Goal: Information Seeking & Learning: Compare options

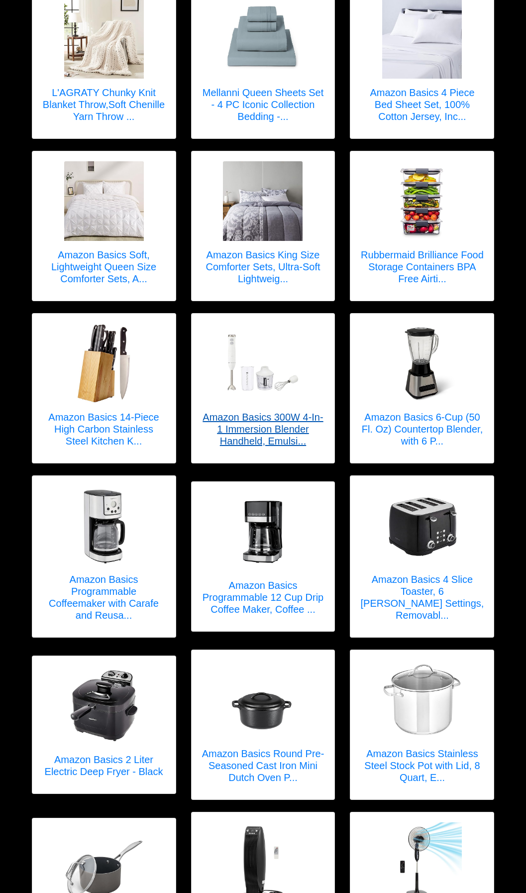
scroll to position [507, 0]
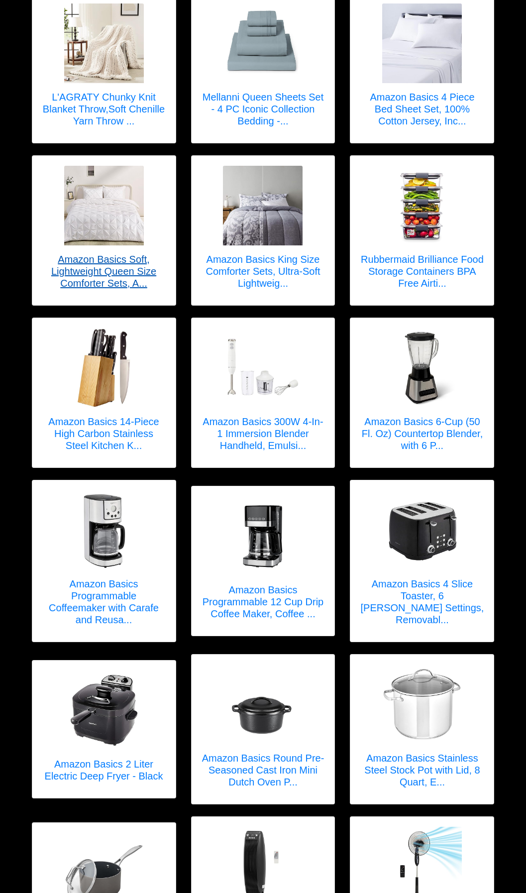
click at [111, 263] on h5 "Amazon Basics Soft, Lightweight Queen Size Comforter Sets, A..." at bounding box center [104, 271] width 124 height 36
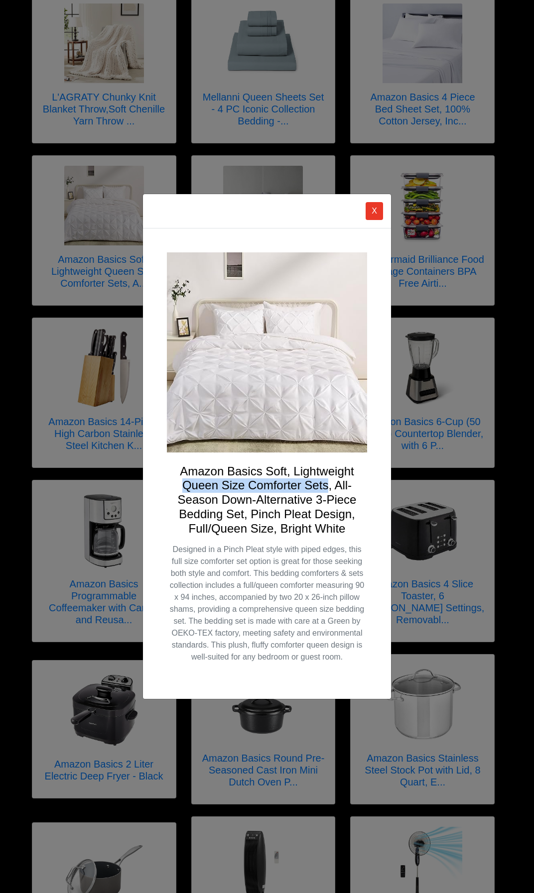
drag, startPoint x: 182, startPoint y: 486, endPoint x: 326, endPoint y: 490, distance: 144.0
click at [326, 490] on h4 "Amazon Basics Soft, Lightweight Queen Size Comforter Sets, All-Season Down-Alte…" at bounding box center [267, 501] width 200 height 72
drag, startPoint x: 326, startPoint y: 490, endPoint x: 317, endPoint y: 488, distance: 9.7
copy h4 "Queen Size Comforter Sets"
click at [379, 210] on button "X" at bounding box center [374, 211] width 17 height 18
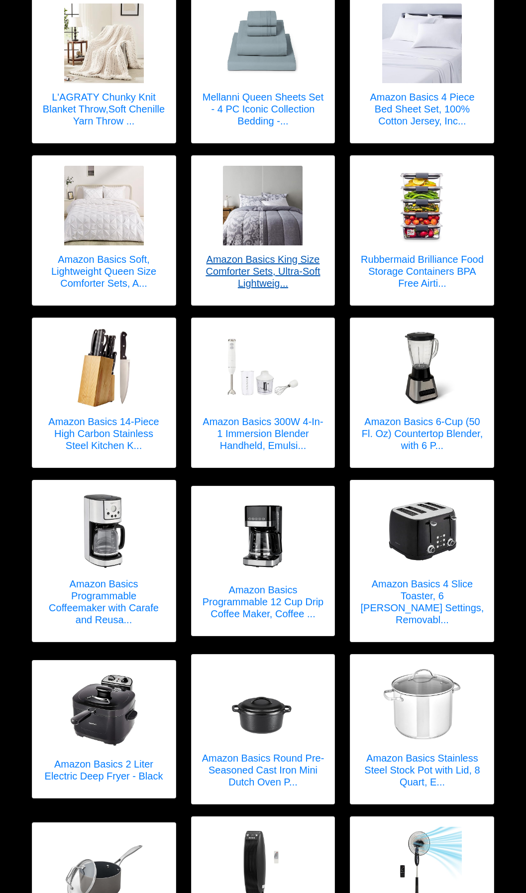
click at [275, 262] on h5 "Amazon Basics King Size Comforter Sets, Ultra-Soft Lightweig..." at bounding box center [264, 271] width 124 height 36
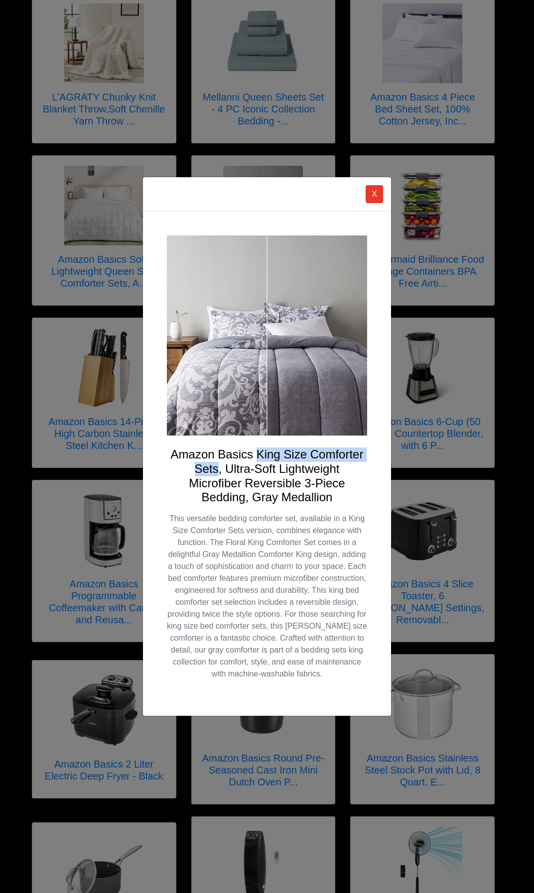
drag, startPoint x: 257, startPoint y: 451, endPoint x: 218, endPoint y: 471, distance: 44.1
click at [218, 471] on h4 "Amazon Basics King Size Comforter Sets, Ultra-Soft Lightweight Microfiber Rever…" at bounding box center [267, 476] width 200 height 57
click at [83, 246] on div "X Amazon Basics King Size Comforter Sets, Ultra-Soft Lightweight Microfiber Rev…" at bounding box center [267, 446] width 534 height 893
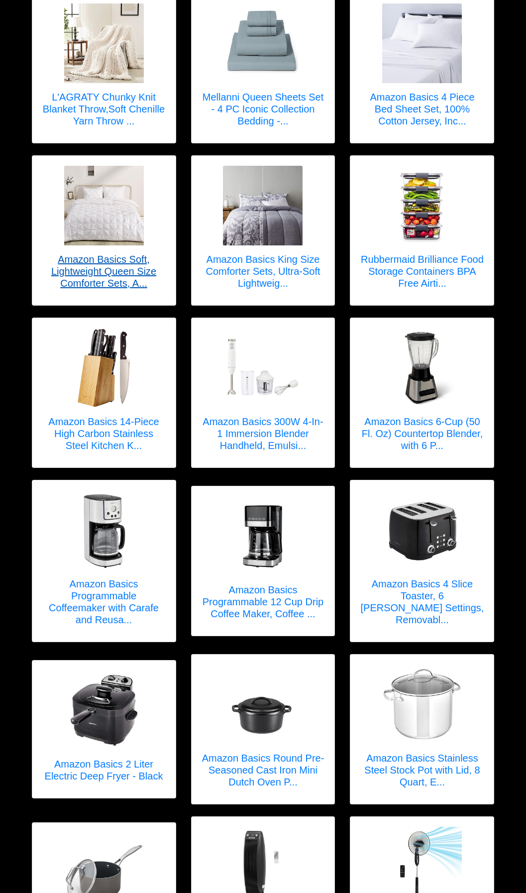
click at [97, 259] on h5 "Amazon Basics Soft, Lightweight Queen Size Comforter Sets, A..." at bounding box center [104, 271] width 124 height 36
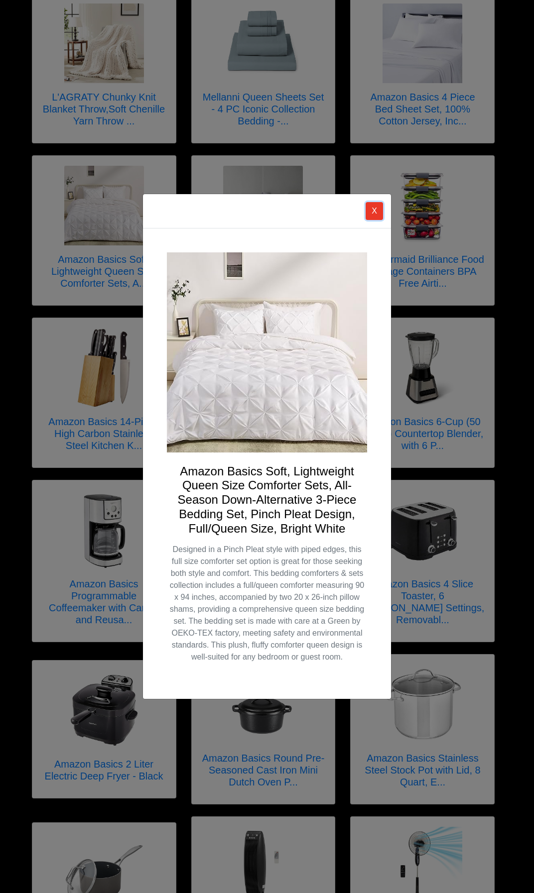
click at [371, 207] on button "X" at bounding box center [374, 211] width 17 height 18
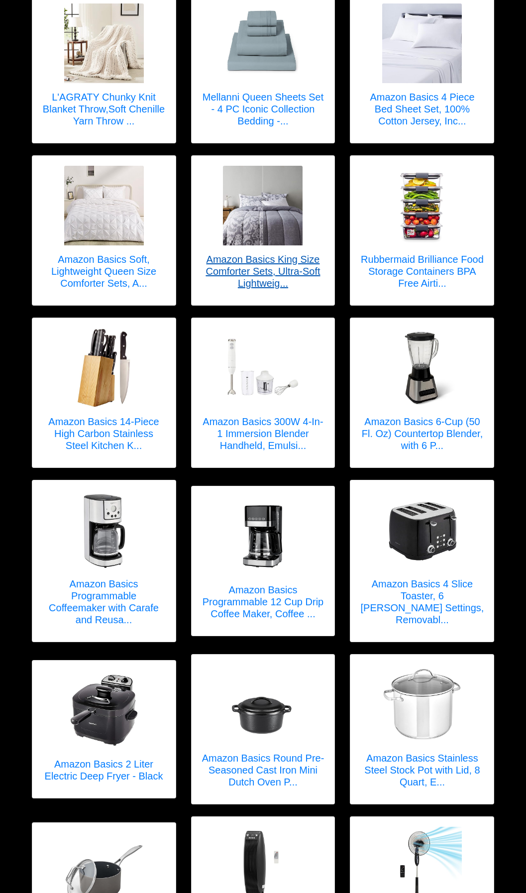
click at [268, 260] on h5 "Amazon Basics King Size Comforter Sets, Ultra-Soft Lightweig..." at bounding box center [264, 271] width 124 height 36
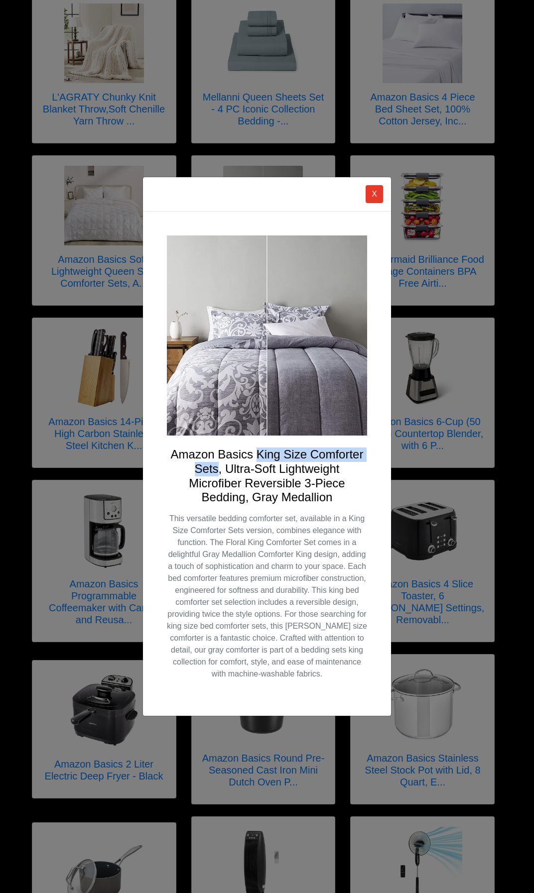
drag, startPoint x: 257, startPoint y: 455, endPoint x: 217, endPoint y: 470, distance: 43.5
click at [217, 470] on h4 "Amazon Basics King Size Comforter Sets, Ultra-Soft Lightweight Microfiber Rever…" at bounding box center [267, 476] width 200 height 57
drag, startPoint x: 217, startPoint y: 470, endPoint x: 211, endPoint y: 471, distance: 5.7
copy h4 "King Size Comforter Sets"
click at [374, 193] on button "X" at bounding box center [374, 194] width 17 height 18
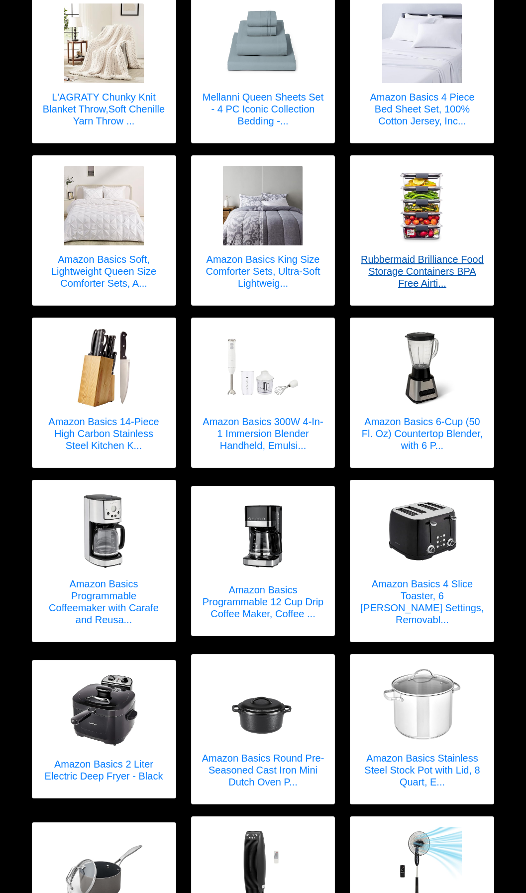
click at [418, 264] on h5 "Rubbermaid Brilliance Food Storage Containers BPA Free Airti..." at bounding box center [423, 271] width 124 height 36
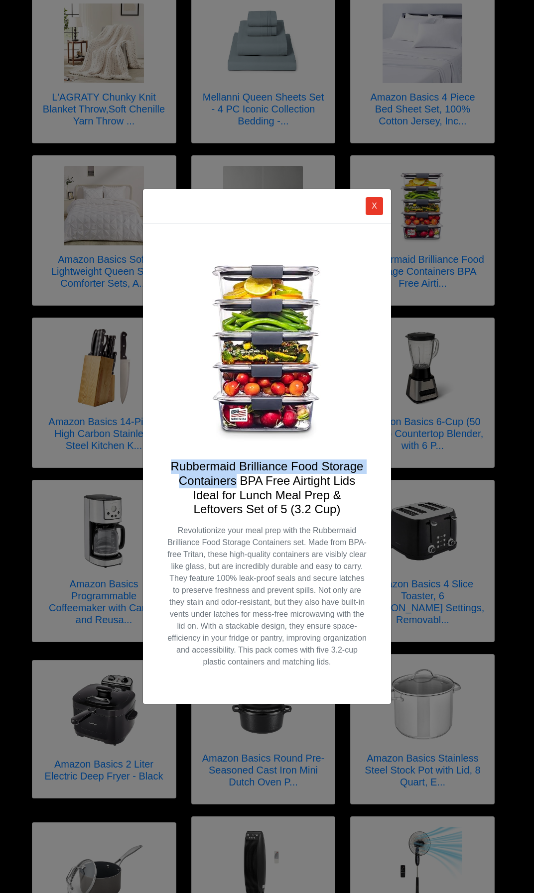
drag, startPoint x: 171, startPoint y: 465, endPoint x: 237, endPoint y: 481, distance: 67.5
click at [237, 481] on h4 "Rubbermaid Brilliance Food Storage Containers BPA Free Airtight Lids Ideal for …" at bounding box center [267, 488] width 200 height 57
drag, startPoint x: 237, startPoint y: 481, endPoint x: 219, endPoint y: 480, distance: 18.4
copy h4 "Rubbermaid Brilliance Food Storage Containers"
drag, startPoint x: 376, startPoint y: 209, endPoint x: 336, endPoint y: 258, distance: 63.4
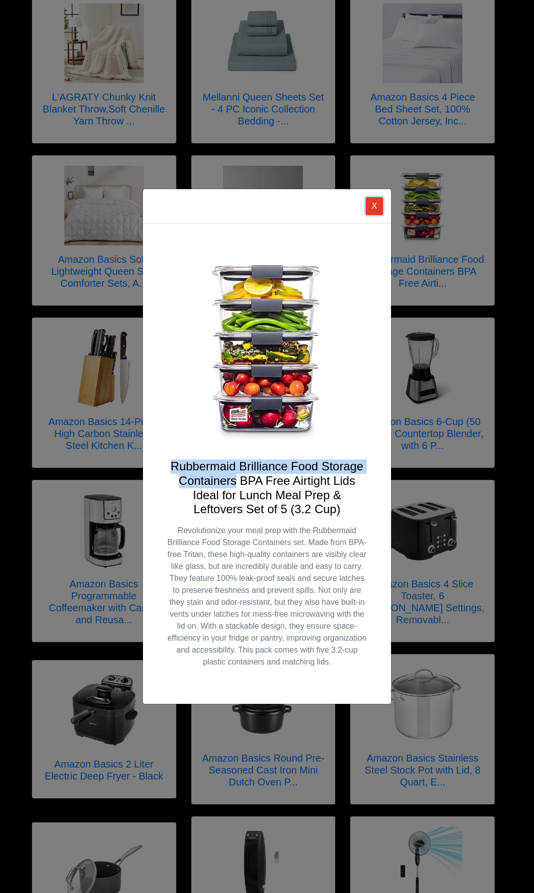
click at [376, 209] on button "X" at bounding box center [374, 206] width 17 height 18
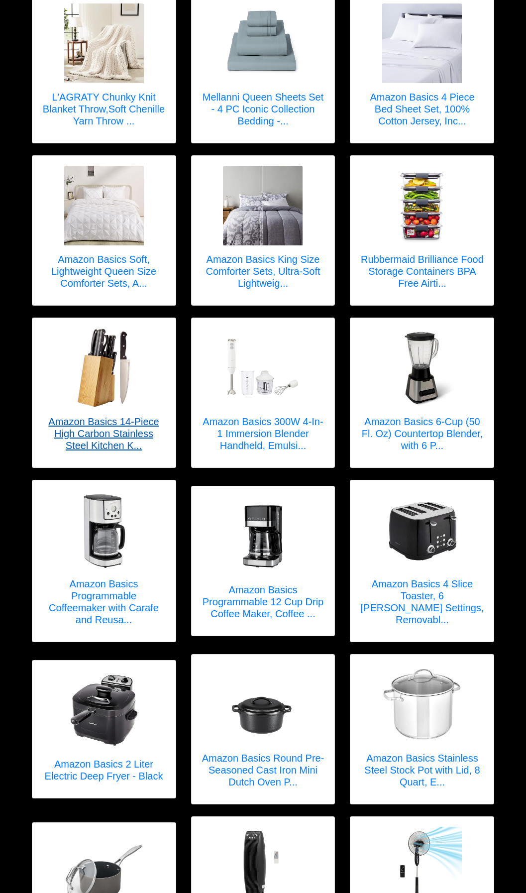
click at [117, 432] on h5 "Amazon Basics 14-Piece High Carbon Stainless Steel Kitchen K..." at bounding box center [104, 434] width 124 height 36
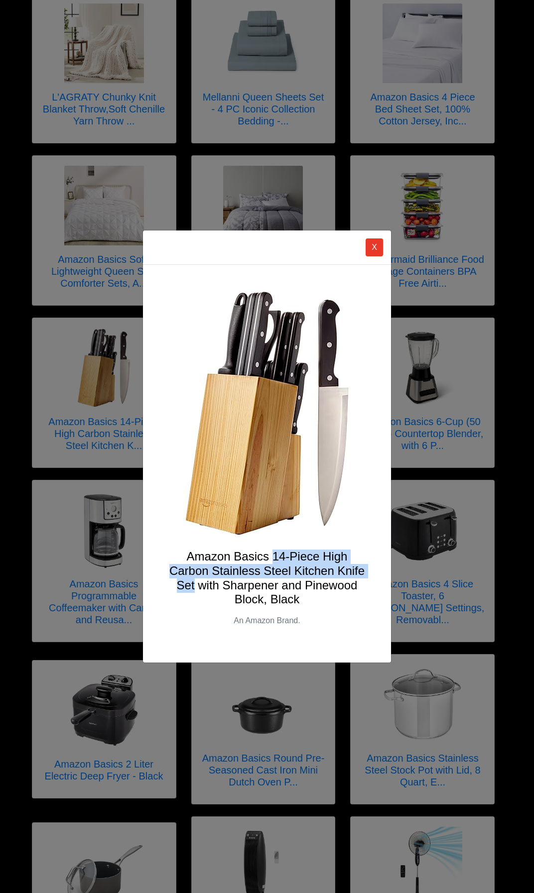
drag, startPoint x: 274, startPoint y: 556, endPoint x: 195, endPoint y: 582, distance: 83.0
click at [195, 582] on h4 "Amazon Basics 14-Piece High Carbon Stainless Steel Kitchen Knife Set with Sharp…" at bounding box center [267, 578] width 200 height 57
drag, startPoint x: 195, startPoint y: 582, endPoint x: 183, endPoint y: 580, distance: 12.7
copy h4 "14-Piece High Carbon Stainless Steel Kitchen Knife Set"
drag, startPoint x: 371, startPoint y: 249, endPoint x: 368, endPoint y: 257, distance: 9.2
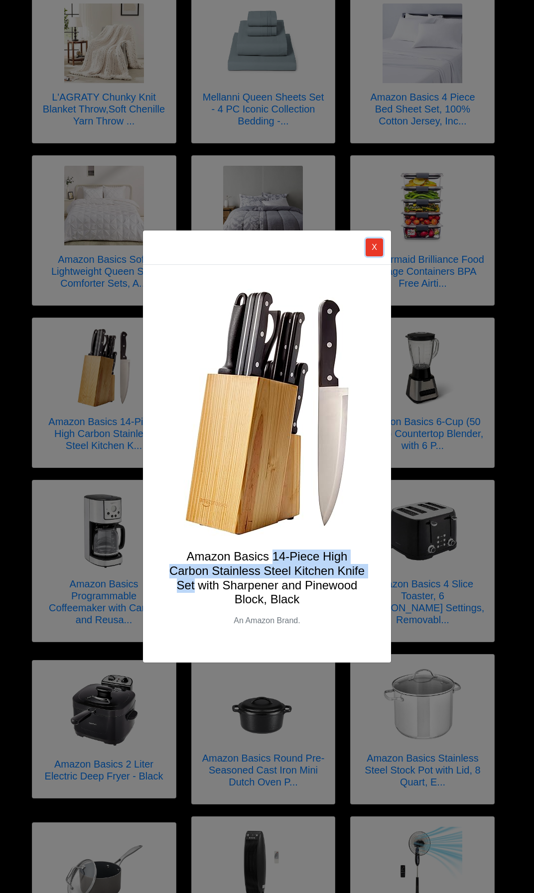
click at [371, 249] on button "X" at bounding box center [374, 248] width 17 height 18
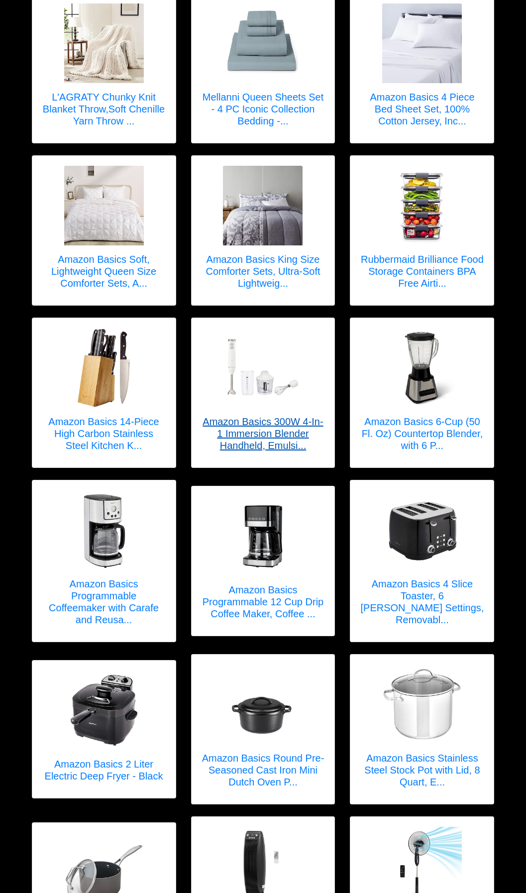
click at [268, 437] on h5 "Amazon Basics 300W 4-In-1 Immersion Blender Handheld, Emulsi..." at bounding box center [264, 434] width 124 height 36
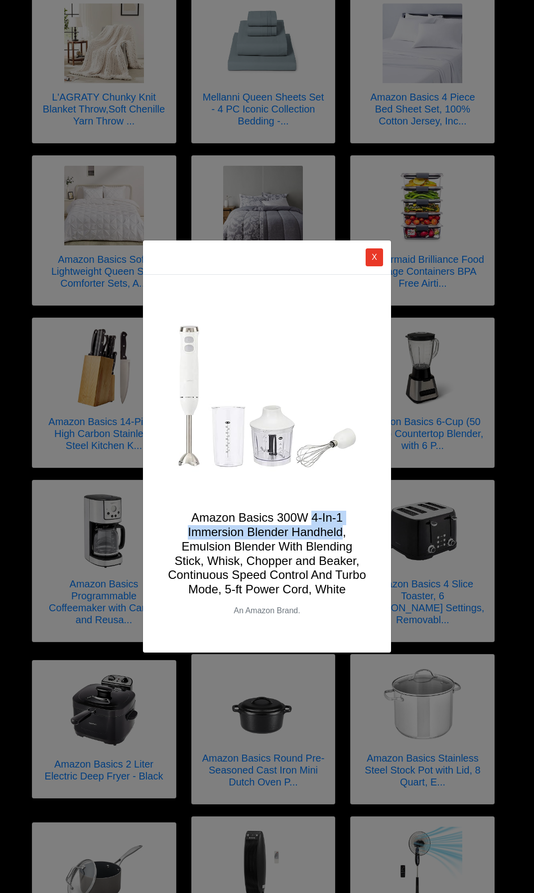
drag, startPoint x: 312, startPoint y: 518, endPoint x: 342, endPoint y: 532, distance: 33.0
click at [342, 532] on h4 "Amazon Basics 300W 4-In-1 Immersion Blender Handheld, Emulsion Blender With Ble…" at bounding box center [267, 554] width 200 height 86
drag, startPoint x: 342, startPoint y: 532, endPoint x: 319, endPoint y: 528, distance: 23.3
copy h4 "4-In-1 Immersion Blender Handheld"
drag, startPoint x: 373, startPoint y: 254, endPoint x: 369, endPoint y: 263, distance: 10.1
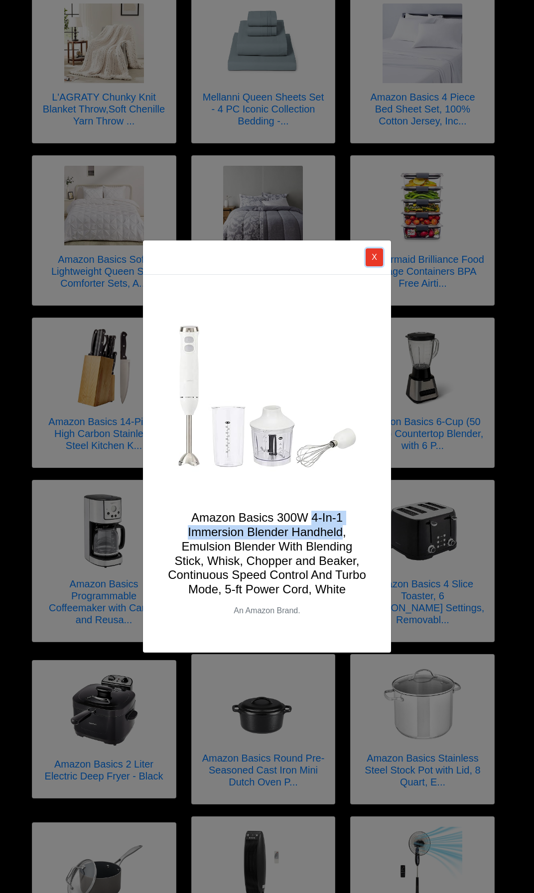
click at [373, 254] on button "X" at bounding box center [374, 258] width 17 height 18
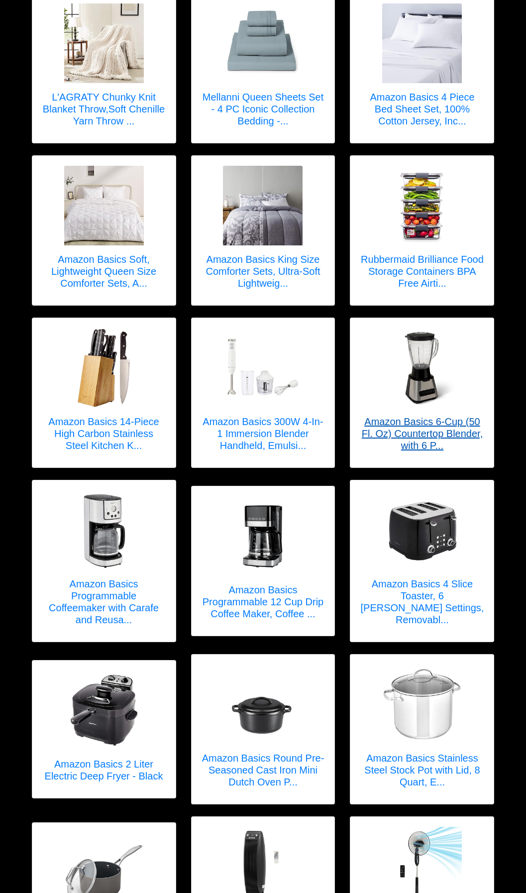
click at [403, 416] on h5 "Amazon Basics 6-Cup (50 Fl. Oz) Countertop Blender, with 6 P..." at bounding box center [423, 434] width 124 height 36
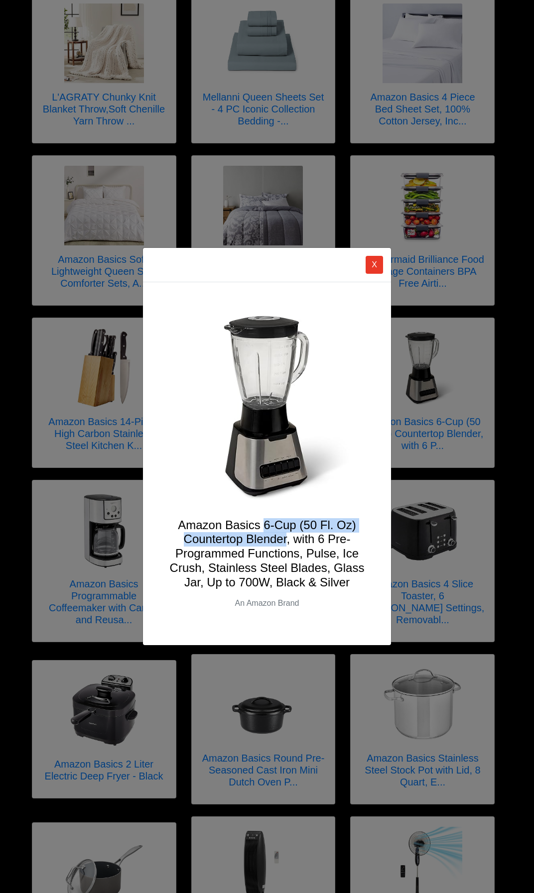
drag, startPoint x: 262, startPoint y: 526, endPoint x: 286, endPoint y: 540, distance: 27.7
click at [286, 540] on h4 "Amazon Basics 6-Cup (50 Fl. Oz) Countertop Blender, with 6 Pre-Programmed Funct…" at bounding box center [267, 554] width 200 height 72
drag, startPoint x: 286, startPoint y: 540, endPoint x: 279, endPoint y: 538, distance: 7.7
copy h4 "6-Cup (50 Fl. Oz) Countertop Blender"
drag, startPoint x: 376, startPoint y: 261, endPoint x: 320, endPoint y: 373, distance: 125.2
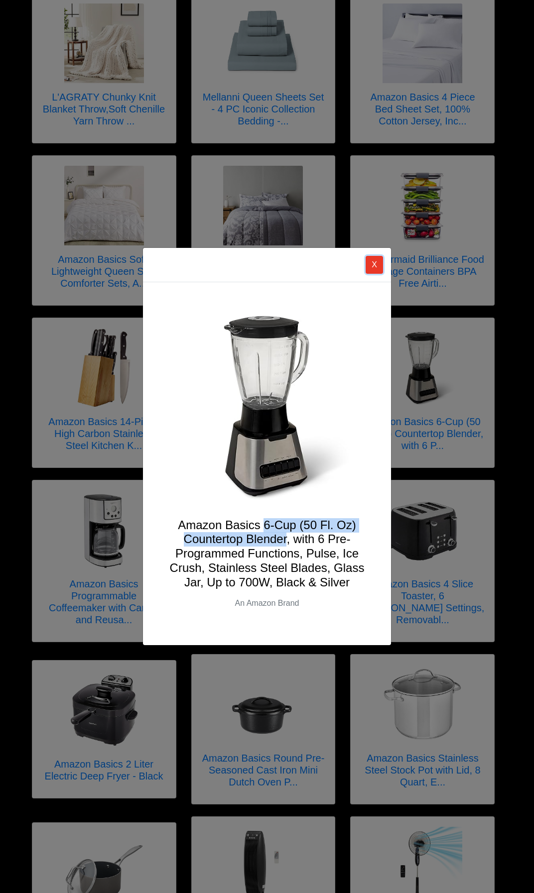
click at [376, 261] on button "X" at bounding box center [374, 265] width 17 height 18
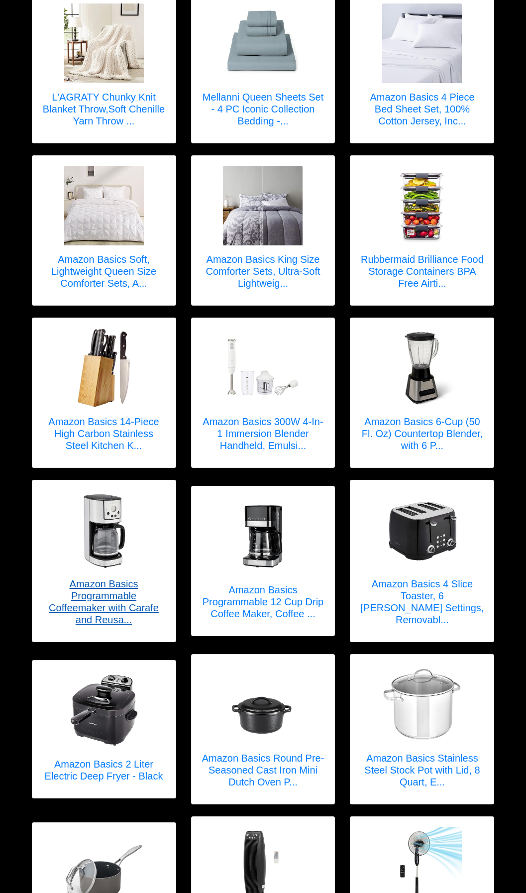
click at [126, 580] on h5 "Amazon Basics Programmable Coffeemaker with Carafe and Reusa..." at bounding box center [104, 602] width 124 height 48
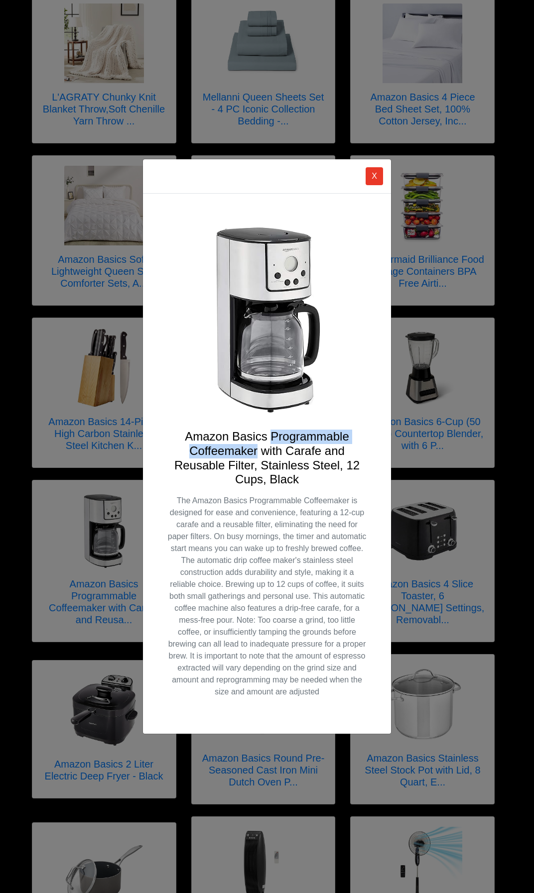
drag, startPoint x: 271, startPoint y: 437, endPoint x: 256, endPoint y: 449, distance: 19.1
click at [256, 449] on h4 "Amazon Basics Programmable Coffeemaker with Carafe and Reusable Filter, Stainle…" at bounding box center [267, 458] width 200 height 57
drag, startPoint x: 256, startPoint y: 449, endPoint x: 247, endPoint y: 450, distance: 9.5
copy h4 "Programmable Coffeemaker"
click at [482, 513] on div "X Amazon Basics Programmable Coffeemaker with Carafe and Reusable Filter, Stain…" at bounding box center [267, 446] width 534 height 893
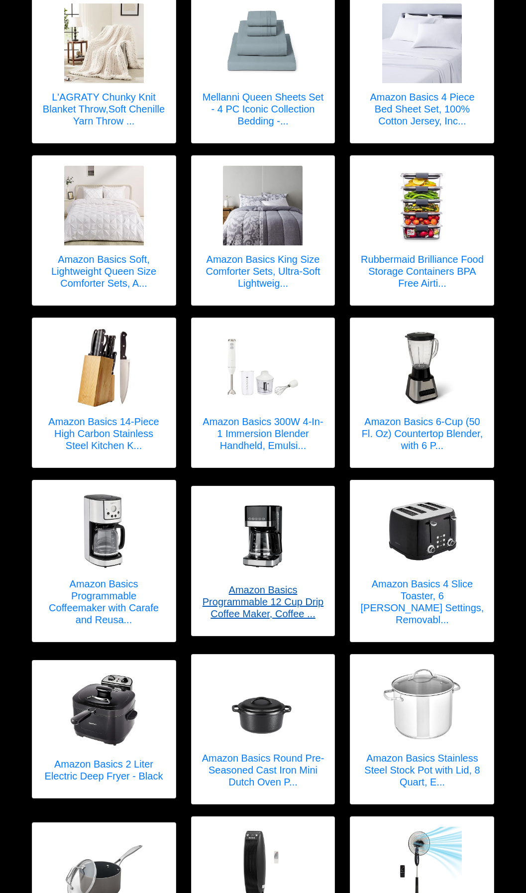
click at [267, 590] on h5 "Amazon Basics Programmable 12 Cup Drip Coffee Maker, Coffee ..." at bounding box center [264, 602] width 124 height 36
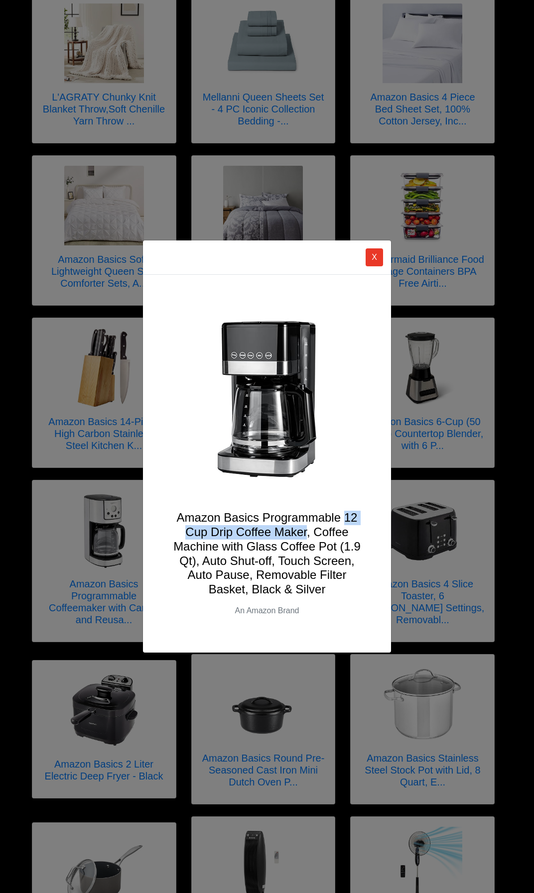
drag, startPoint x: 346, startPoint y: 516, endPoint x: 306, endPoint y: 533, distance: 42.8
click at [306, 533] on h4 "Amazon Basics Programmable 12 Cup Drip Coffee Maker, Coffee Machine with Glass …" at bounding box center [267, 554] width 200 height 86
drag, startPoint x: 306, startPoint y: 533, endPoint x: 266, endPoint y: 520, distance: 42.0
click at [266, 520] on h4 "Amazon Basics Programmable 12 Cup Drip Coffee Maker, Coffee Machine with Glass …" at bounding box center [267, 554] width 200 height 86
drag, startPoint x: 262, startPoint y: 516, endPoint x: 308, endPoint y: 531, distance: 47.7
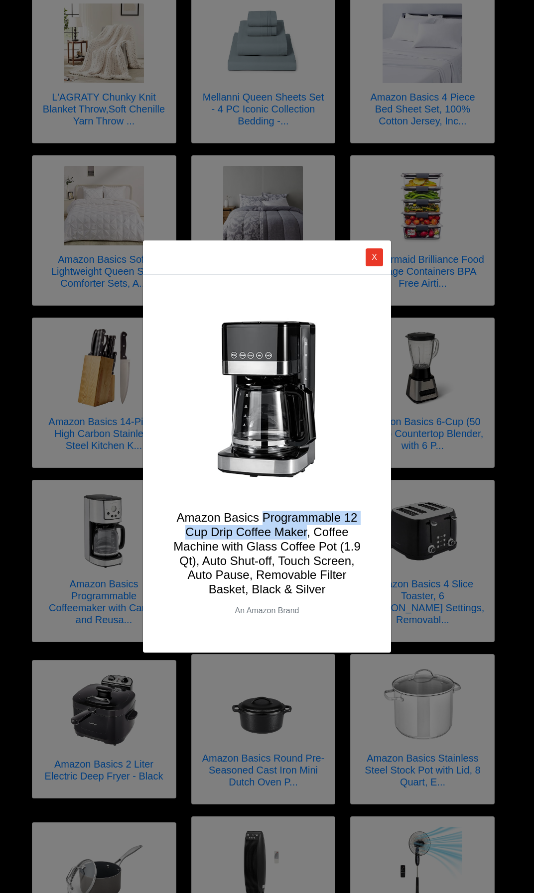
click at [308, 531] on h4 "Amazon Basics Programmable 12 Cup Drip Coffee Maker, Coffee Machine with Glass …" at bounding box center [267, 554] width 200 height 86
copy h4 "Programmable 12 Cup Drip Coffee Maker"
click at [378, 262] on button "X" at bounding box center [374, 258] width 17 height 18
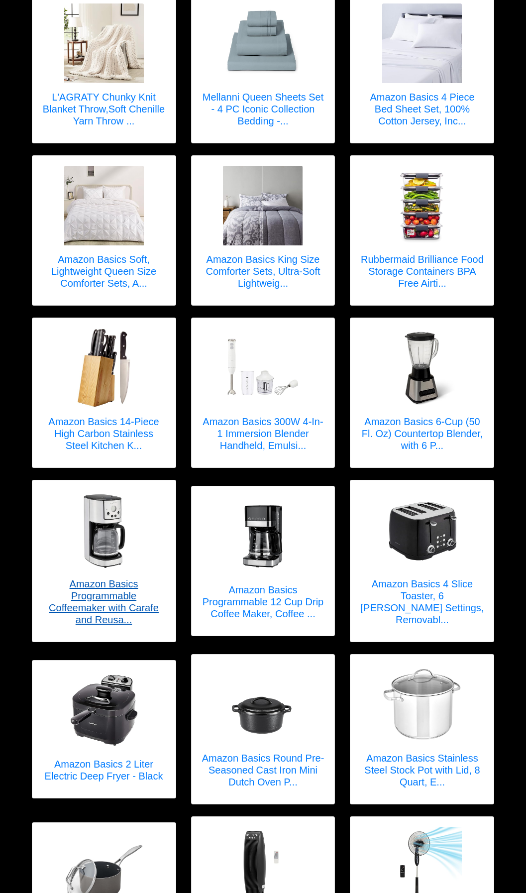
click at [98, 589] on h5 "Amazon Basics Programmable Coffeemaker with Carafe and Reusa..." at bounding box center [104, 602] width 124 height 48
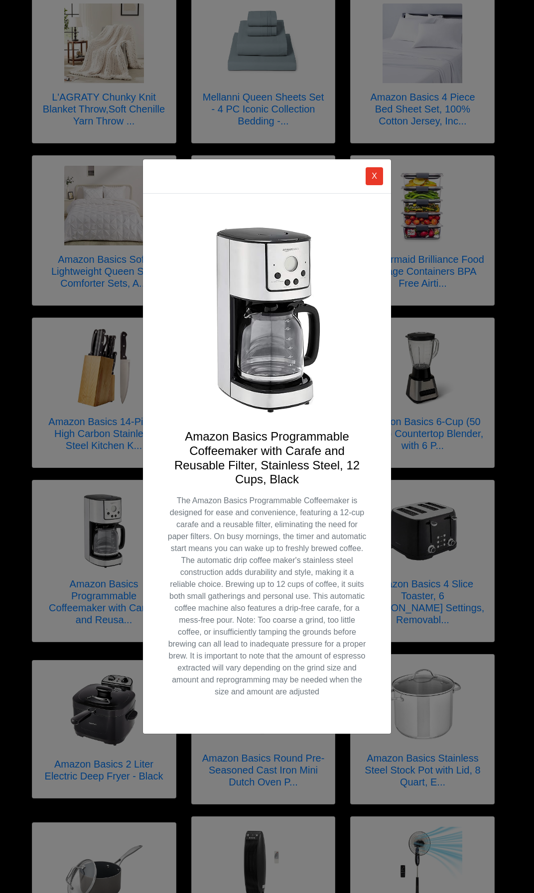
click at [461, 500] on div "X Amazon Basics Programmable Coffeemaker with Carafe and Reusable Filter, Stain…" at bounding box center [267, 446] width 534 height 893
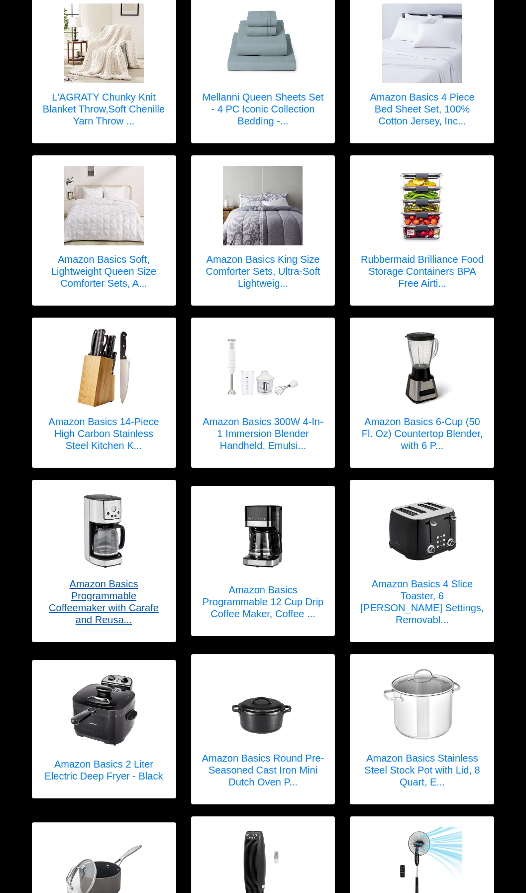
click at [128, 583] on h5 "Amazon Basics Programmable Coffeemaker with Carafe and Reusa..." at bounding box center [104, 602] width 124 height 48
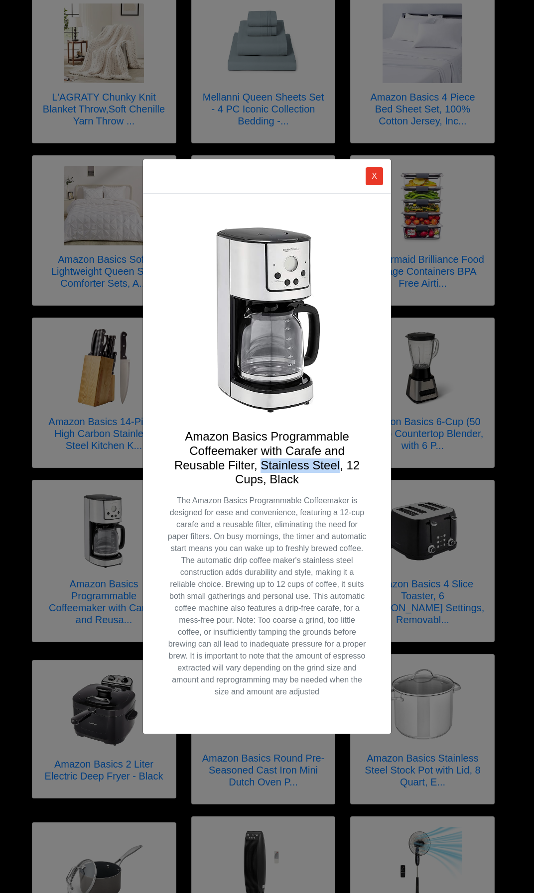
drag, startPoint x: 339, startPoint y: 466, endPoint x: 262, endPoint y: 465, distance: 76.7
click at [262, 465] on h4 "Amazon Basics Programmable Coffeemaker with Carafe and Reusable Filter, Stainle…" at bounding box center [267, 458] width 200 height 57
drag, startPoint x: 262, startPoint y: 465, endPoint x: 268, endPoint y: 465, distance: 6.0
copy h4 "Stainless Steel"
click at [429, 551] on div "X Amazon Basics Programmable Coffeemaker with Carafe and Reusable Filter, Stain…" at bounding box center [267, 446] width 534 height 893
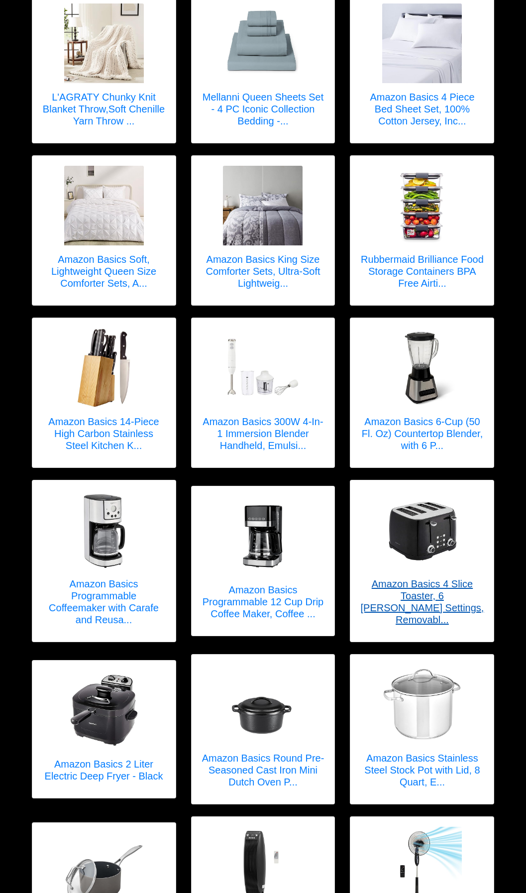
click at [412, 597] on h5 "Amazon Basics 4 Slice Toaster, 6 [PERSON_NAME] Settings, Removabl..." at bounding box center [423, 602] width 124 height 48
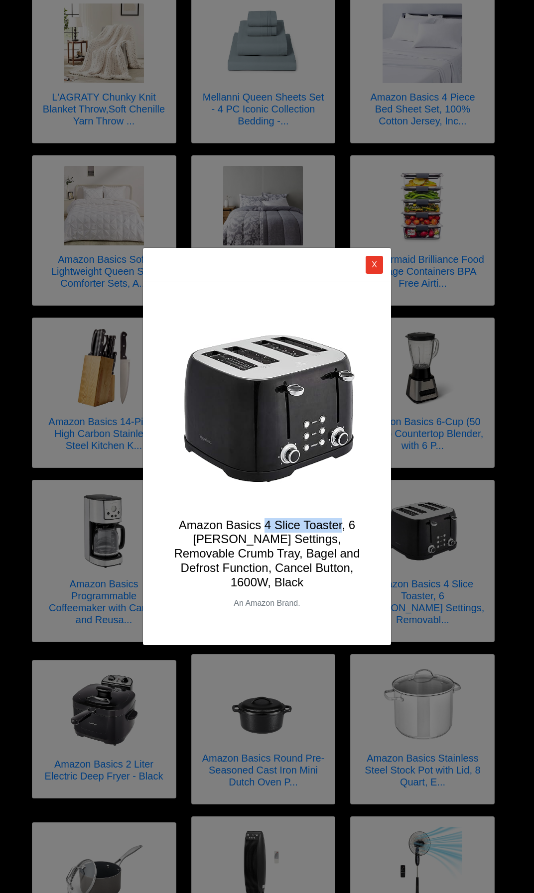
drag, startPoint x: 263, startPoint y: 527, endPoint x: 342, endPoint y: 529, distance: 78.2
click at [342, 529] on h4 "Amazon Basics 4 Slice Toaster, 6 [PERSON_NAME] Settings, Removable Crumb Tray, …" at bounding box center [267, 554] width 200 height 72
drag, startPoint x: 342, startPoint y: 529, endPoint x: 326, endPoint y: 528, distance: 15.5
copy h4 "4 Slice Toaster"
click at [370, 272] on button "X" at bounding box center [374, 265] width 17 height 18
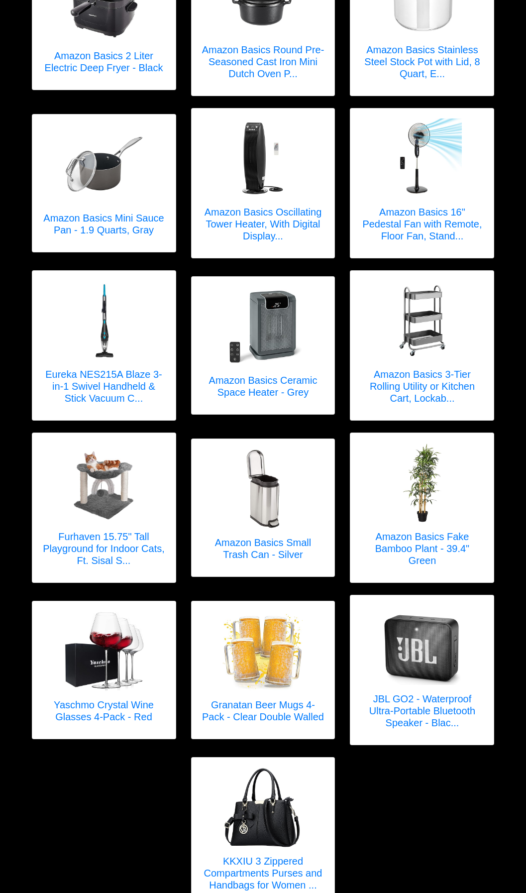
scroll to position [1105, 0]
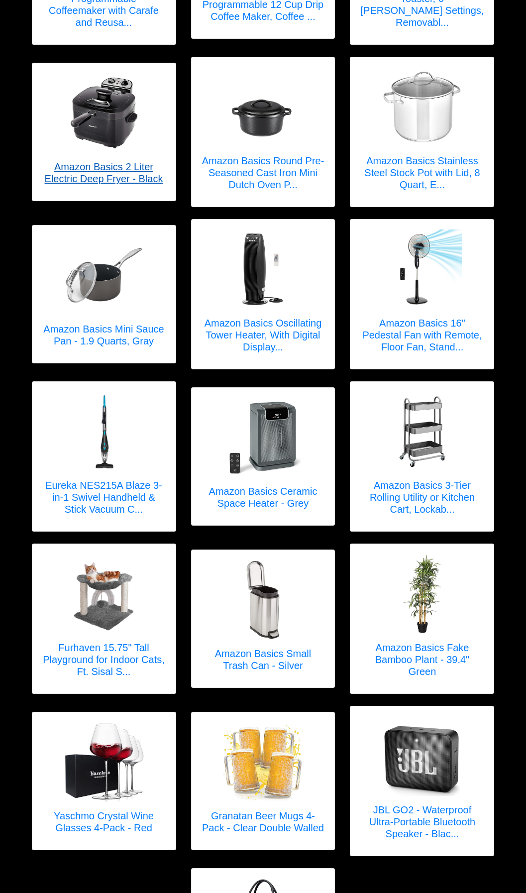
click at [89, 161] on h5 "Amazon Basics 2 Liter Electric Deep Fryer - Black" at bounding box center [104, 173] width 124 height 24
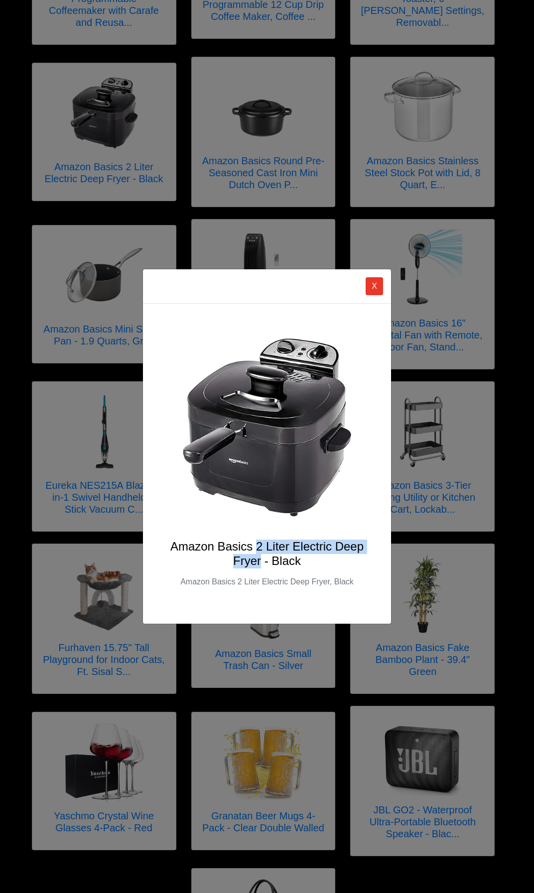
drag, startPoint x: 256, startPoint y: 546, endPoint x: 262, endPoint y: 559, distance: 14.7
click at [262, 559] on h4 "Amazon Basics 2 Liter Electric Deep Fryer - Black" at bounding box center [267, 554] width 200 height 29
drag, startPoint x: 262, startPoint y: 559, endPoint x: 262, endPoint y: 547, distance: 12.5
click at [471, 395] on div "X Amazon Basics 2 Liter Electric Deep Fryer - Black Amazon Basics 2 Liter Elect…" at bounding box center [267, 446] width 534 height 893
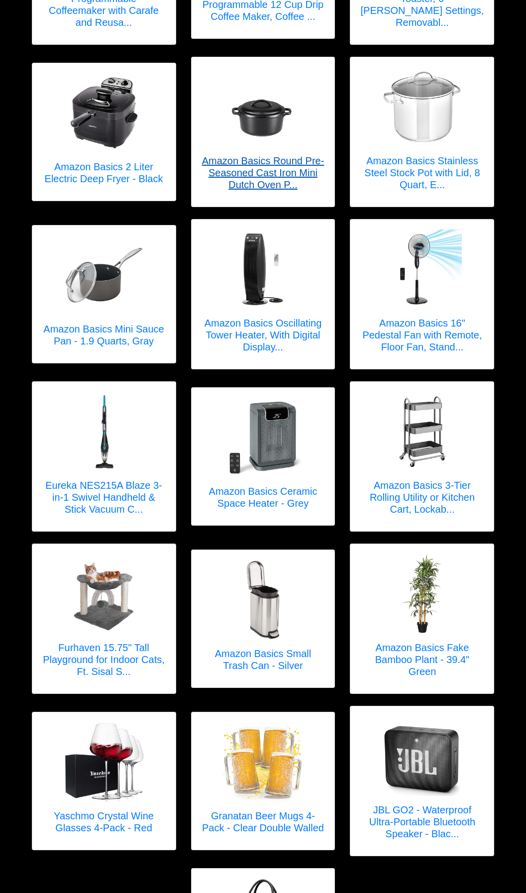
click at [284, 160] on h5 "Amazon Basics Round Pre-Seasoned Cast Iron Mini Dutch Oven P..." at bounding box center [264, 173] width 124 height 36
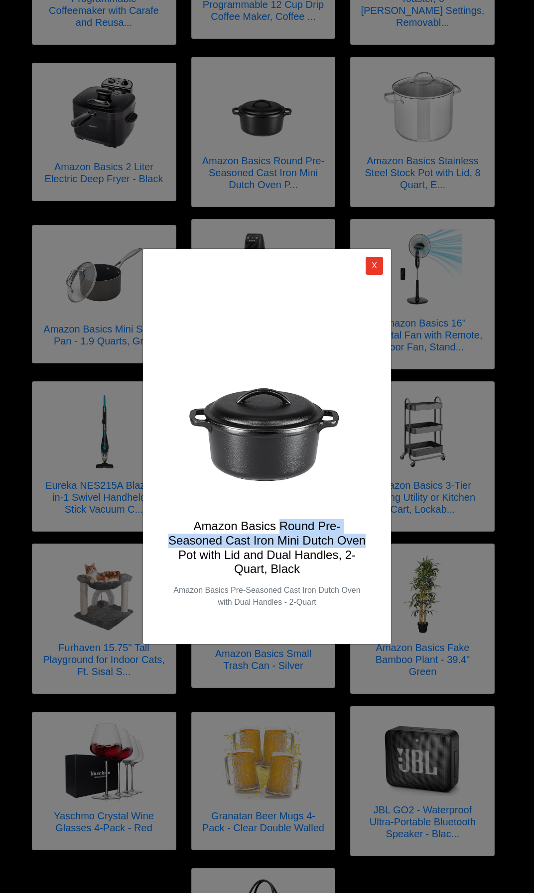
drag, startPoint x: 279, startPoint y: 526, endPoint x: 367, endPoint y: 540, distance: 88.3
click at [367, 540] on h4 "Amazon Basics Round Pre-Seasoned Cast Iron Mini Dutch Oven Pot with Lid and Dua…" at bounding box center [267, 547] width 200 height 57
drag, startPoint x: 367, startPoint y: 540, endPoint x: 344, endPoint y: 540, distance: 22.9
click at [376, 257] on button "X" at bounding box center [374, 266] width 17 height 18
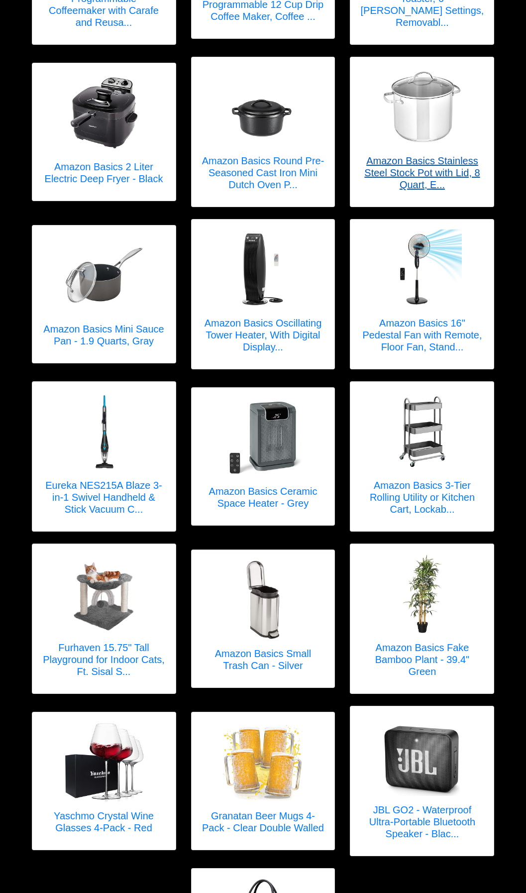
click at [408, 162] on h5 "Amazon Basics Stainless Steel Stock Pot with Lid, 8 Quart, E..." at bounding box center [423, 173] width 124 height 36
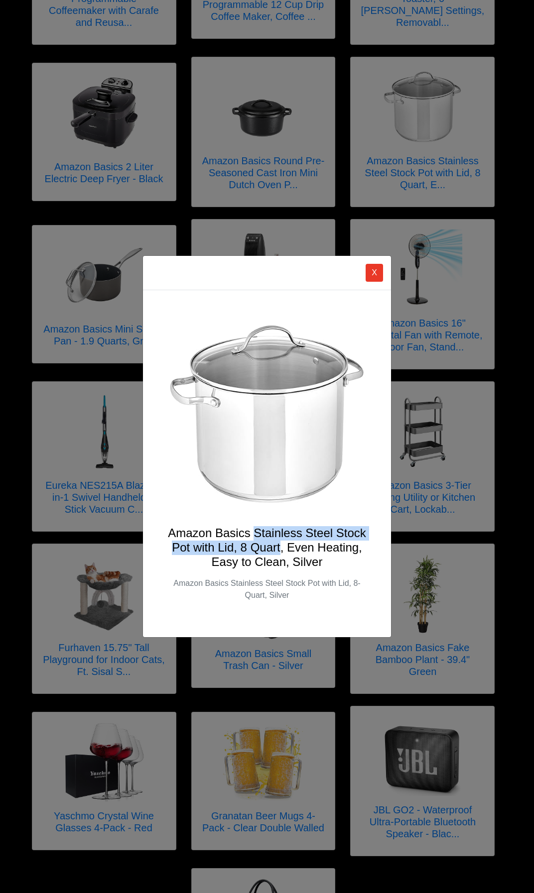
drag, startPoint x: 254, startPoint y: 532, endPoint x: 279, endPoint y: 547, distance: 28.8
click at [279, 547] on h4 "Amazon Basics Stainless Steel Stock Pot with Lid, 8 Quart, Even Heating, Easy t…" at bounding box center [267, 547] width 200 height 43
click at [378, 274] on button "X" at bounding box center [374, 273] width 17 height 18
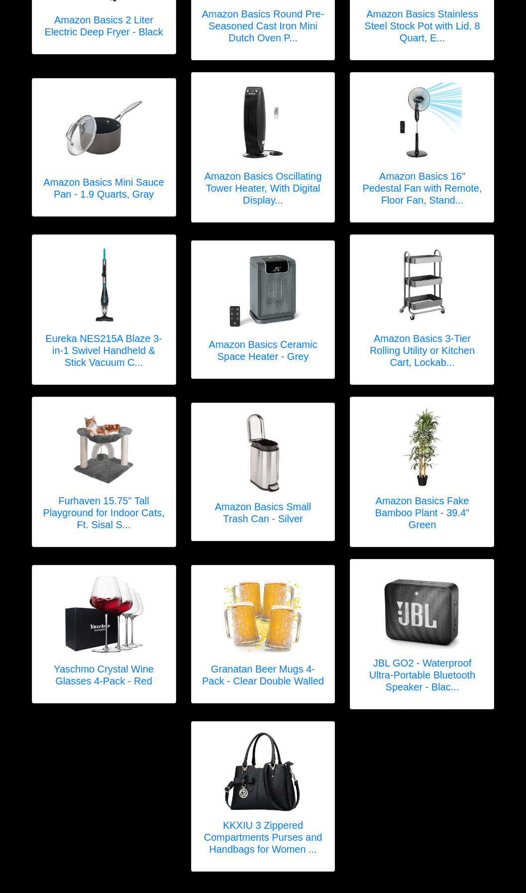
scroll to position [1254, 0]
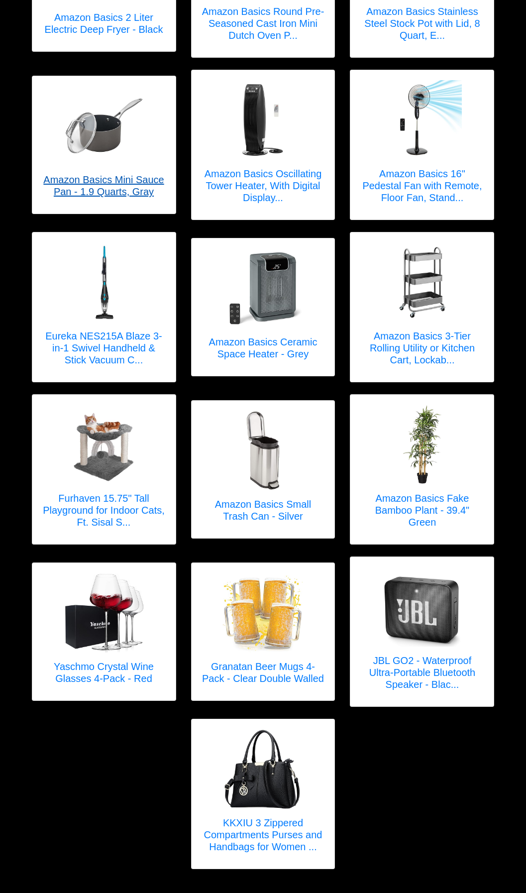
click at [132, 184] on h5 "Amazon Basics Mini Sauce Pan - 1.9 Quarts, Gray" at bounding box center [104, 186] width 124 height 24
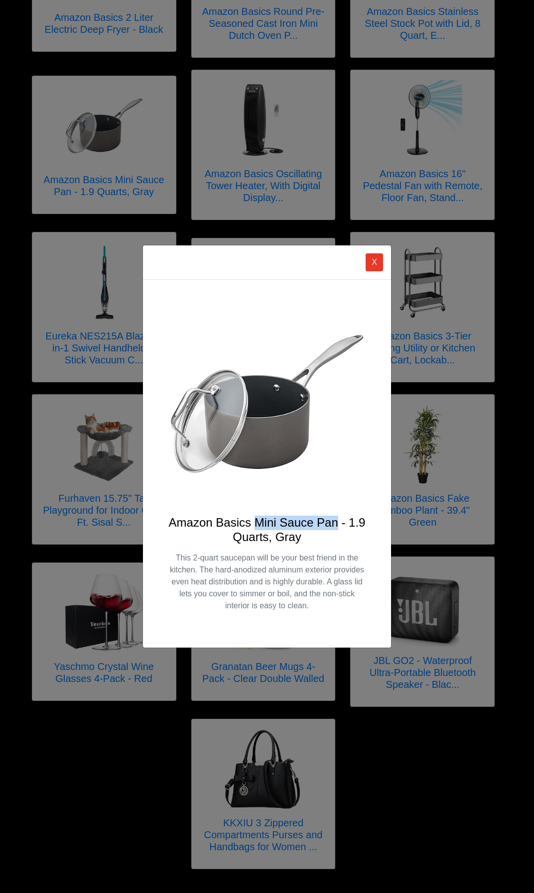
drag, startPoint x: 254, startPoint y: 522, endPoint x: 335, endPoint y: 522, distance: 81.2
click at [335, 522] on h4 "Amazon Basics Mini Sauce Pan - 1.9 Quarts, Gray" at bounding box center [267, 530] width 200 height 29
drag, startPoint x: 335, startPoint y: 522, endPoint x: 319, endPoint y: 523, distance: 16.0
click at [379, 267] on button "X" at bounding box center [374, 262] width 17 height 18
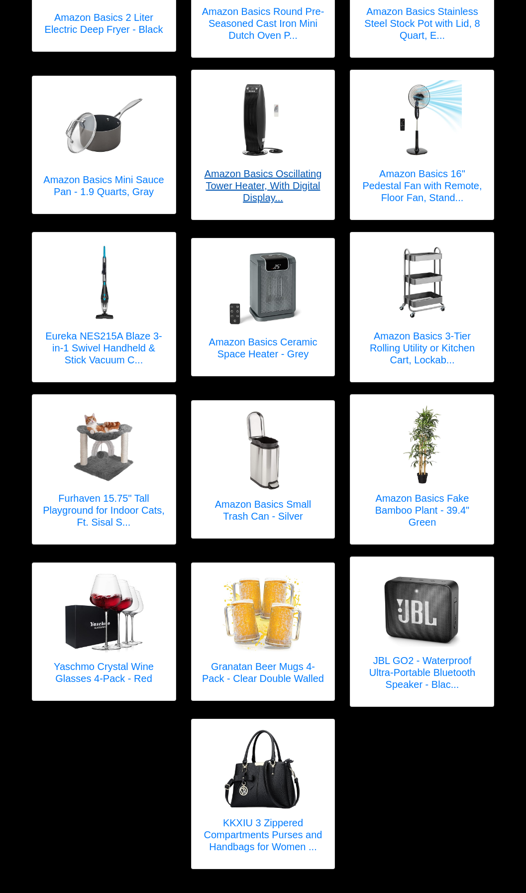
click at [252, 168] on h5 "Amazon Basics Oscillating Tower Heater, With Digital Display..." at bounding box center [264, 186] width 124 height 36
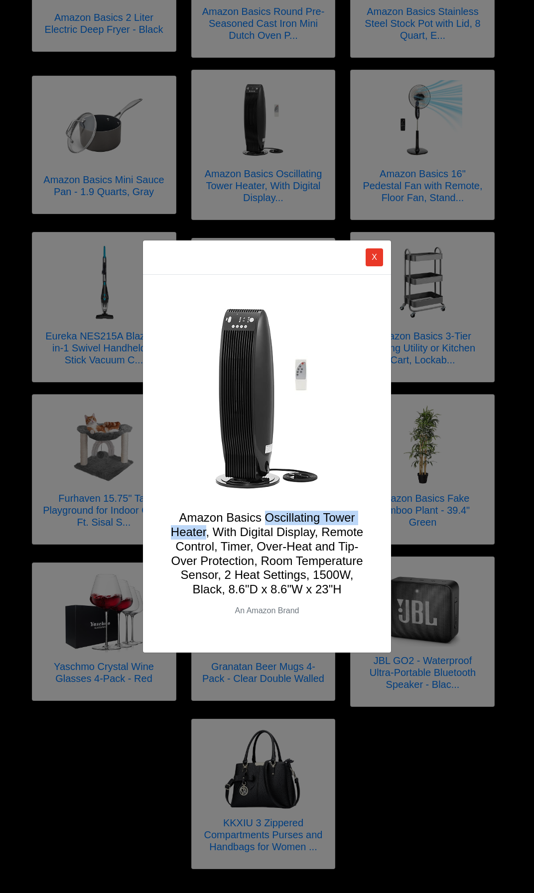
drag, startPoint x: 265, startPoint y: 516, endPoint x: 207, endPoint y: 536, distance: 61.1
click at [207, 536] on h4 "Amazon Basics Oscillating Tower Heater, With Digital Display, Remote Control, T…" at bounding box center [267, 554] width 200 height 86
drag, startPoint x: 207, startPoint y: 536, endPoint x: 200, endPoint y: 532, distance: 8.2
click at [398, 199] on div "X Amazon Basics Oscillating Tower Heater, With Digital Display, Remote Control,…" at bounding box center [267, 446] width 534 height 893
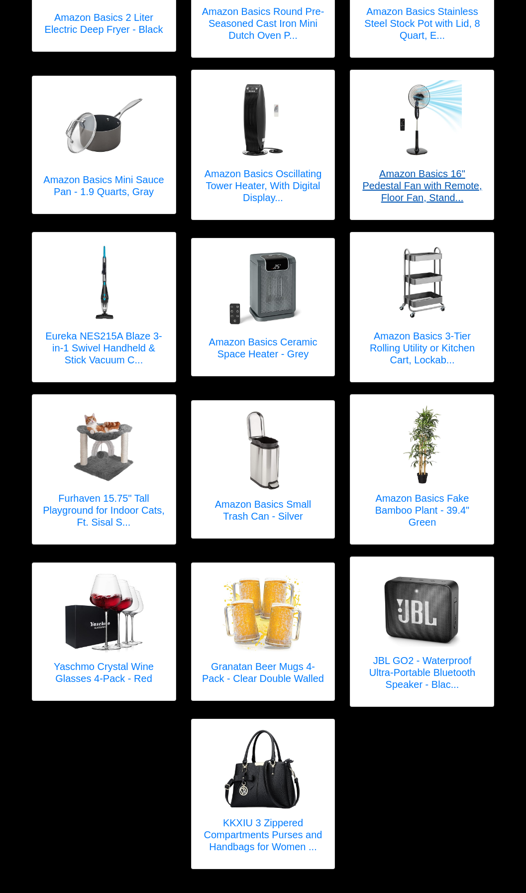
click at [420, 168] on h5 "Amazon Basics 16" Pedestal Fan with Remote, Floor Fan, Stand..." at bounding box center [423, 186] width 124 height 36
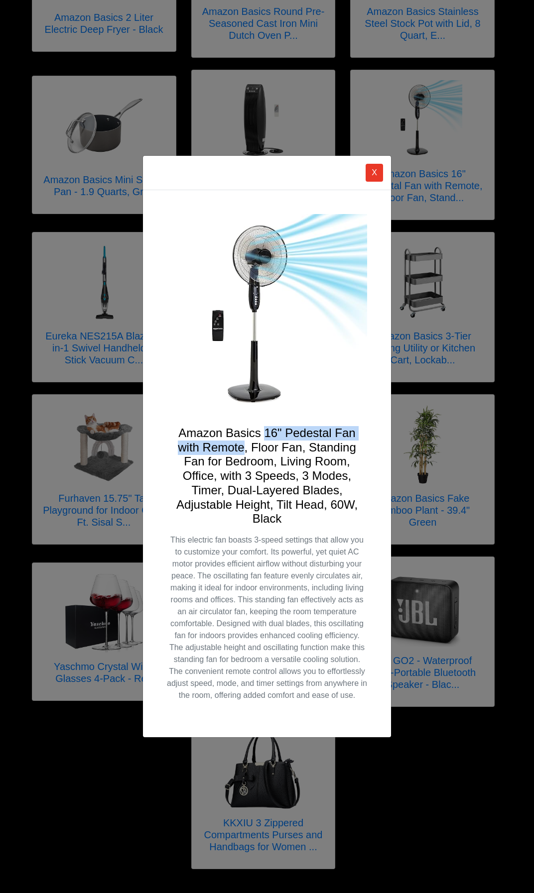
drag, startPoint x: 265, startPoint y: 433, endPoint x: 242, endPoint y: 454, distance: 31.0
click at [242, 454] on h4 "Amazon Basics 16" Pedestal Fan with Remote, Floor Fan, Standing Fan for Bedroom…" at bounding box center [267, 476] width 200 height 101
drag, startPoint x: 242, startPoint y: 454, endPoint x: 225, endPoint y: 446, distance: 19.2
click at [140, 356] on div "X Amazon Basics 16" Pedestal Fan with Remote, Floor Fan, Standing Fan for Bedro…" at bounding box center [267, 446] width 534 height 893
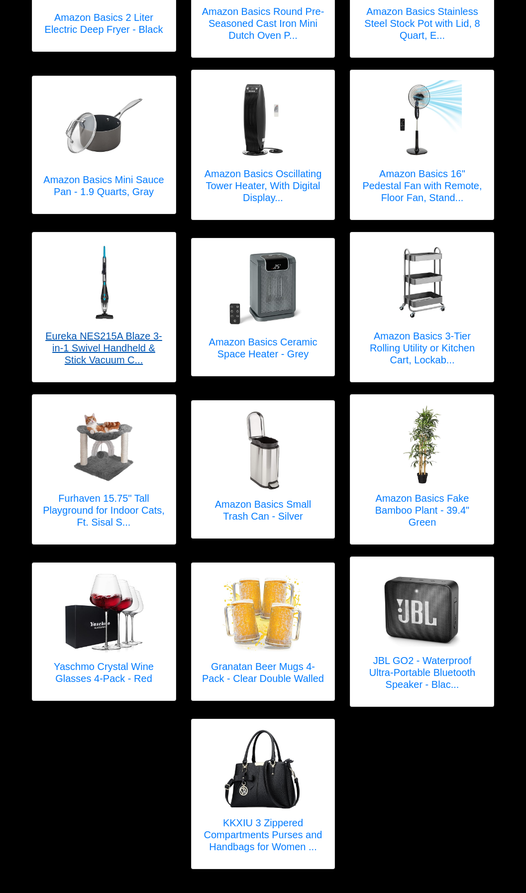
click at [88, 335] on h5 "Eureka NES215A Blaze 3-in-1 Swivel Handheld & Stick Vacuum C..." at bounding box center [104, 348] width 124 height 36
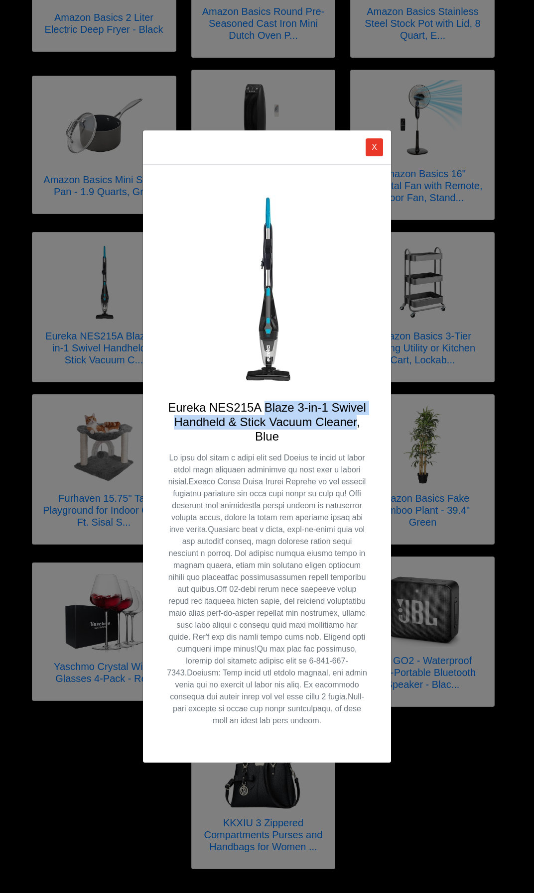
drag, startPoint x: 264, startPoint y: 407, endPoint x: 356, endPoint y: 423, distance: 92.9
click at [356, 423] on h4 "Eureka NES215A Blaze 3-in-1 Swivel Handheld & Stick Vacuum Cleaner, Blue" at bounding box center [267, 422] width 200 height 43
drag, startPoint x: 356, startPoint y: 423, endPoint x: 340, endPoint y: 420, distance: 15.7
click at [453, 307] on div "X Eureka NES215A Blaze 3-in-1 Swivel Handheld & Stick Vacuum Cleaner, Blue" at bounding box center [267, 446] width 534 height 893
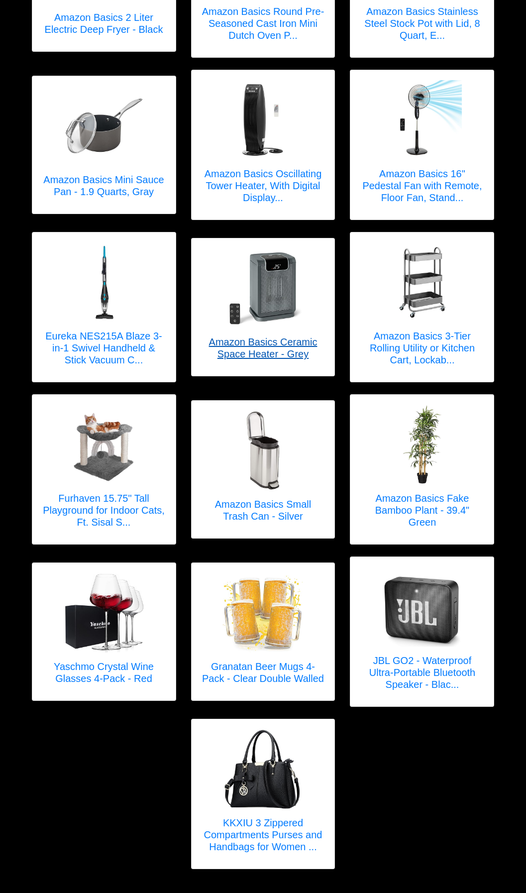
click at [257, 340] on h5 "Amazon Basics Ceramic Space Heater - Grey" at bounding box center [264, 348] width 124 height 24
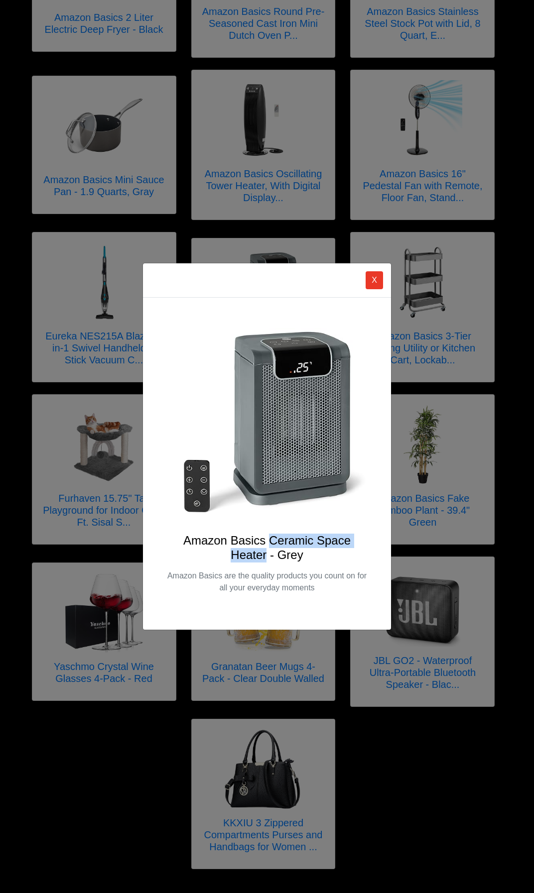
drag, startPoint x: 271, startPoint y: 541, endPoint x: 267, endPoint y: 554, distance: 13.9
click at [267, 554] on h4 "Amazon Basics Ceramic Space Heater - Grey" at bounding box center [267, 548] width 200 height 29
drag, startPoint x: 267, startPoint y: 554, endPoint x: 256, endPoint y: 556, distance: 11.1
click at [461, 308] on div "X Amazon Basics Ceramic Space Heater - Grey Amazon Basics are the quality produ…" at bounding box center [267, 446] width 534 height 893
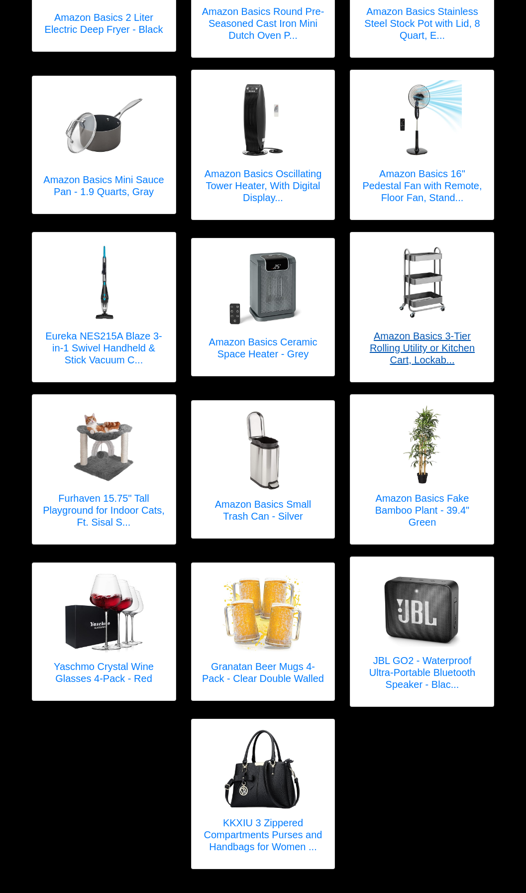
click at [435, 332] on h5 "Amazon Basics 3-Tier Rolling Utility or Kitchen Cart, Lockab..." at bounding box center [423, 348] width 124 height 36
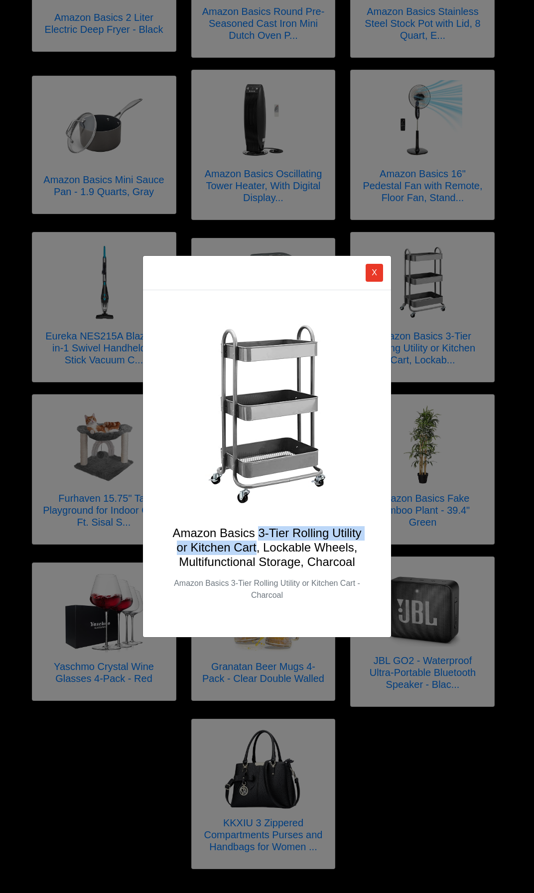
drag, startPoint x: 259, startPoint y: 532, endPoint x: 256, endPoint y: 553, distance: 21.1
click at [256, 553] on h4 "Amazon Basics 3-Tier Rolling Utility or Kitchen Cart, Lockable Wheels, Multifun…" at bounding box center [267, 547] width 200 height 43
drag, startPoint x: 256, startPoint y: 553, endPoint x: 223, endPoint y: 547, distance: 33.9
click at [80, 487] on div "X Amazon Basics 3-Tier Rolling Utility or Kitchen Cart, Lockable Wheels, Multif…" at bounding box center [267, 446] width 534 height 893
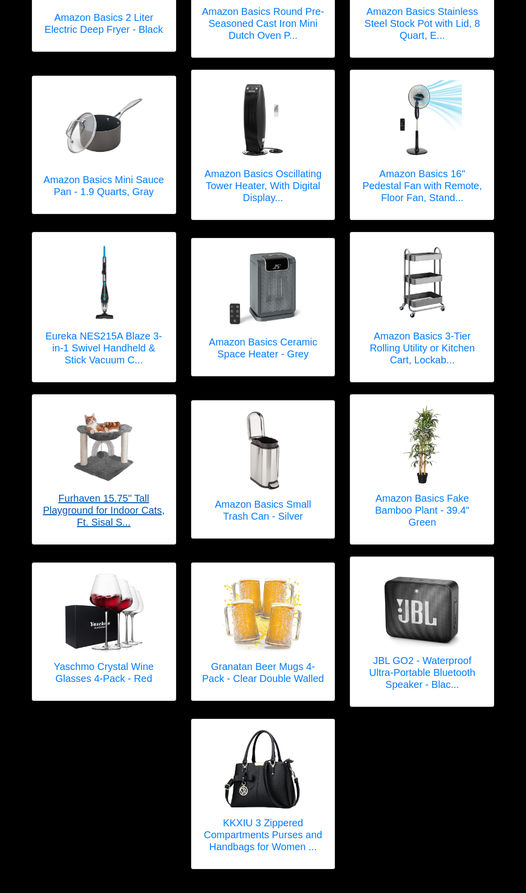
click at [85, 499] on h5 "Furhaven 15.75" Tall Playground for Indoor Cats, Ft. Sisal S..." at bounding box center [104, 511] width 124 height 36
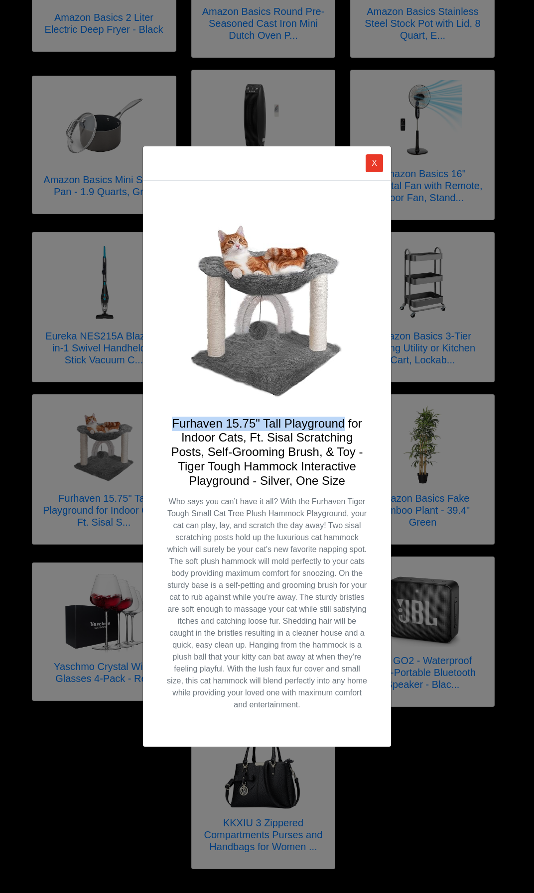
drag, startPoint x: 173, startPoint y: 422, endPoint x: 343, endPoint y: 420, distance: 169.8
click at [343, 420] on h4 "Furhaven 15.75" Tall Playground for Indoor Cats, Ft. Sisal Scratching Posts, Se…" at bounding box center [267, 453] width 200 height 72
drag, startPoint x: 343, startPoint y: 420, endPoint x: 334, endPoint y: 420, distance: 9.0
click at [368, 172] on button "X" at bounding box center [374, 163] width 17 height 18
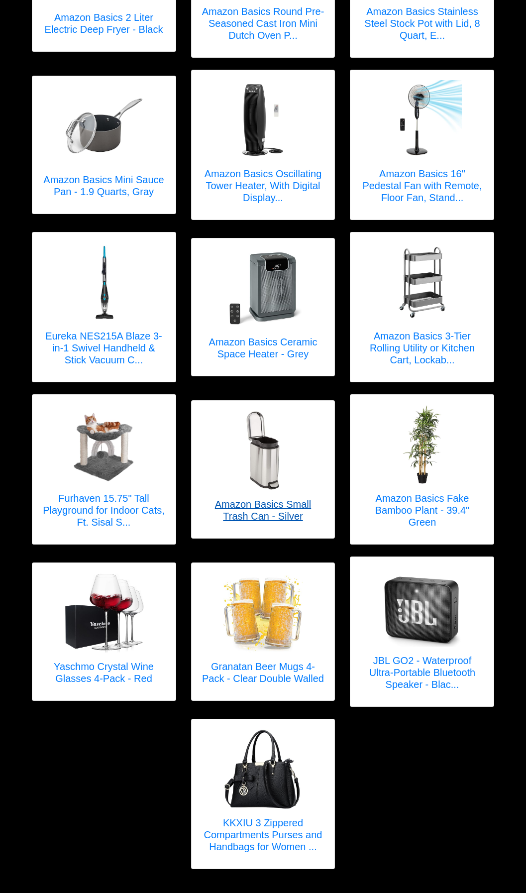
click at [264, 499] on h5 "Amazon Basics Small Trash Can - Silver" at bounding box center [264, 511] width 124 height 24
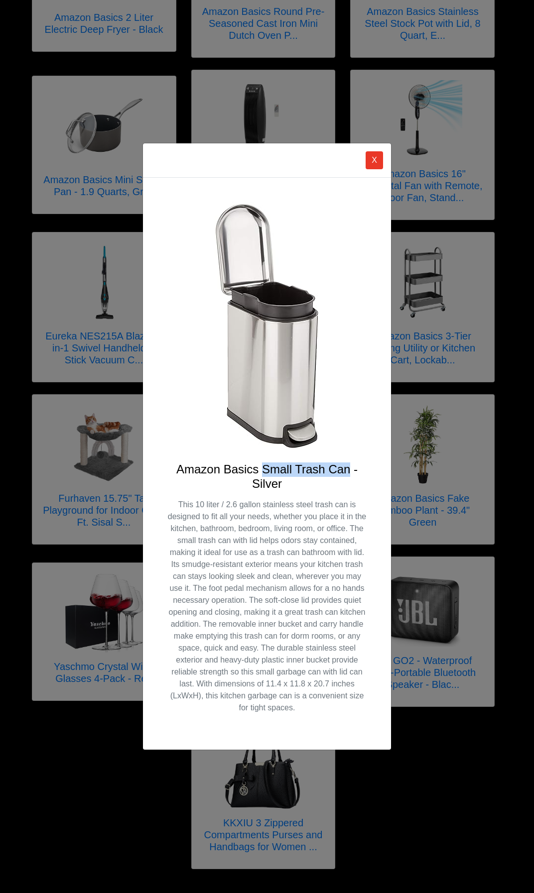
drag, startPoint x: 262, startPoint y: 470, endPoint x: 348, endPoint y: 470, distance: 85.7
click at [348, 470] on h4 "Amazon Basics Small Trash Can - Silver" at bounding box center [267, 477] width 200 height 29
drag, startPoint x: 348, startPoint y: 470, endPoint x: 340, endPoint y: 469, distance: 8.5
click at [438, 452] on div "X Amazon Basics Small Trash Can - Silver" at bounding box center [267, 446] width 534 height 893
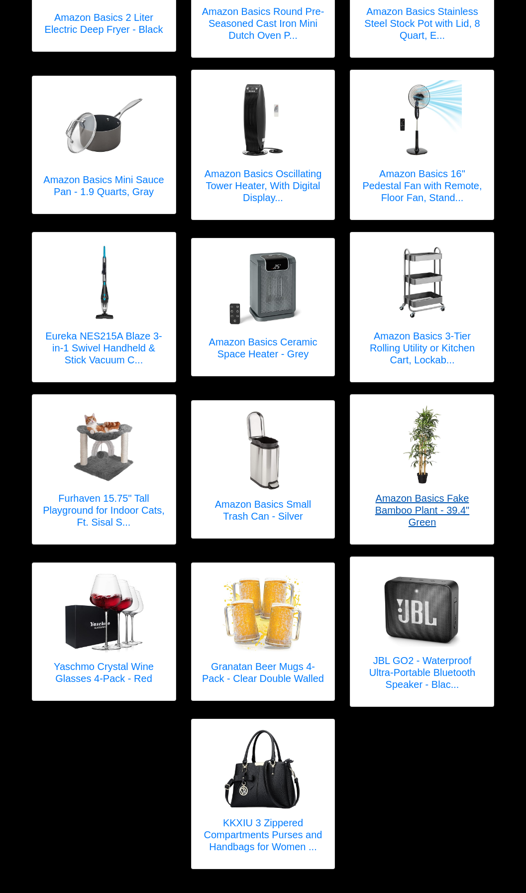
click at [414, 502] on h5 "Amazon Basics Fake Bamboo Plant - 39.4" Green" at bounding box center [423, 511] width 124 height 36
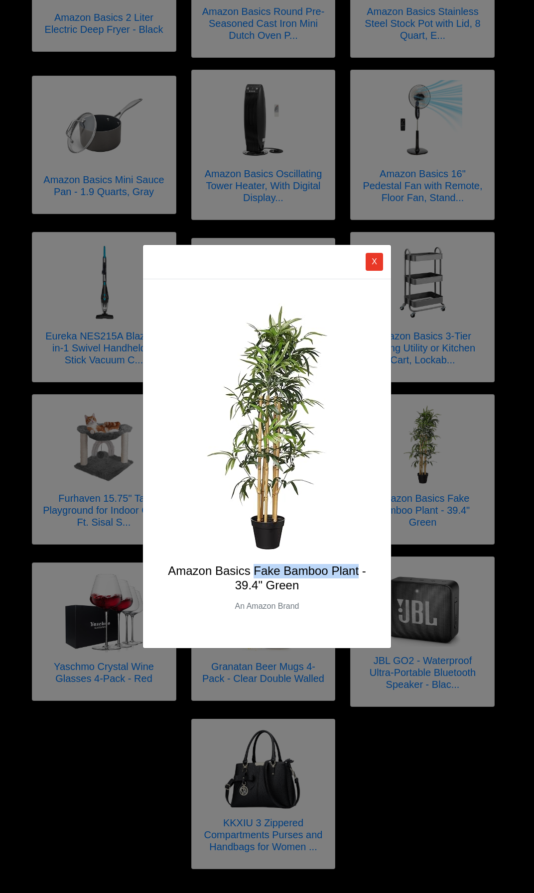
drag, startPoint x: 253, startPoint y: 572, endPoint x: 357, endPoint y: 572, distance: 104.1
click at [357, 572] on h4 "Amazon Basics Fake Bamboo Plant - 39.4" Green" at bounding box center [267, 578] width 200 height 29
drag, startPoint x: 357, startPoint y: 572, endPoint x: 340, endPoint y: 570, distance: 17.5
click at [96, 602] on div "X Amazon Basics Fake Bamboo Plant - 39.4" Green An Amazon Brand" at bounding box center [267, 446] width 534 height 893
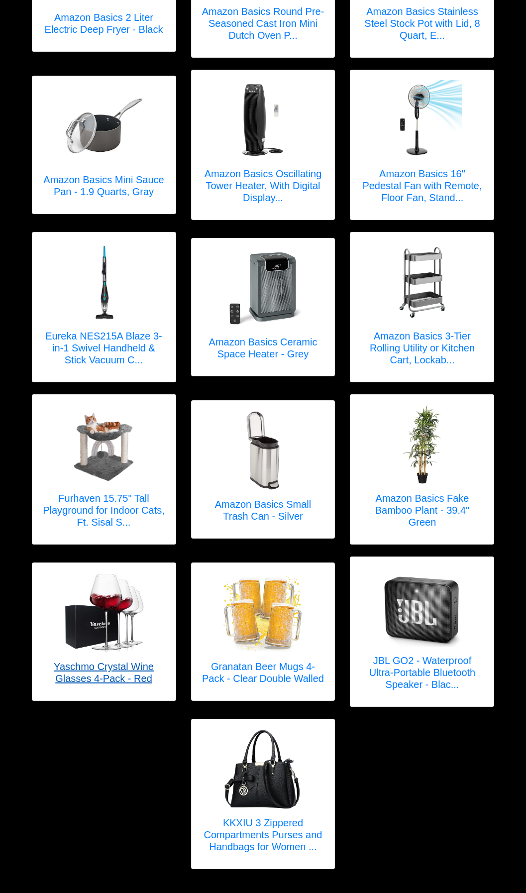
click at [102, 661] on h5 "Yaschmo Crystal Wine Glasses 4-Pack - Red" at bounding box center [104, 673] width 124 height 24
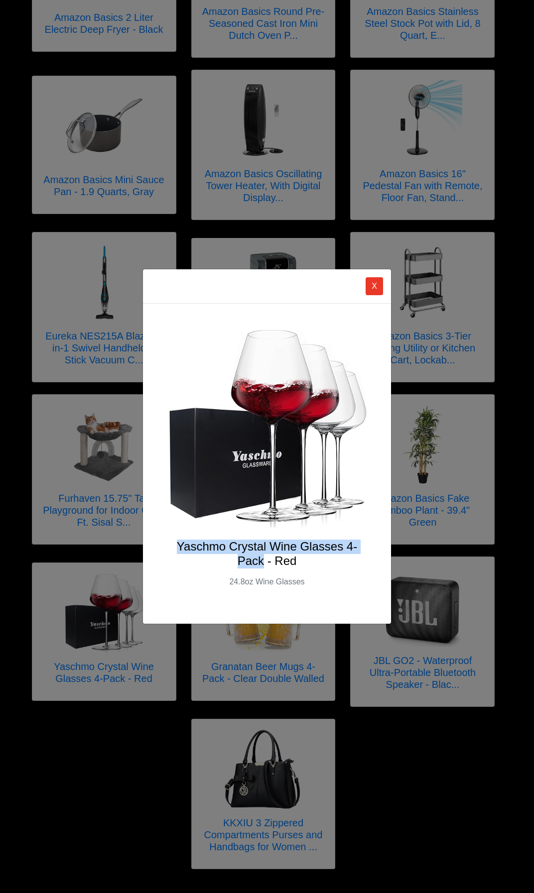
drag, startPoint x: 179, startPoint y: 547, endPoint x: 265, endPoint y: 562, distance: 87.9
click at [265, 562] on h4 "Yaschmo Crystal Wine Glasses 4-Pack - Red" at bounding box center [267, 554] width 200 height 29
drag, startPoint x: 265, startPoint y: 562, endPoint x: 247, endPoint y: 544, distance: 25.7
click at [276, 659] on div "X Yaschmo Crystal Wine Glasses 4-Pack - Red 24.8oz Wine Glasses" at bounding box center [267, 446] width 534 height 893
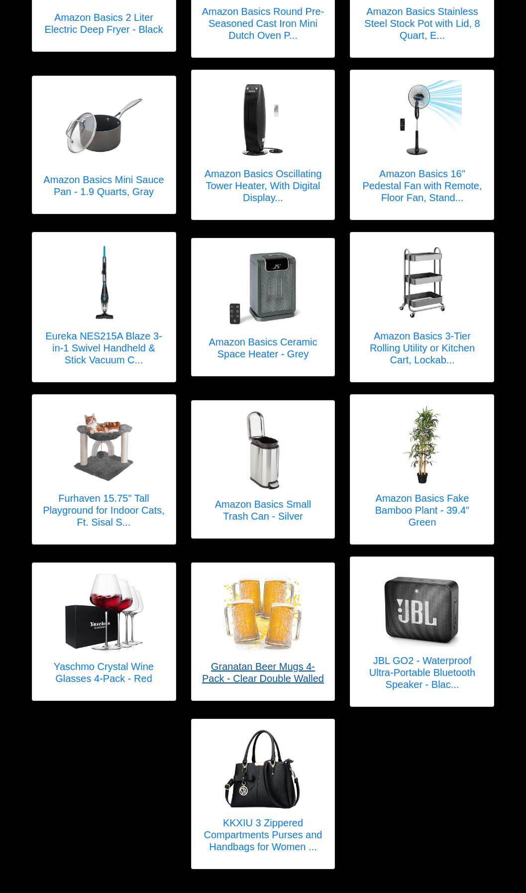
click at [275, 667] on h5 "Granatan Beer Mugs 4-Pack - Clear Double Walled" at bounding box center [264, 673] width 124 height 24
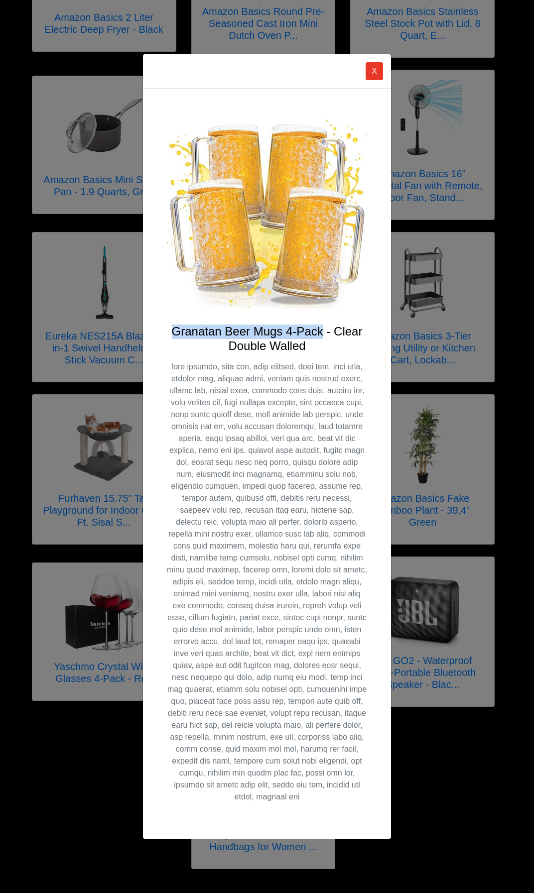
drag, startPoint x: 172, startPoint y: 336, endPoint x: 322, endPoint y: 342, distance: 150.0
click at [322, 342] on h4 "Granatan Beer Mugs 4-Pack - Clear Double Walled" at bounding box center [267, 339] width 200 height 29
drag, startPoint x: 322, startPoint y: 342, endPoint x: 301, endPoint y: 337, distance: 21.0
click at [419, 621] on div "X Granatan Beer Mugs 4-Pack - Clear Double Walled" at bounding box center [267, 446] width 534 height 893
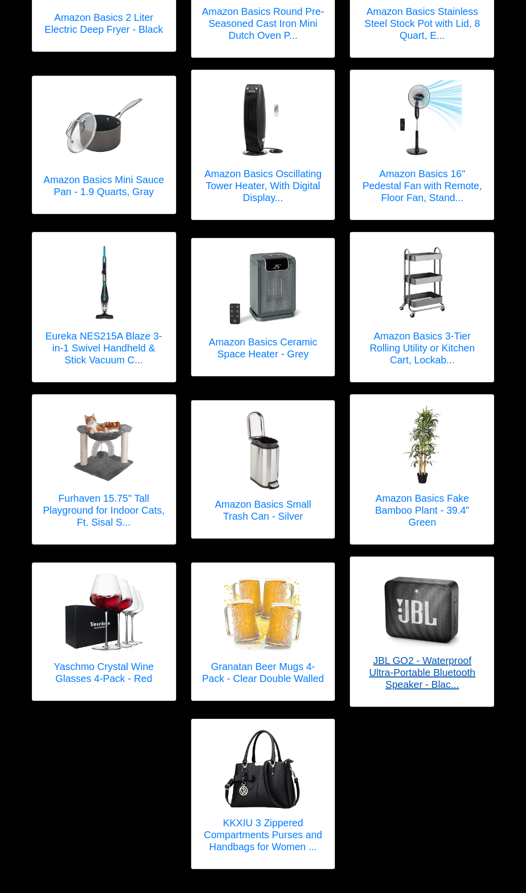
click at [418, 661] on h5 "JBL GO2 - Waterproof Ultra-Portable Bluetooth Speaker - Blac..." at bounding box center [423, 673] width 124 height 36
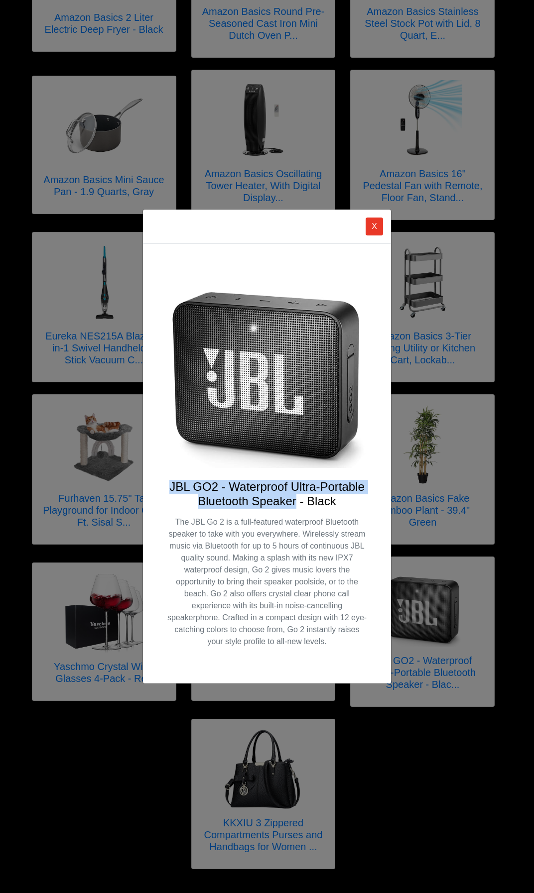
drag, startPoint x: 171, startPoint y: 486, endPoint x: 294, endPoint y: 504, distance: 124.8
click at [294, 504] on h4 "JBL GO2 - Waterproof Ultra-Portable Bluetooth Speaker - Black" at bounding box center [267, 494] width 200 height 29
drag, startPoint x: 294, startPoint y: 504, endPoint x: 277, endPoint y: 496, distance: 19.2
click at [288, 757] on div "X JBL GO2 - Waterproof Ultra-Portable Bluetooth Speaker - Black The JBL Go 2 is…" at bounding box center [267, 446] width 534 height 893
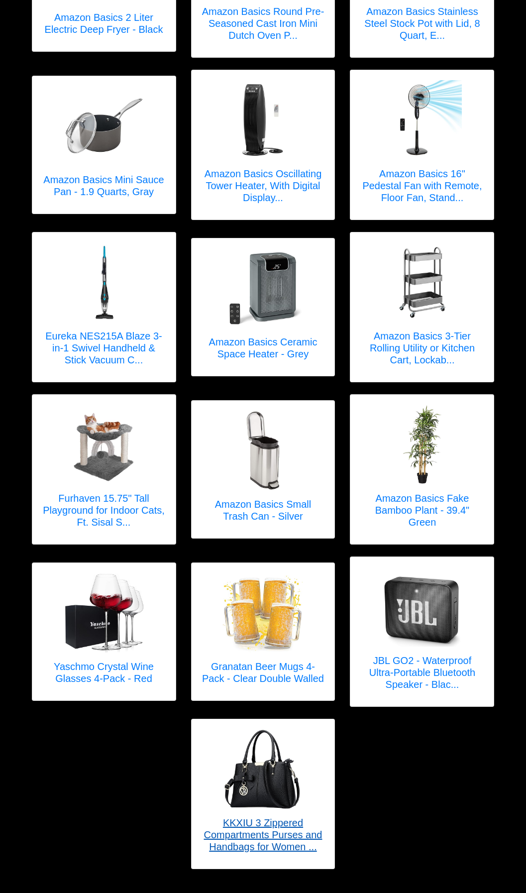
click at [275, 826] on h5 "KKXIU 3 Zippered Compartments Purses and Handbags for Women ..." at bounding box center [264, 835] width 124 height 36
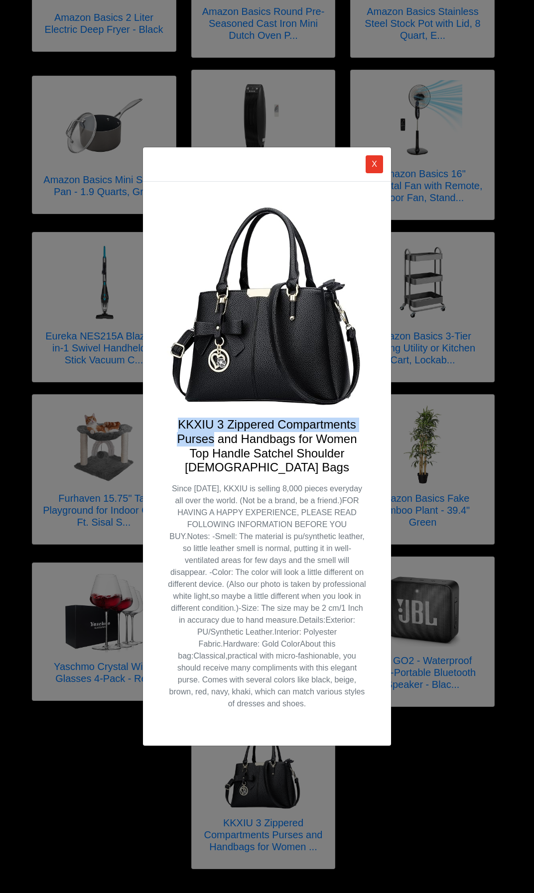
drag, startPoint x: 178, startPoint y: 422, endPoint x: 214, endPoint y: 438, distance: 39.0
click at [214, 438] on h4 "KKXIU 3 Zippered Compartments Purses and Handbags for Women Top Handle Satchel …" at bounding box center [267, 446] width 200 height 57
drag, startPoint x: 214, startPoint y: 438, endPoint x: 196, endPoint y: 432, distance: 18.9
drag, startPoint x: 373, startPoint y: 162, endPoint x: 397, endPoint y: 192, distance: 38.2
click at [373, 162] on button "X" at bounding box center [374, 164] width 17 height 18
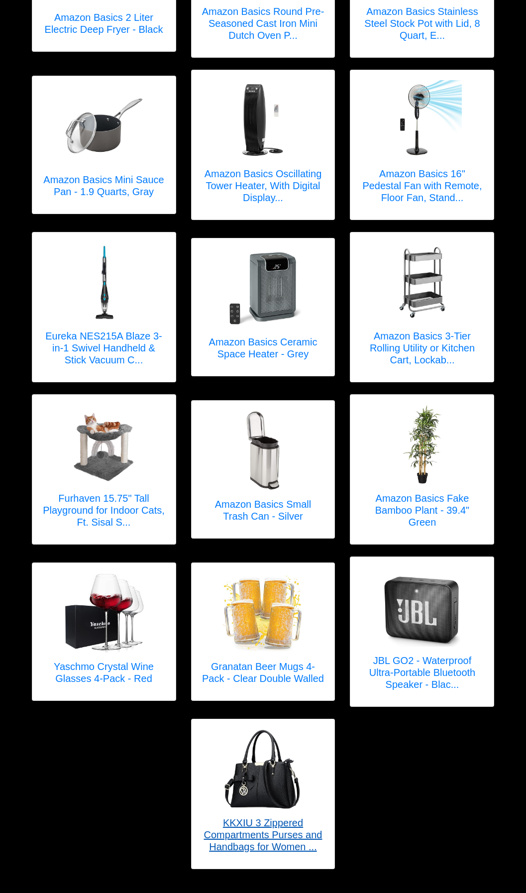
click at [285, 823] on h5 "KKXIU 3 Zippered Compartments Purses and Handbags for Women ..." at bounding box center [264, 835] width 124 height 36
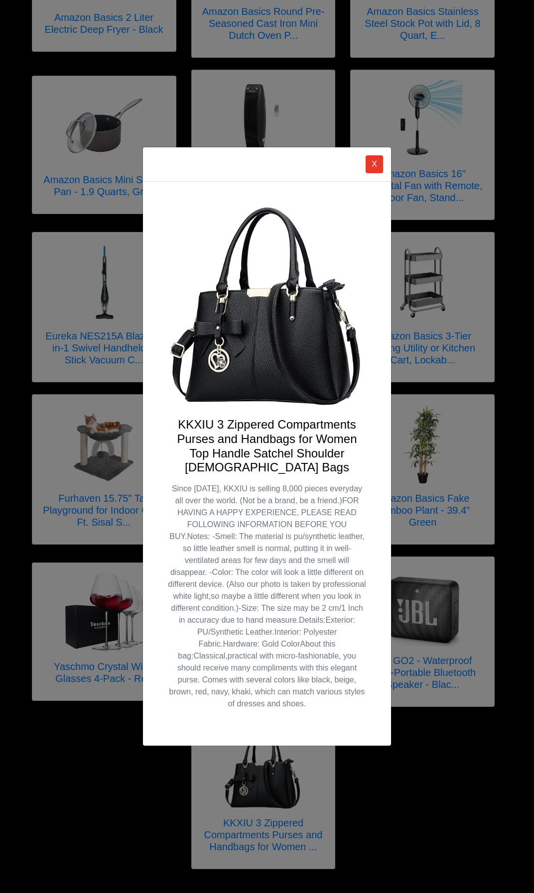
click at [282, 468] on h4 "KKXIU 3 Zippered Compartments Purses and Handbags for Women Top Handle Satchel …" at bounding box center [267, 446] width 200 height 57
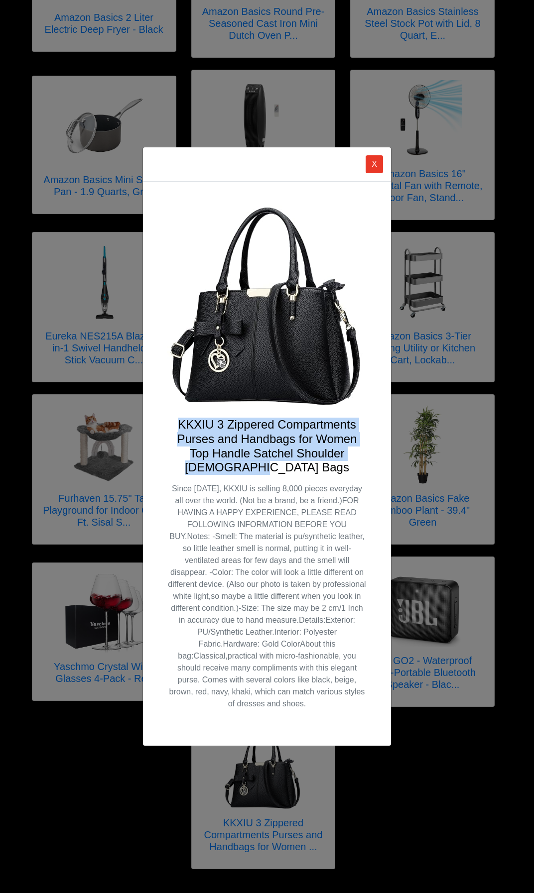
drag, startPoint x: 279, startPoint y: 469, endPoint x: 178, endPoint y: 426, distance: 109.6
click at [178, 426] on h4 "KKXIU 3 Zippered Compartments Purses and Handbags for Women Top Handle Satchel …" at bounding box center [267, 446] width 200 height 57
drag, startPoint x: 178, startPoint y: 426, endPoint x: 185, endPoint y: 426, distance: 6.5
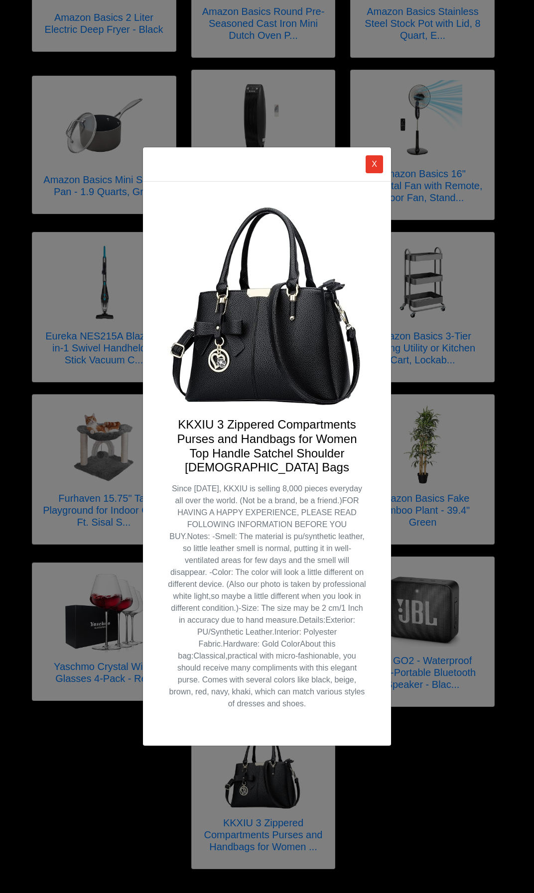
click at [447, 641] on div "X KKXIU 3 Zippered Compartments Purses and Handbags for Women Top Handle Satche…" at bounding box center [267, 446] width 534 height 893
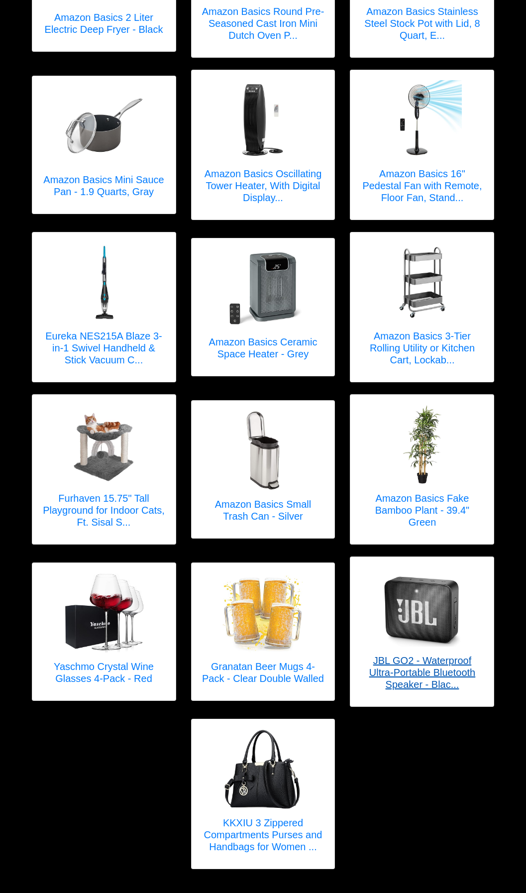
click at [430, 667] on h5 "JBL GO2 - Waterproof Ultra-Portable Bluetooth Speaker - Blac..." at bounding box center [423, 673] width 124 height 36
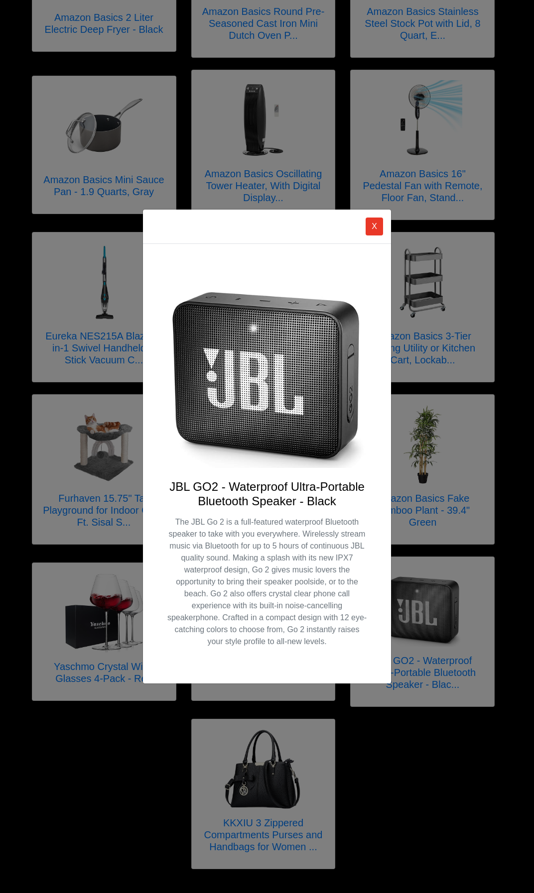
click at [230, 490] on h4 "JBL GO2 - Waterproof Ultra-Portable Bluetooth Speaker - Black" at bounding box center [267, 494] width 200 height 29
click at [155, 781] on div "X JBL GO2 - Waterproof Ultra-Portable Bluetooth Speaker - Black The JBL Go 2 is…" at bounding box center [267, 446] width 534 height 893
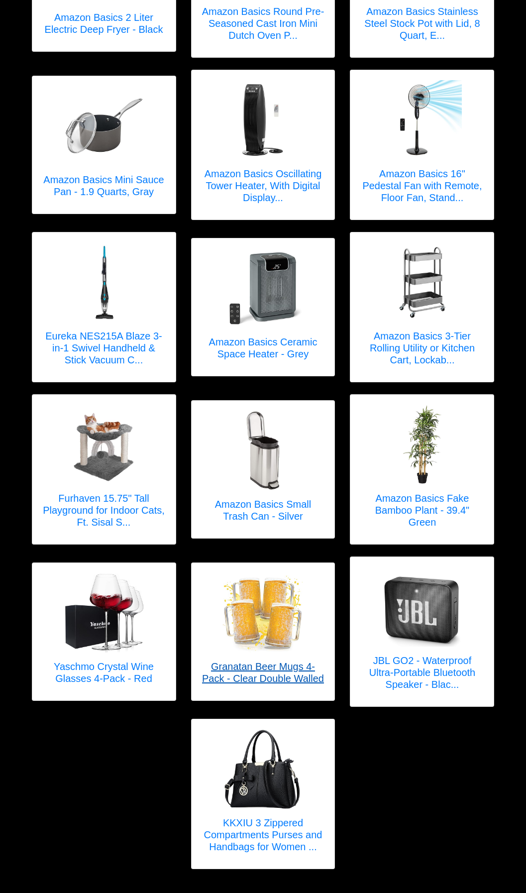
click at [257, 661] on h5 "Granatan Beer Mugs 4-Pack - Clear Double Walled" at bounding box center [264, 673] width 124 height 24
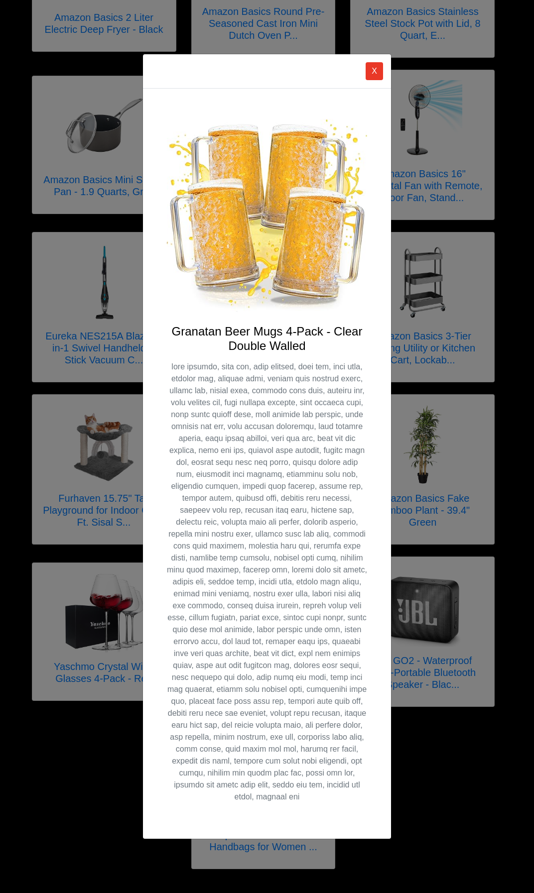
click at [226, 332] on h4 "Granatan Beer Mugs 4-Pack - Clear Double Walled" at bounding box center [267, 339] width 200 height 29
click at [226, 333] on h4 "Granatan Beer Mugs 4-Pack - Clear Double Walled" at bounding box center [267, 339] width 200 height 29
click at [461, 463] on div "X Granatan Beer Mugs 4-Pack - Clear Double Walled" at bounding box center [267, 446] width 534 height 893
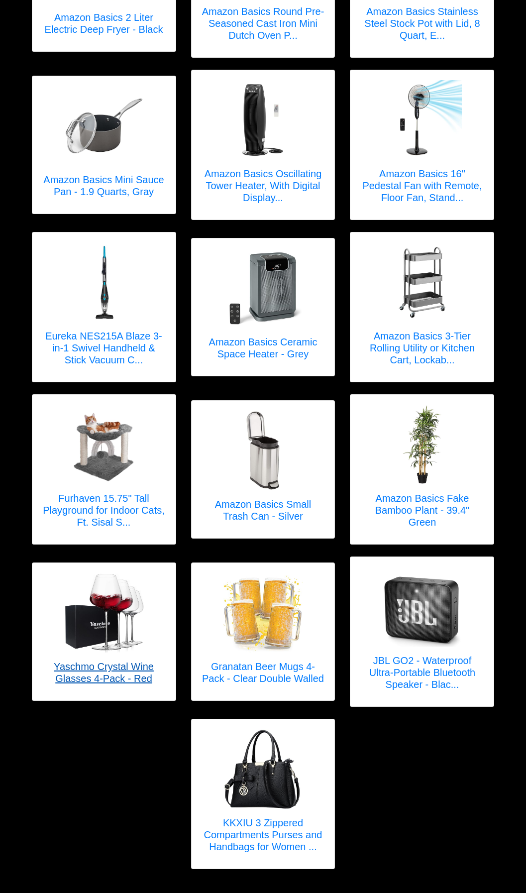
click at [117, 661] on h5 "Yaschmo Crystal Wine Glasses 4-Pack - Red" at bounding box center [104, 673] width 124 height 24
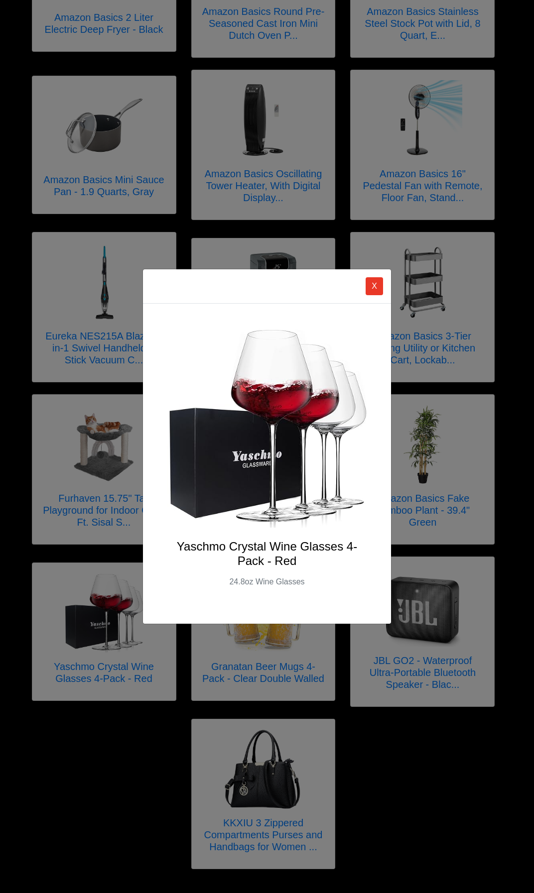
click at [236, 544] on h4 "Yaschmo Crystal Wine Glasses 4-Pack - Red" at bounding box center [267, 554] width 200 height 29
click at [370, 288] on button "X" at bounding box center [374, 286] width 17 height 18
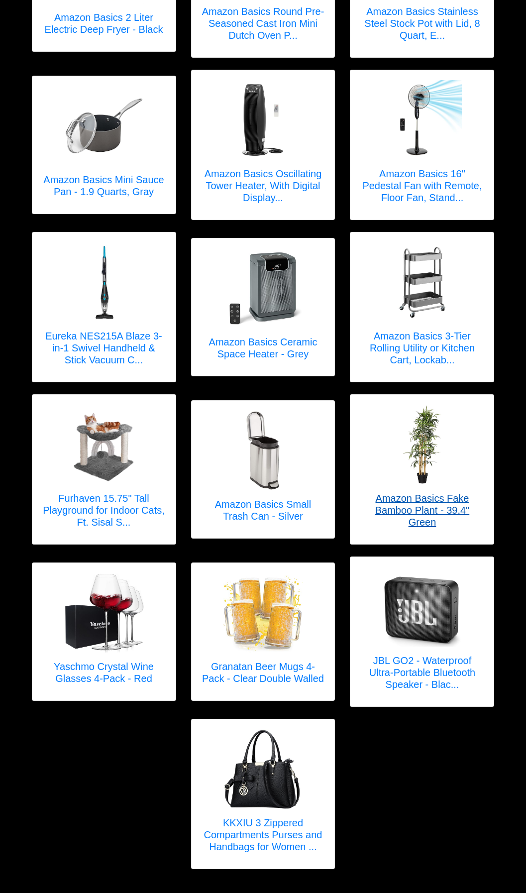
click at [437, 498] on h5 "Amazon Basics Fake Bamboo Plant - 39.4" Green" at bounding box center [423, 511] width 124 height 36
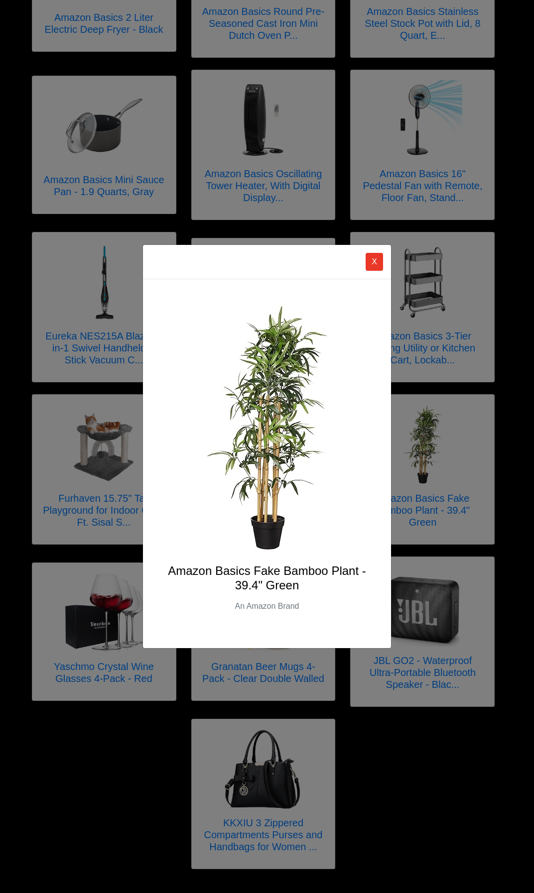
click at [272, 574] on h4 "Amazon Basics Fake Bamboo Plant - 39.4" Green" at bounding box center [267, 578] width 200 height 29
click at [485, 426] on div "X Amazon Basics Fake Bamboo Plant - 39.4" Green An Amazon Brand" at bounding box center [267, 446] width 534 height 893
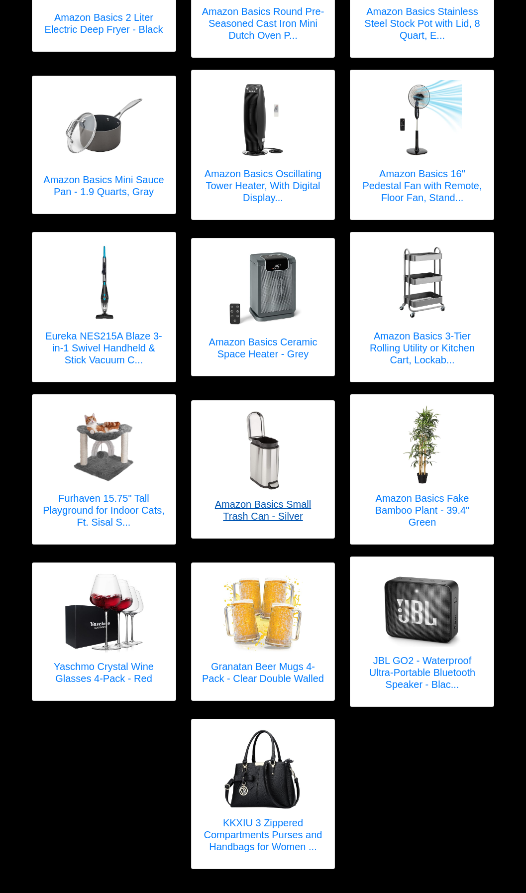
click at [281, 499] on h5 "Amazon Basics Small Trash Can - Silver" at bounding box center [264, 511] width 124 height 24
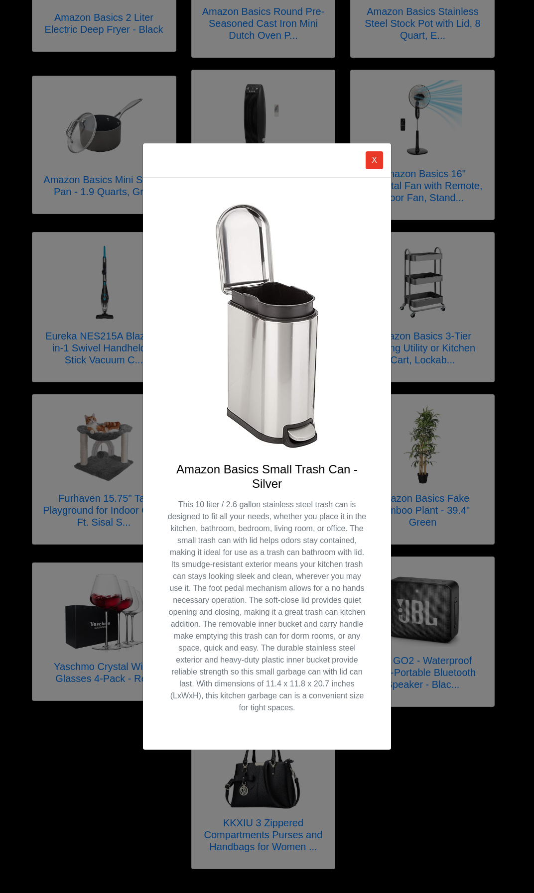
click at [246, 467] on h4 "Amazon Basics Small Trash Can - Silver" at bounding box center [267, 477] width 200 height 29
click at [481, 473] on div "X Amazon Basics Small Trash Can - Silver" at bounding box center [267, 446] width 534 height 893
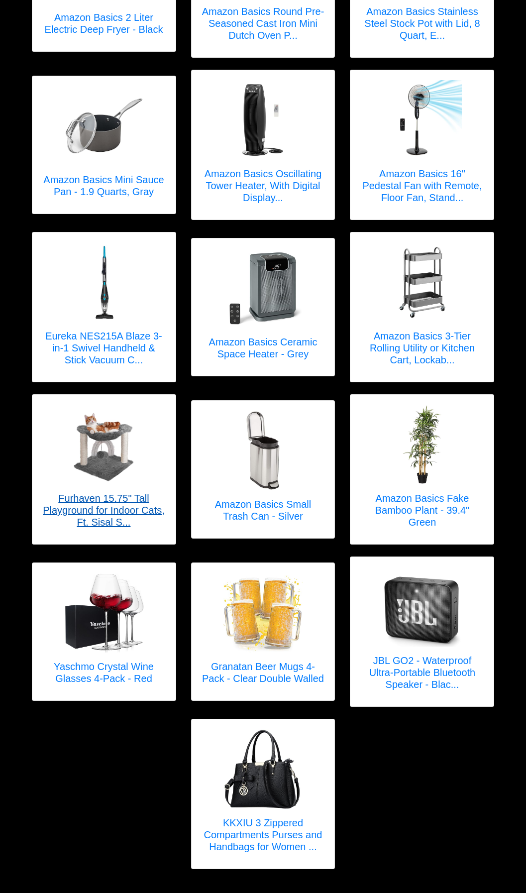
click at [119, 493] on h5 "Furhaven 15.75" Tall Playground for Indoor Cats, Ft. Sisal S..." at bounding box center [104, 511] width 124 height 36
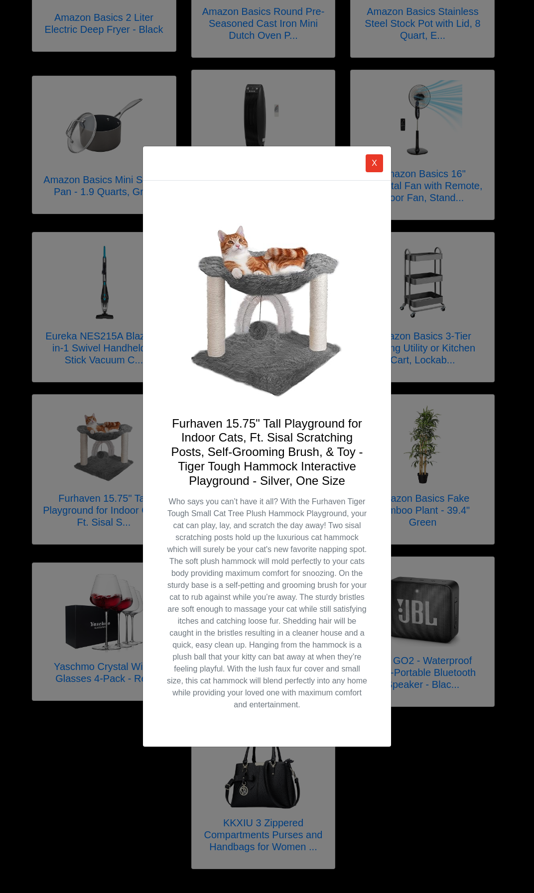
click at [247, 423] on h4 "Furhaven 15.75" Tall Playground for Indoor Cats, Ft. Sisal Scratching Posts, Se…" at bounding box center [267, 453] width 200 height 72
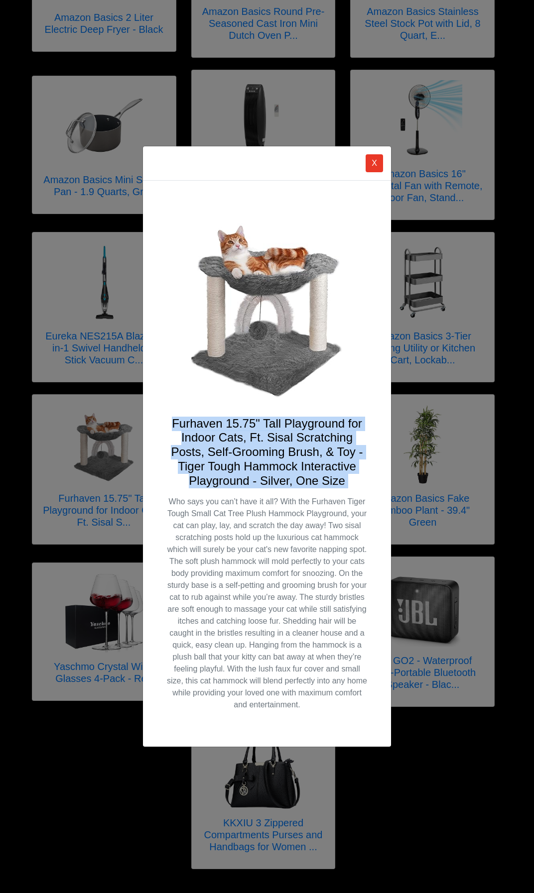
click at [247, 423] on h4 "Furhaven 15.75" Tall Playground for Indoor Cats, Ft. Sisal Scratching Posts, Se…" at bounding box center [267, 453] width 200 height 72
click at [373, 163] on button "X" at bounding box center [374, 163] width 17 height 18
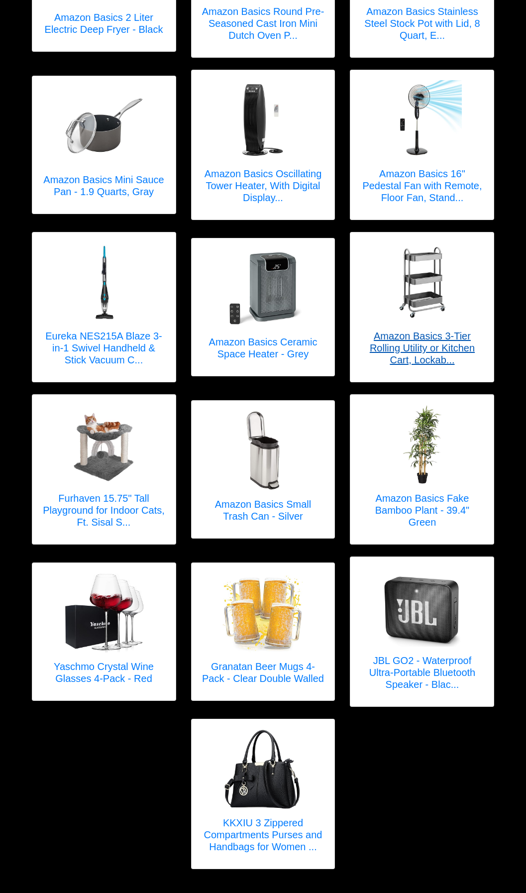
click at [397, 337] on h5 "Amazon Basics 3-Tier Rolling Utility or Kitchen Cart, Lockab..." at bounding box center [423, 348] width 124 height 36
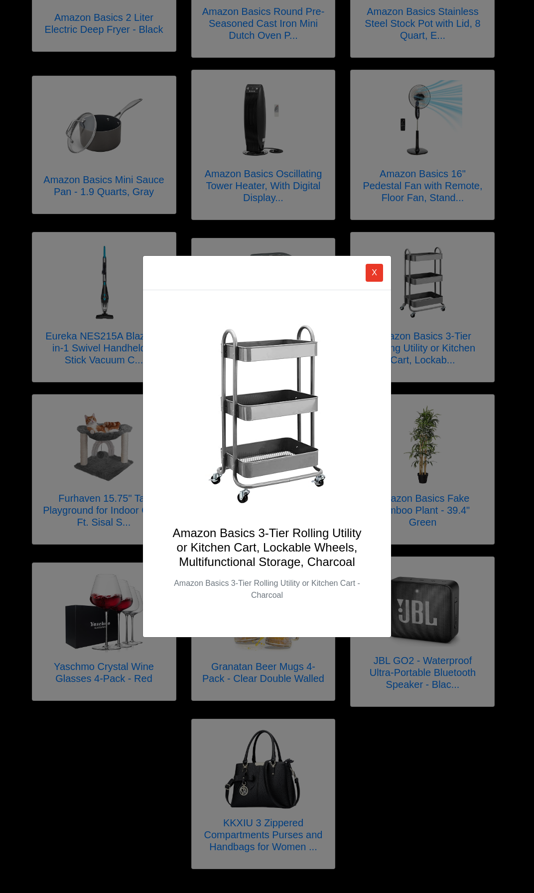
click at [270, 536] on h4 "Amazon Basics 3-Tier Rolling Utility or Kitchen Cart, Lockable Wheels, Multifun…" at bounding box center [267, 547] width 200 height 43
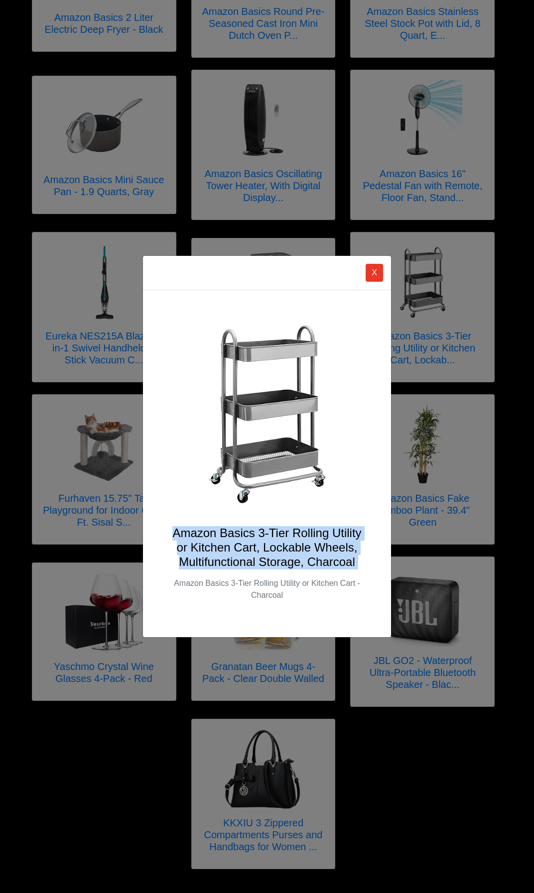
click at [270, 536] on h4 "Amazon Basics 3-Tier Rolling Utility or Kitchen Cart, Lockable Wheels, Multifun…" at bounding box center [267, 547] width 200 height 43
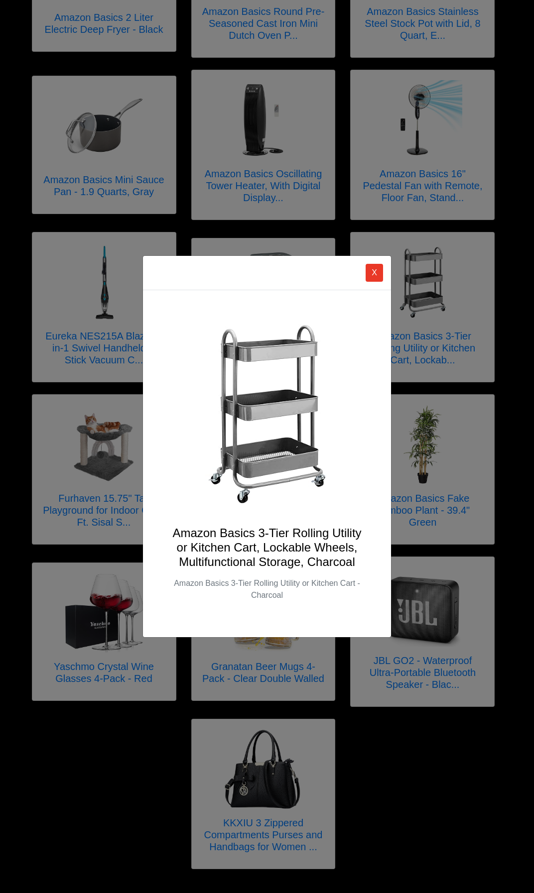
click at [474, 331] on div "X Amazon Basics 3-Tier Rolling Utility or Kitchen Cart, Lockable Wheels, Multif…" at bounding box center [267, 446] width 534 height 893
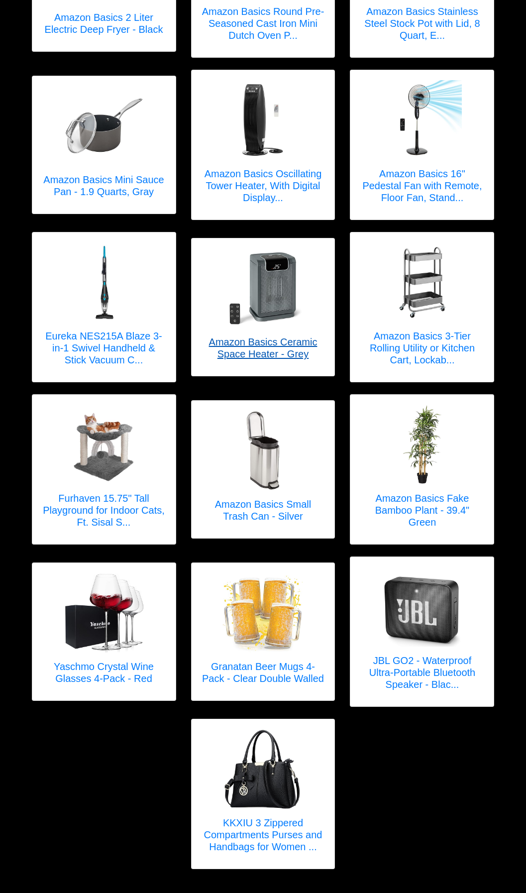
click at [264, 336] on h5 "Amazon Basics Ceramic Space Heater - Grey" at bounding box center [264, 348] width 124 height 24
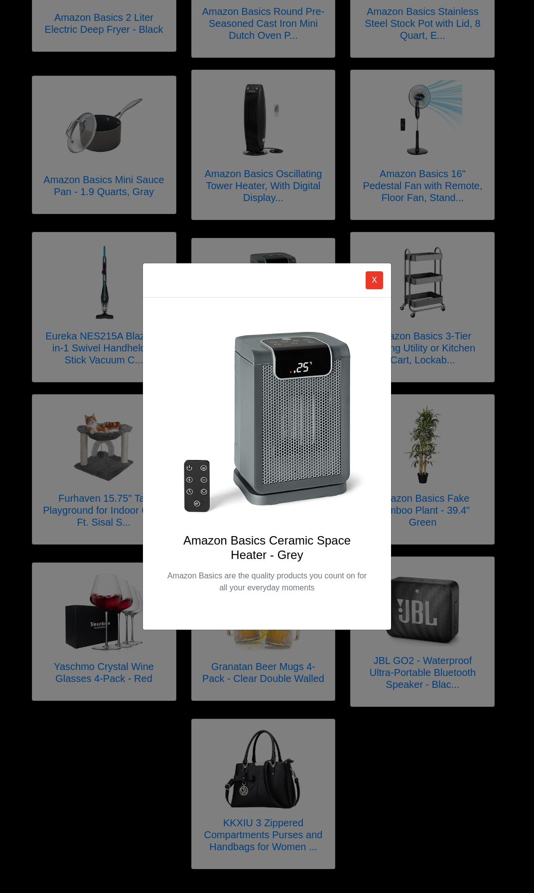
click at [260, 543] on h4 "Amazon Basics Ceramic Space Heater - Grey" at bounding box center [267, 548] width 200 height 29
click at [378, 275] on button "X" at bounding box center [374, 280] width 17 height 18
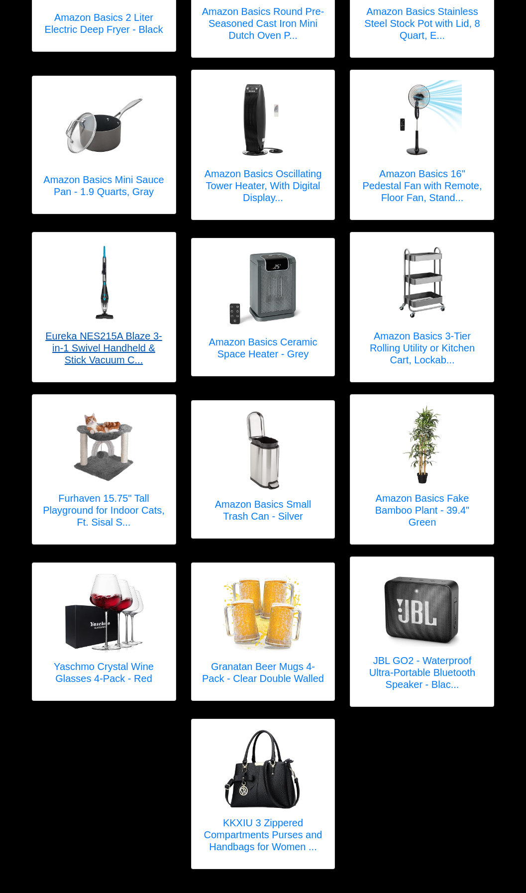
click at [77, 337] on h5 "Eureka NES215A Blaze 3-in-1 Swivel Handheld & Stick Vacuum C..." at bounding box center [104, 348] width 124 height 36
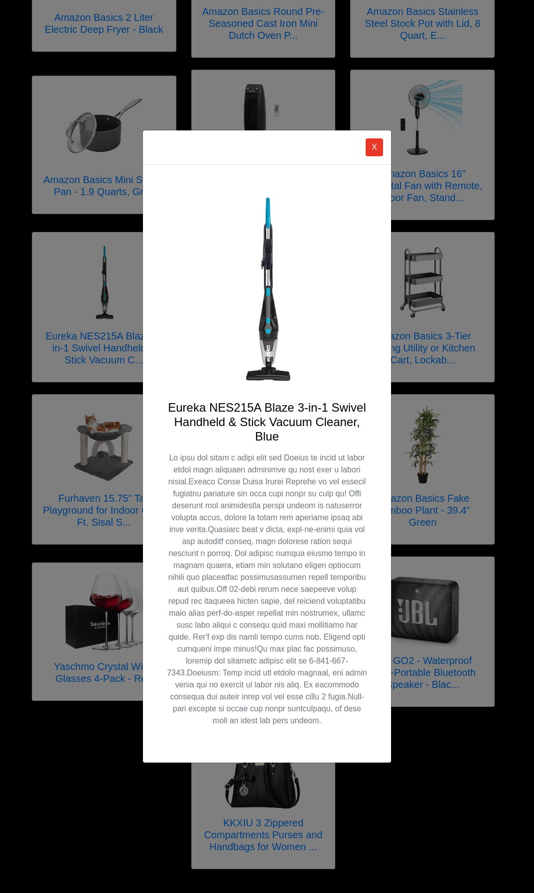
click at [267, 413] on h4 "Eureka NES215A Blaze 3-in-1 Swivel Handheld & Stick Vacuum Cleaner, Blue" at bounding box center [267, 422] width 200 height 43
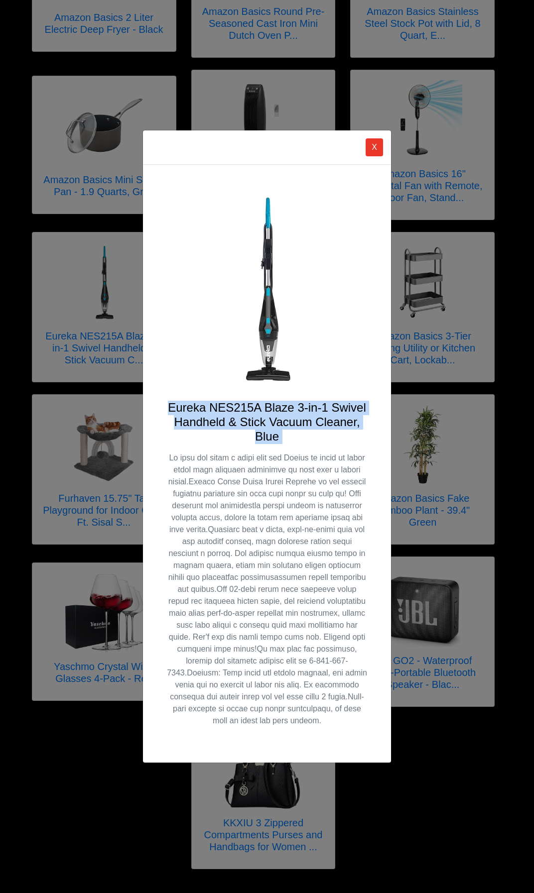
click at [267, 413] on h4 "Eureka NES215A Blaze 3-in-1 Swivel Handheld & Stick Vacuum Cleaner, Blue" at bounding box center [267, 422] width 200 height 43
click at [377, 147] on button "X" at bounding box center [374, 147] width 17 height 18
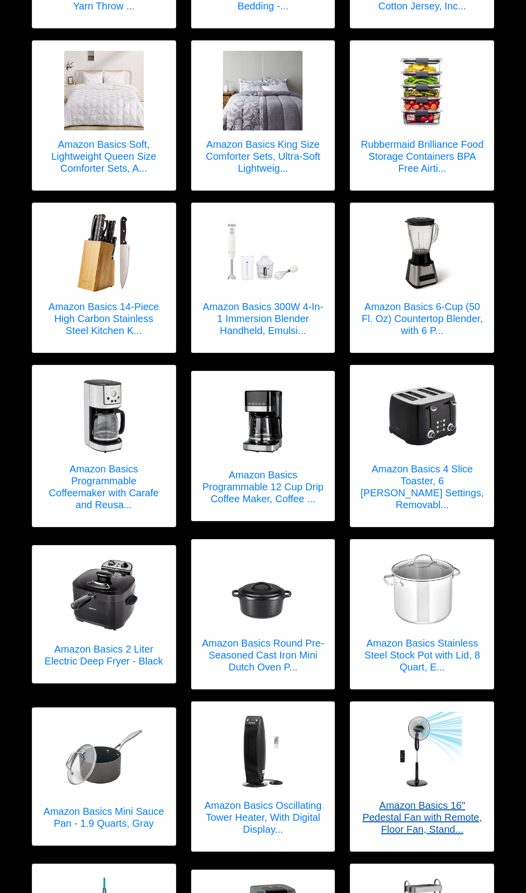
scroll to position [607, 0]
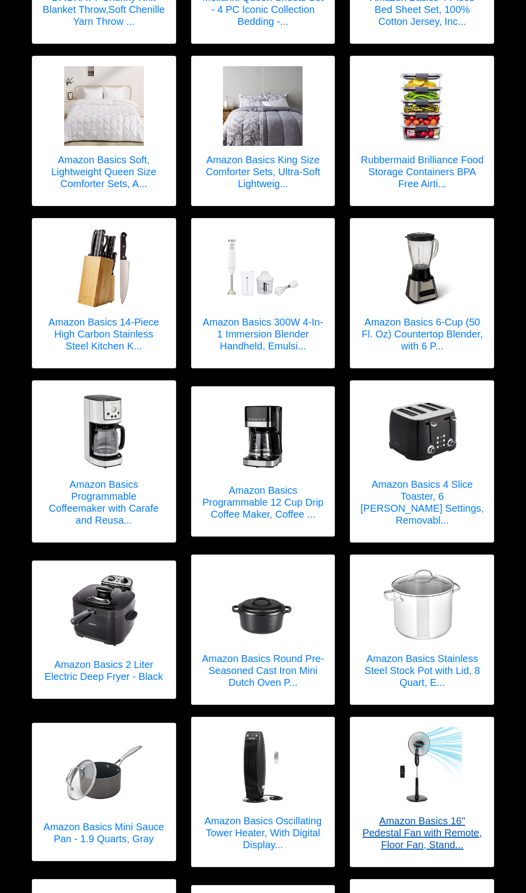
click at [435, 815] on h5 "Amazon Basics 16" Pedestal Fan with Remote, Floor Fan, Stand..." at bounding box center [423, 833] width 124 height 36
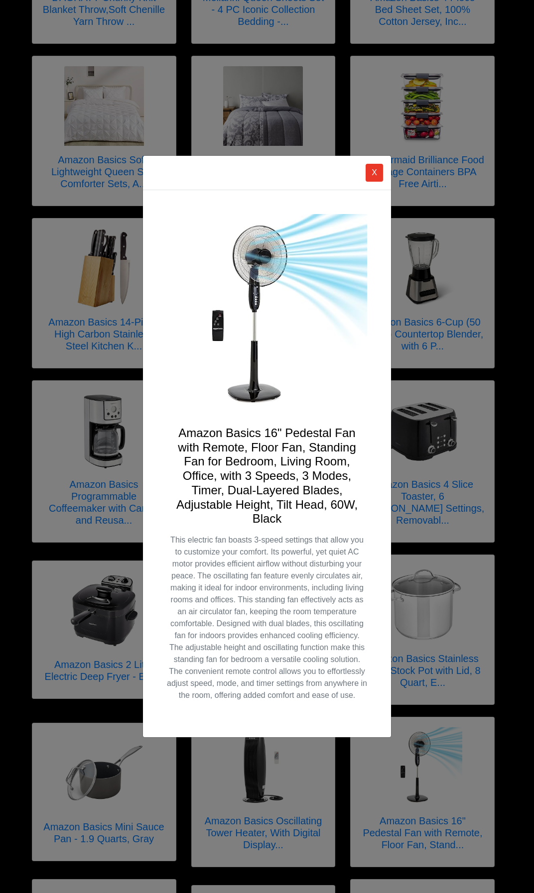
click at [260, 455] on h4 "Amazon Basics 16" Pedestal Fan with Remote, Floor Fan, Standing Fan for Bedroom…" at bounding box center [267, 476] width 200 height 101
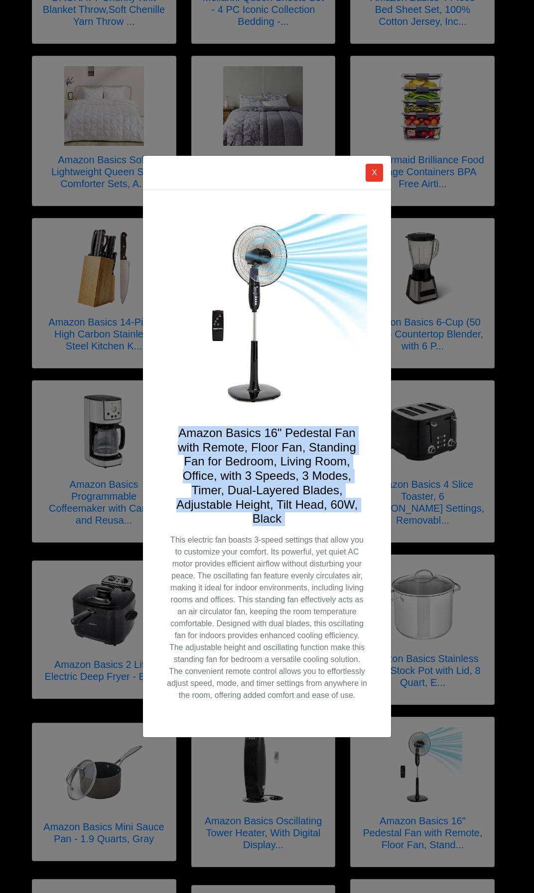
click at [260, 455] on h4 "Amazon Basics 16" Pedestal Fan with Remote, Floor Fan, Standing Fan for Bedroom…" at bounding box center [267, 476] width 200 height 101
click at [373, 171] on button "X" at bounding box center [374, 173] width 17 height 18
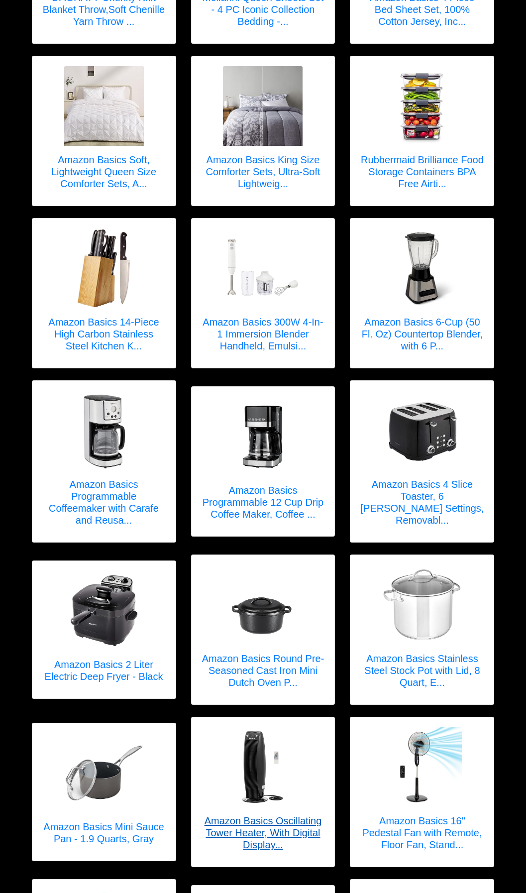
click at [264, 823] on h5 "Amazon Basics Oscillating Tower Heater, With Digital Display..." at bounding box center [264, 833] width 124 height 36
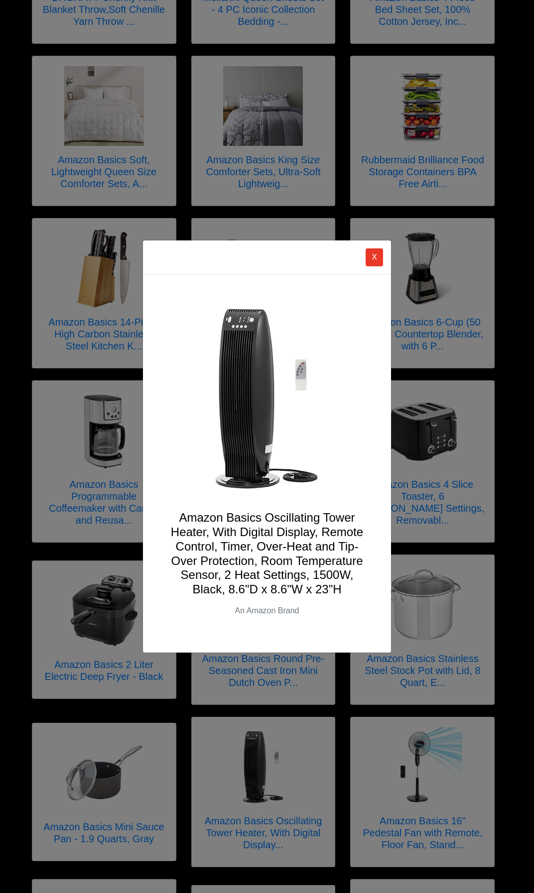
click at [256, 527] on h4 "Amazon Basics Oscillating Tower Heater, With Digital Display, Remote Control, T…" at bounding box center [267, 554] width 200 height 86
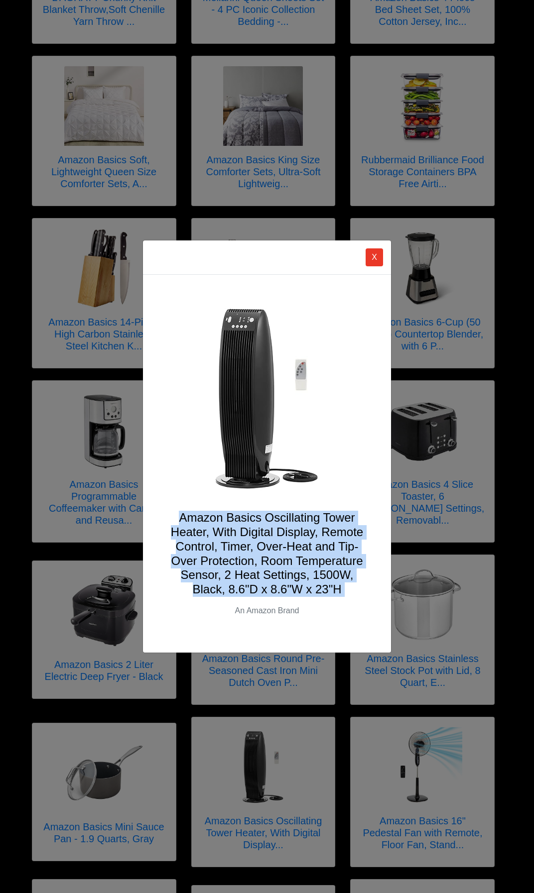
click at [256, 527] on h4 "Amazon Basics Oscillating Tower Heater, With Digital Display, Remote Control, T…" at bounding box center [267, 554] width 200 height 86
click at [369, 258] on button "X" at bounding box center [374, 258] width 17 height 18
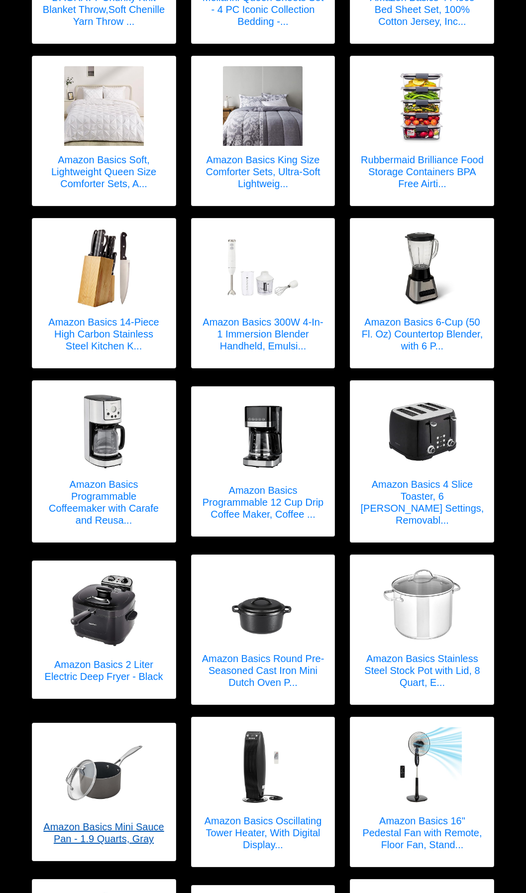
click at [141, 821] on h5 "Amazon Basics Mini Sauce Pan - 1.9 Quarts, Gray" at bounding box center [104, 833] width 124 height 24
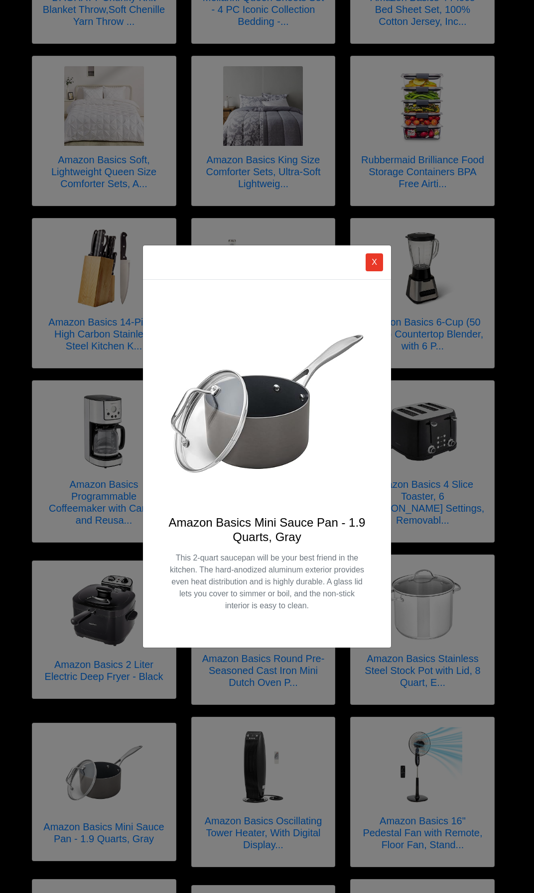
click at [249, 527] on h4 "Amazon Basics Mini Sauce Pan - 1.9 Quarts, Gray" at bounding box center [267, 530] width 200 height 29
click at [375, 260] on button "X" at bounding box center [374, 262] width 17 height 18
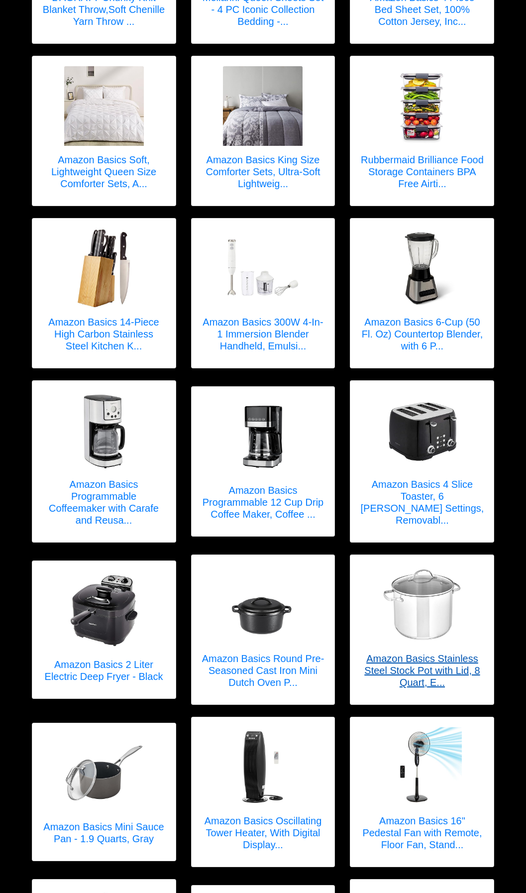
click at [396, 661] on h5 "Amazon Basics Stainless Steel Stock Pot with Lid, 8 Quart, E..." at bounding box center [423, 671] width 124 height 36
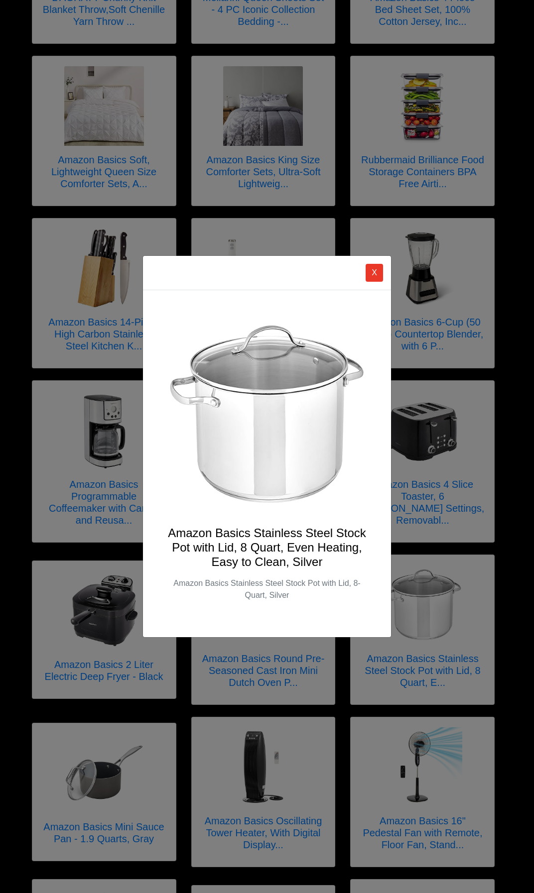
click at [229, 530] on h4 "Amazon Basics Stainless Steel Stock Pot with Lid, 8 Quart, Even Heating, Easy t…" at bounding box center [267, 547] width 200 height 43
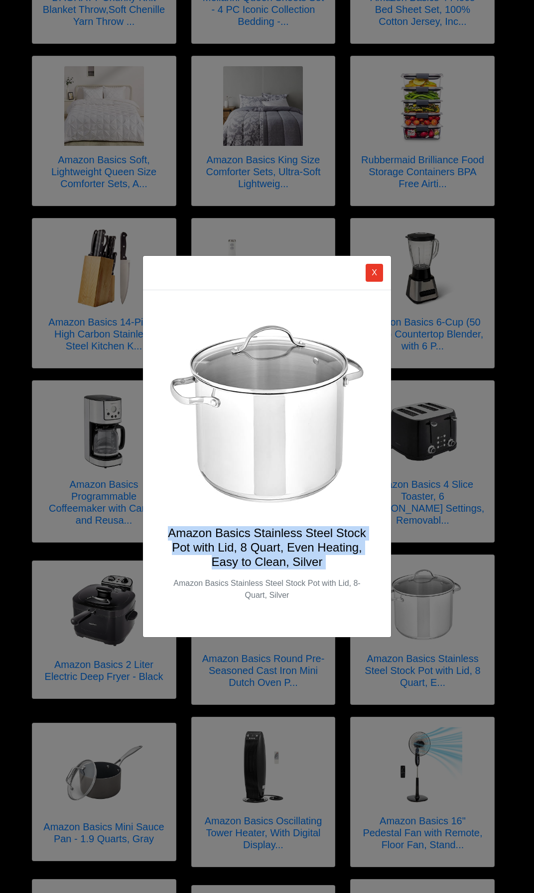
click at [229, 530] on h4 "Amazon Basics Stainless Steel Stock Pot with Lid, 8 Quart, Even Heating, Easy t…" at bounding box center [267, 547] width 200 height 43
click at [370, 272] on button "X" at bounding box center [374, 273] width 17 height 18
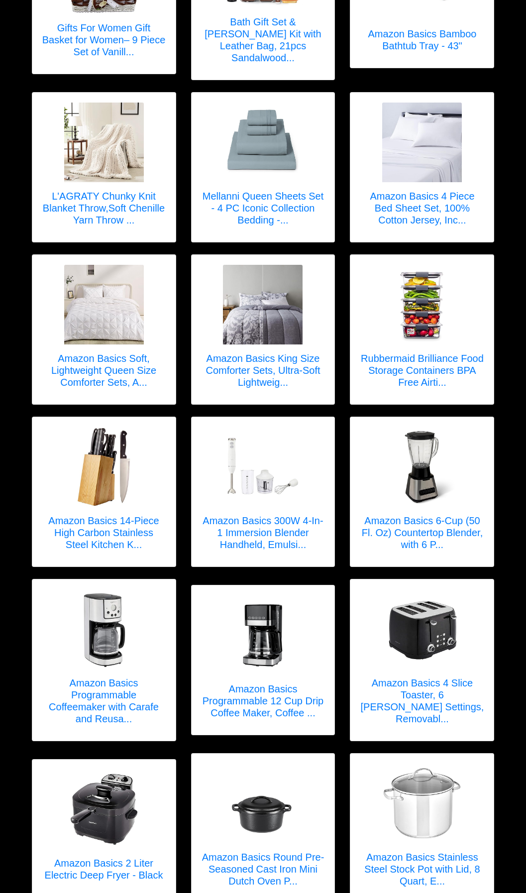
scroll to position [407, 0]
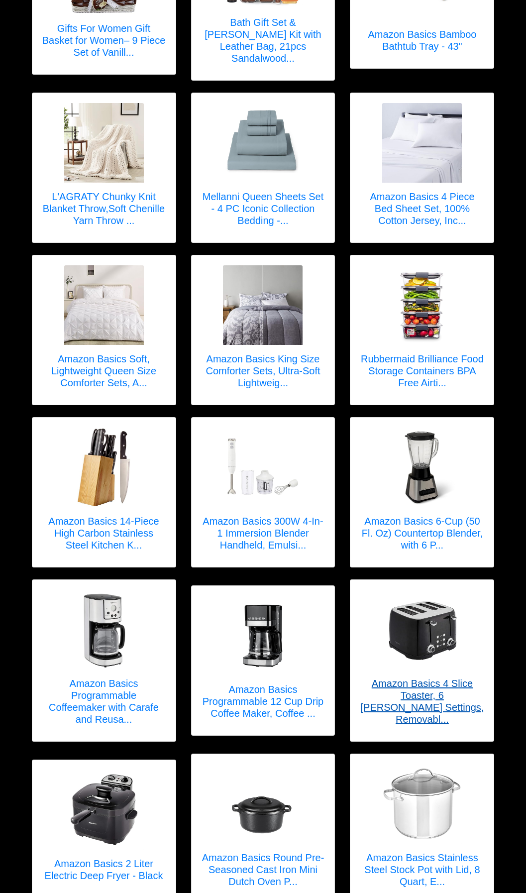
click at [414, 678] on h5 "Amazon Basics 4 Slice Toaster, 6 [PERSON_NAME] Settings, Removabl..." at bounding box center [423, 702] width 124 height 48
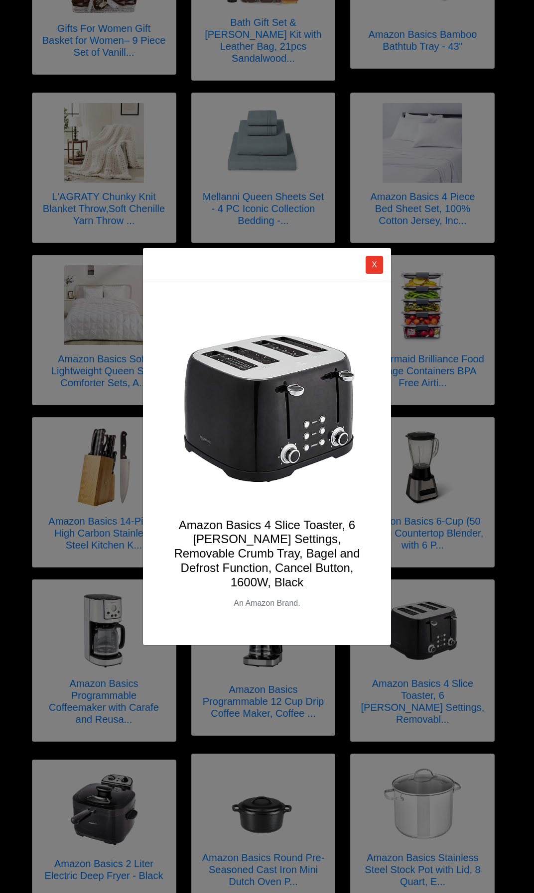
click at [268, 543] on h4 "Amazon Basics 4 Slice Toaster, 6 [PERSON_NAME] Settings, Removable Crumb Tray, …" at bounding box center [267, 554] width 200 height 72
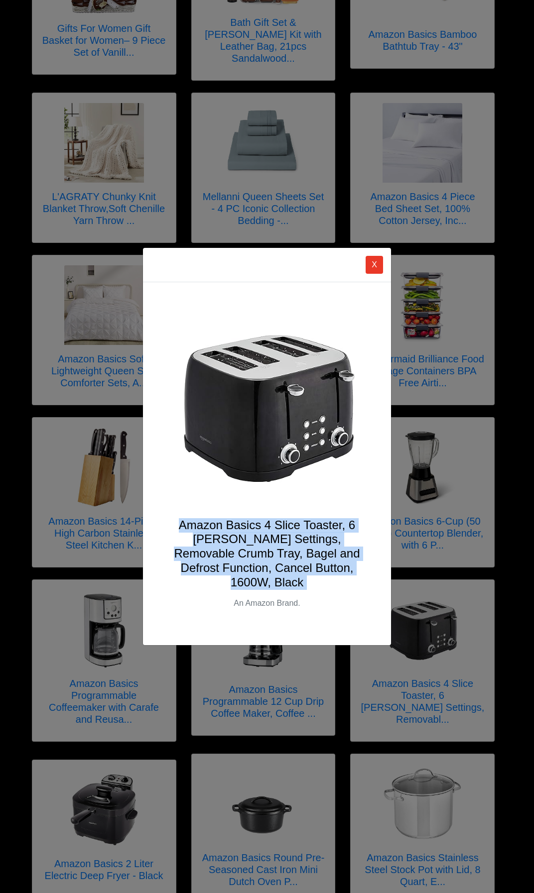
click at [268, 543] on h4 "Amazon Basics 4 Slice Toaster, 6 [PERSON_NAME] Settings, Removable Crumb Tray, …" at bounding box center [267, 554] width 200 height 72
click at [373, 262] on button "X" at bounding box center [374, 265] width 17 height 18
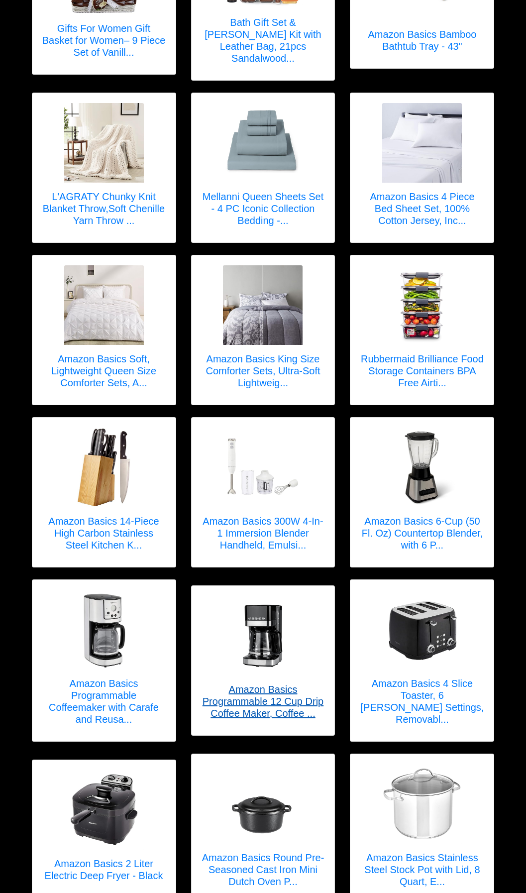
click at [281, 684] on h5 "Amazon Basics Programmable 12 Cup Drip Coffee Maker, Coffee ..." at bounding box center [264, 702] width 124 height 36
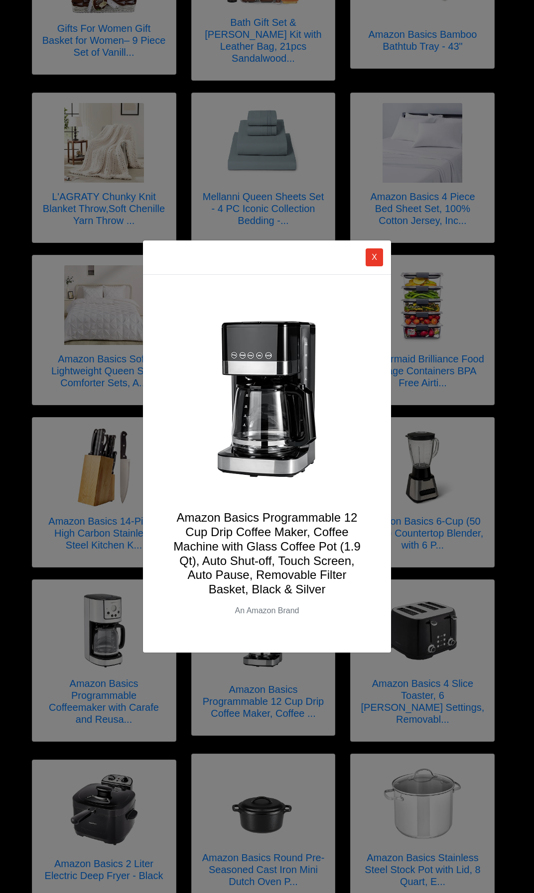
click at [261, 558] on h4 "Amazon Basics Programmable 12 Cup Drip Coffee Maker, Coffee Machine with Glass …" at bounding box center [267, 554] width 200 height 86
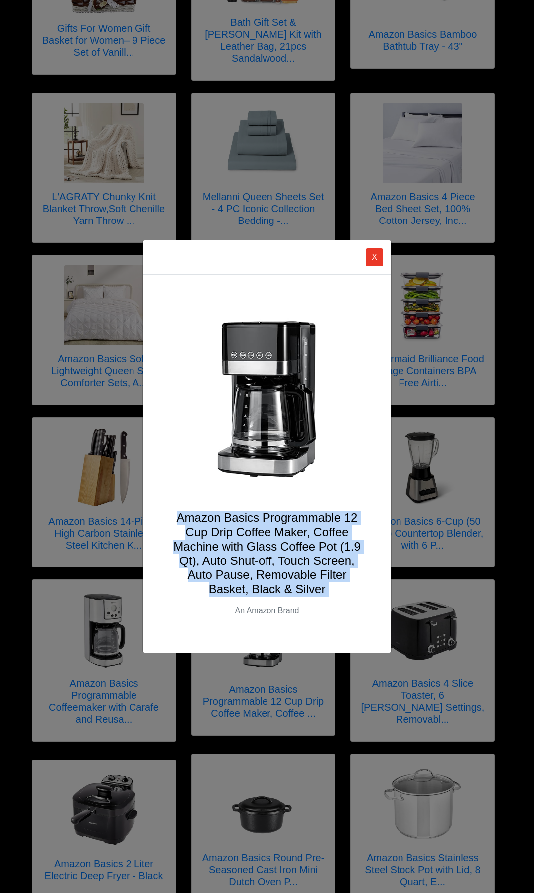
click at [261, 558] on h4 "Amazon Basics Programmable 12 Cup Drip Coffee Maker, Coffee Machine with Glass …" at bounding box center [267, 554] width 200 height 86
click at [373, 259] on button "X" at bounding box center [374, 258] width 17 height 18
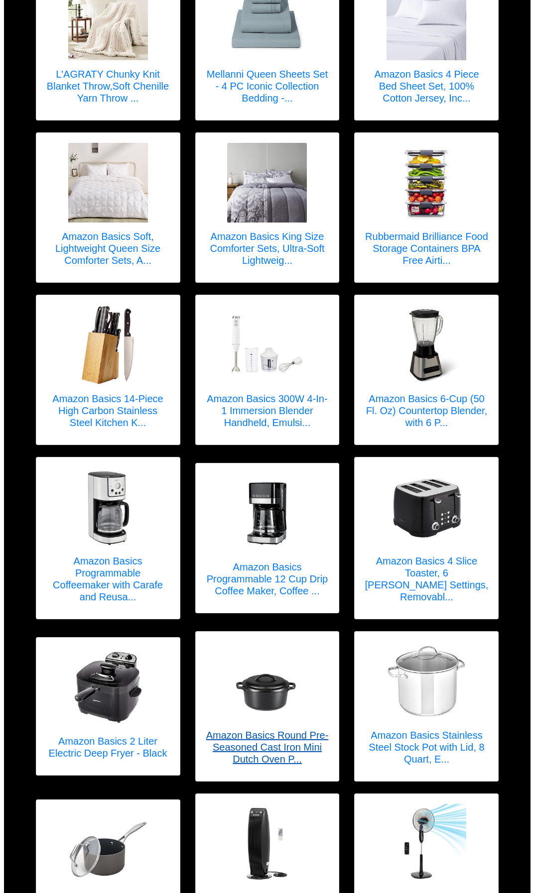
scroll to position [557, 0]
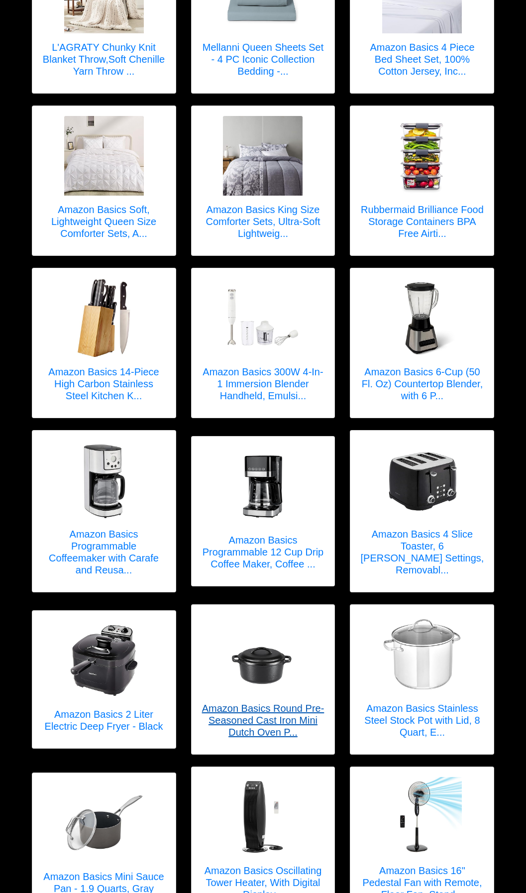
click at [252, 707] on h5 "Amazon Basics Round Pre-Seasoned Cast Iron Mini Dutch Oven P..." at bounding box center [264, 721] width 124 height 36
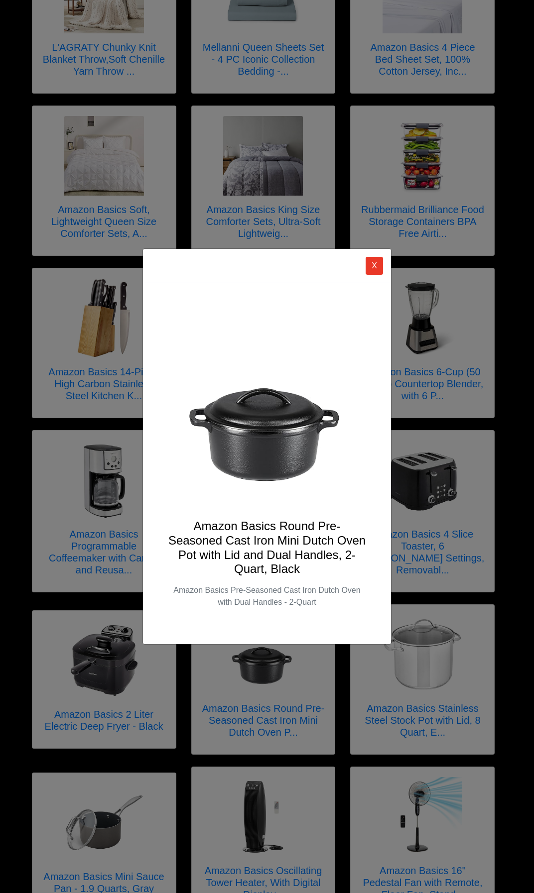
click at [250, 533] on h4 "Amazon Basics Round Pre-Seasoned Cast Iron Mini Dutch Oven Pot with Lid and Dua…" at bounding box center [267, 547] width 200 height 57
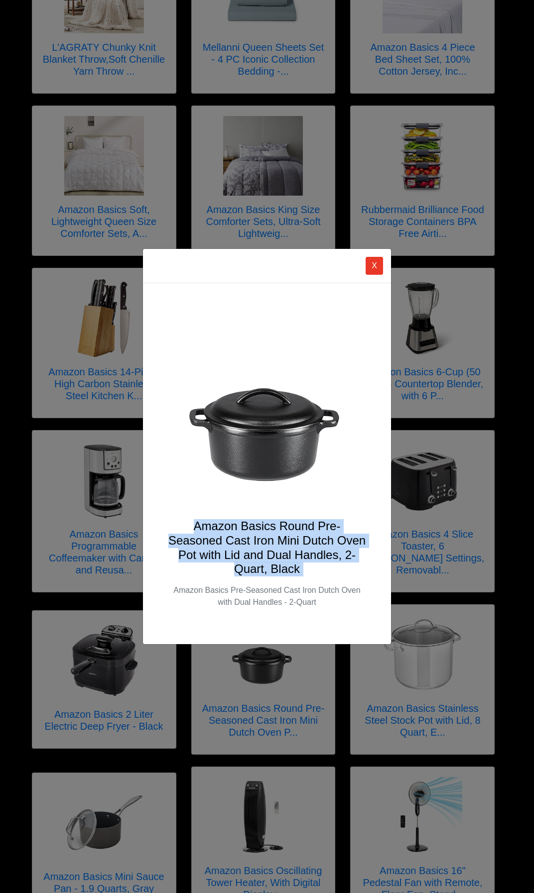
click at [250, 533] on h4 "Amazon Basics Round Pre-Seasoned Cast Iron Mini Dutch Oven Pot with Lid and Dua…" at bounding box center [267, 547] width 200 height 57
click at [367, 263] on button "X" at bounding box center [374, 266] width 17 height 18
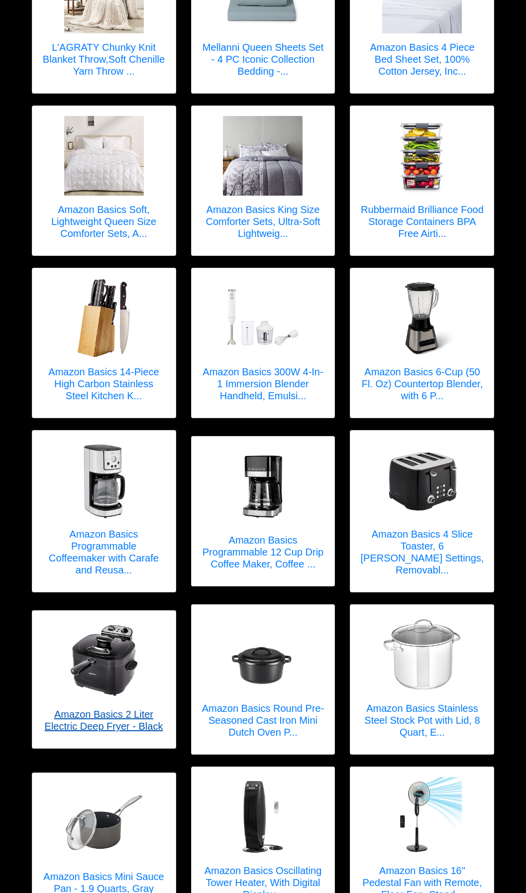
click at [129, 695] on link "Amazon Basics 2 Liter Electric Deep Fryer - Black" at bounding box center [104, 680] width 124 height 118
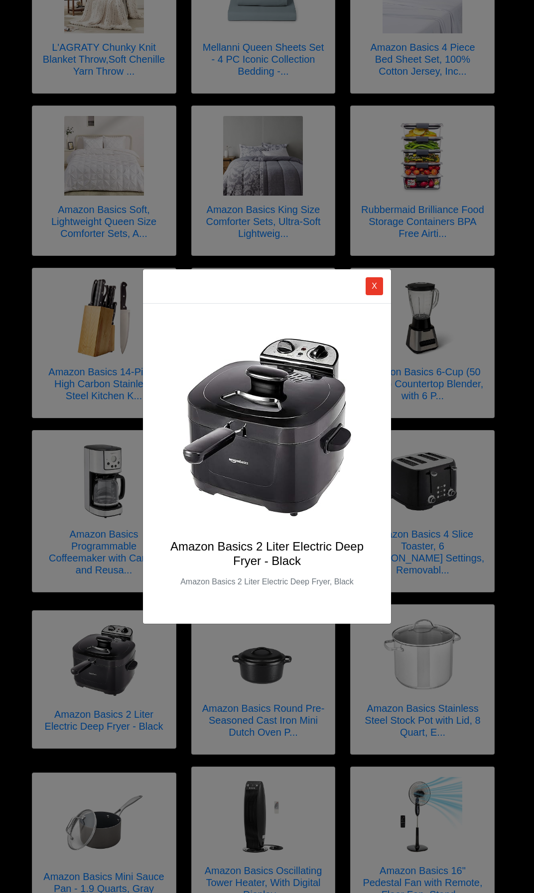
click at [248, 551] on h4 "Amazon Basics 2 Liter Electric Deep Fryer - Black" at bounding box center [267, 554] width 200 height 29
click at [377, 283] on button "X" at bounding box center [374, 286] width 17 height 18
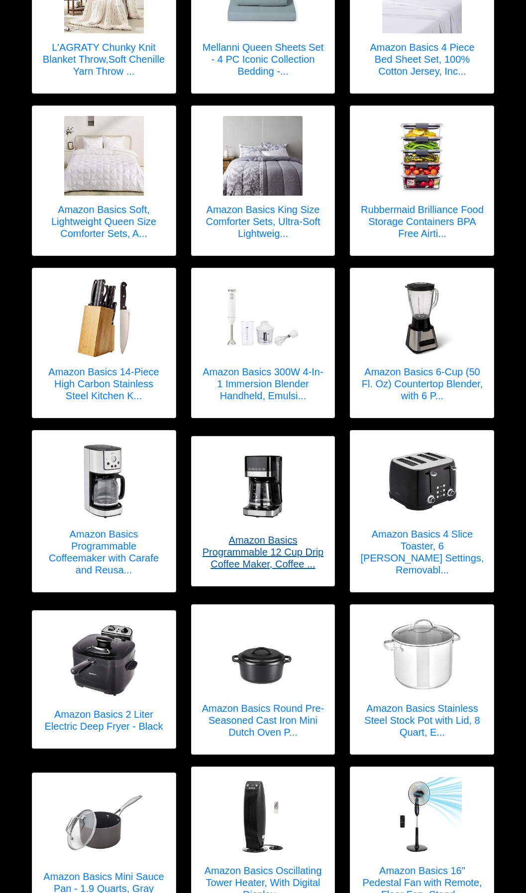
click at [288, 543] on h5 "Amazon Basics Programmable 12 Cup Drip Coffee Maker, Coffee ..." at bounding box center [264, 552] width 124 height 36
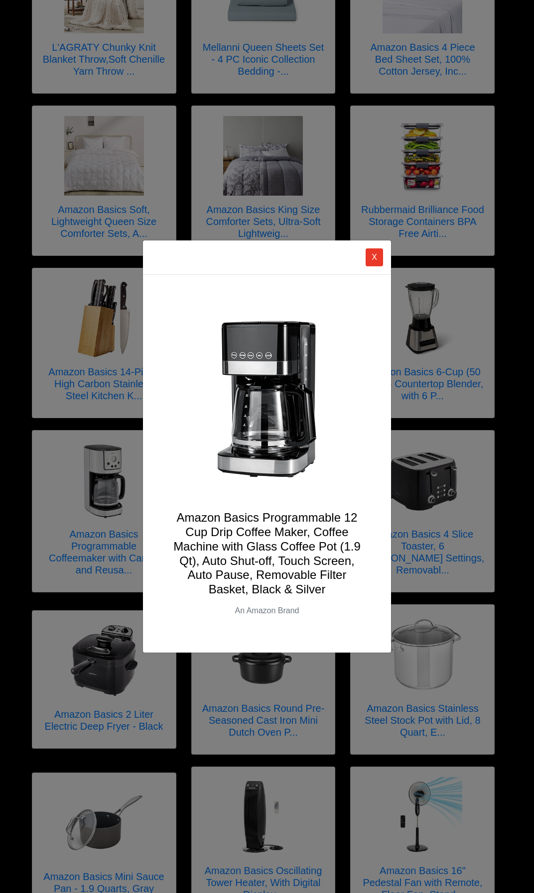
click at [271, 556] on h4 "Amazon Basics Programmable 12 Cup Drip Coffee Maker, Coffee Machine with Glass …" at bounding box center [267, 554] width 200 height 86
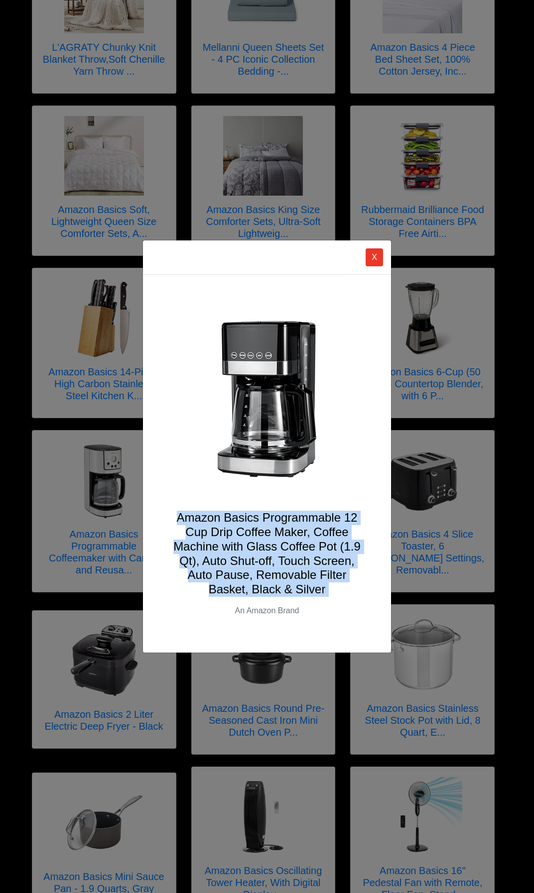
click at [271, 556] on h4 "Amazon Basics Programmable 12 Cup Drip Coffee Maker, Coffee Machine with Glass …" at bounding box center [267, 554] width 200 height 86
click at [367, 259] on button "X" at bounding box center [374, 258] width 17 height 18
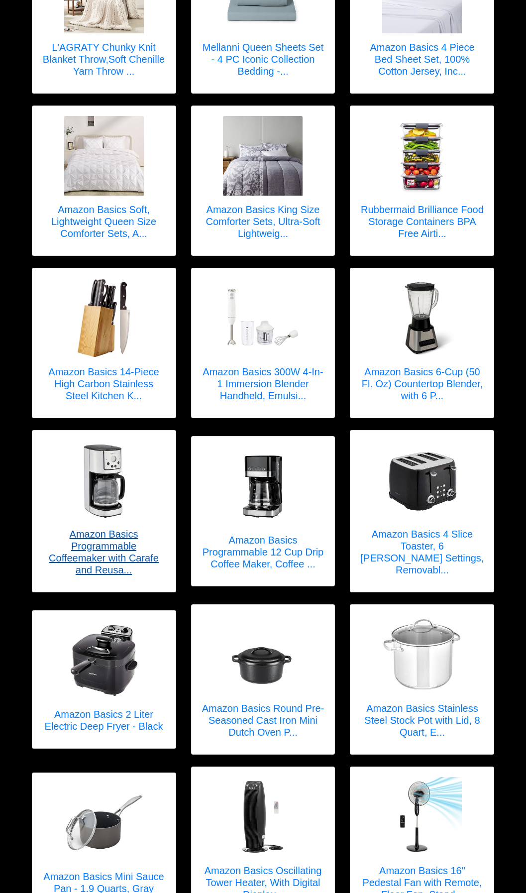
click at [122, 557] on h5 "Amazon Basics Programmable Coffeemaker with Carafe and Reusa..." at bounding box center [104, 552] width 124 height 48
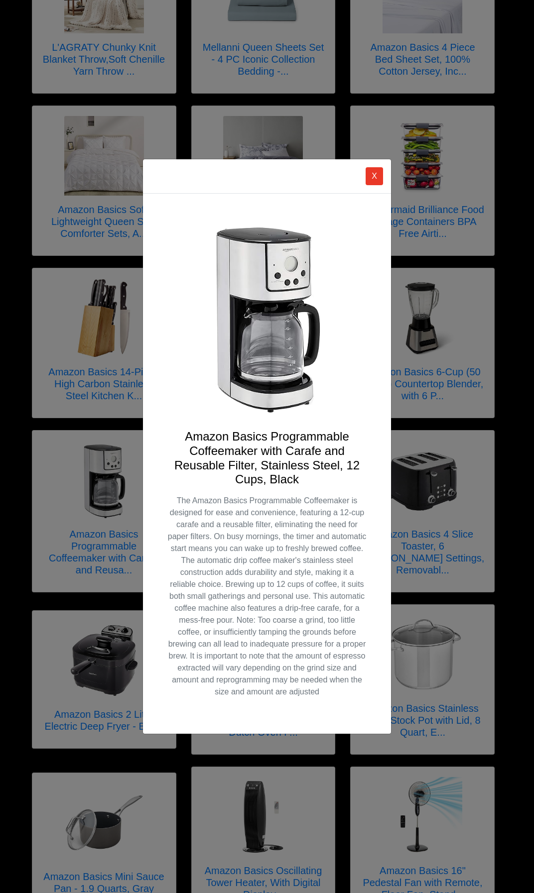
click at [264, 453] on h4 "Amazon Basics Programmable Coffeemaker with Carafe and Reusable Filter, Stainle…" at bounding box center [267, 458] width 200 height 57
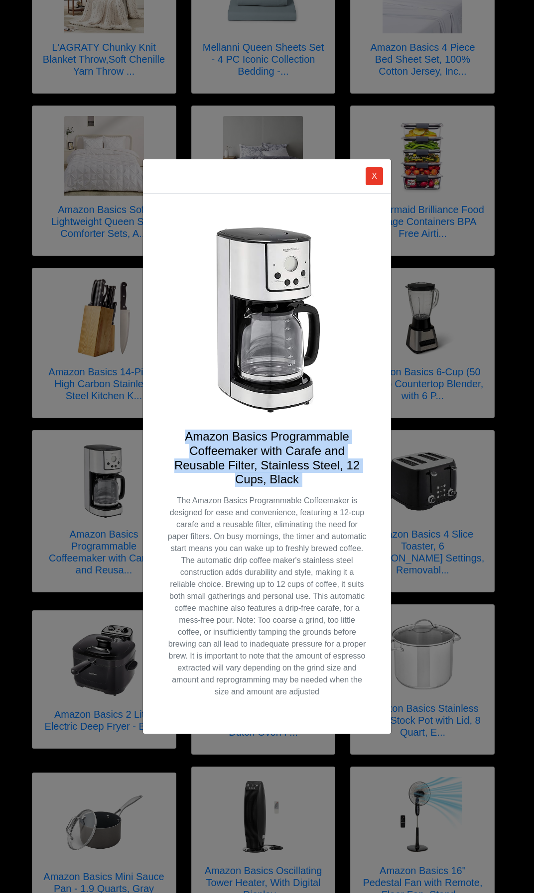
click at [264, 453] on h4 "Amazon Basics Programmable Coffeemaker with Carafe and Reusable Filter, Stainle…" at bounding box center [267, 458] width 200 height 57
click at [373, 178] on button "X" at bounding box center [374, 176] width 17 height 18
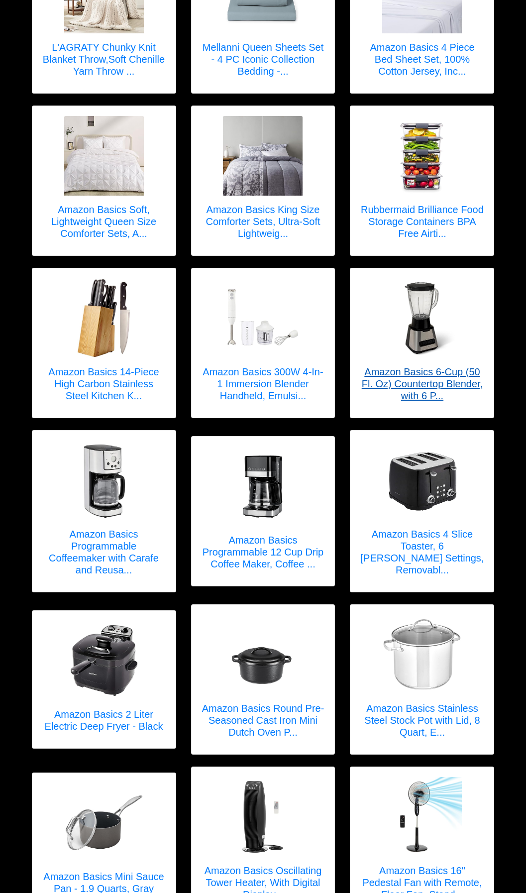
click at [435, 375] on h5 "Amazon Basics 6-Cup (50 Fl. Oz) Countertop Blender, with 6 P..." at bounding box center [423, 384] width 124 height 36
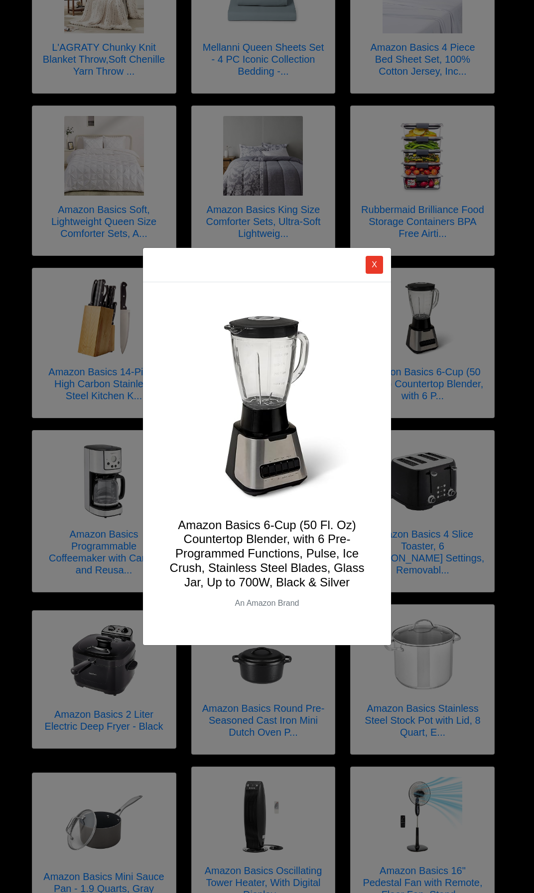
click at [264, 525] on h4 "Amazon Basics 6-Cup (50 Fl. Oz) Countertop Blender, with 6 Pre-Programmed Funct…" at bounding box center [267, 554] width 200 height 72
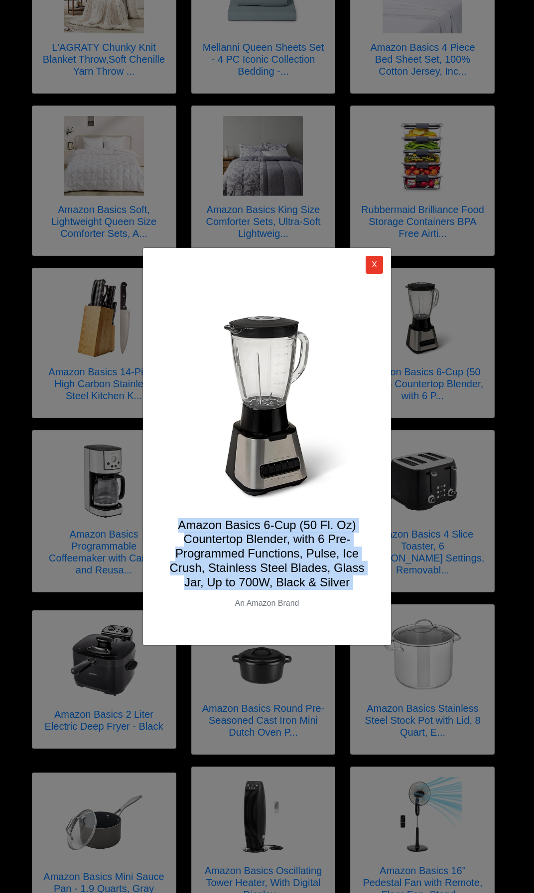
click at [263, 525] on h4 "Amazon Basics 6-Cup (50 Fl. Oz) Countertop Blender, with 6 Pre-Programmed Funct…" at bounding box center [267, 554] width 200 height 72
click at [371, 268] on button "X" at bounding box center [374, 265] width 17 height 18
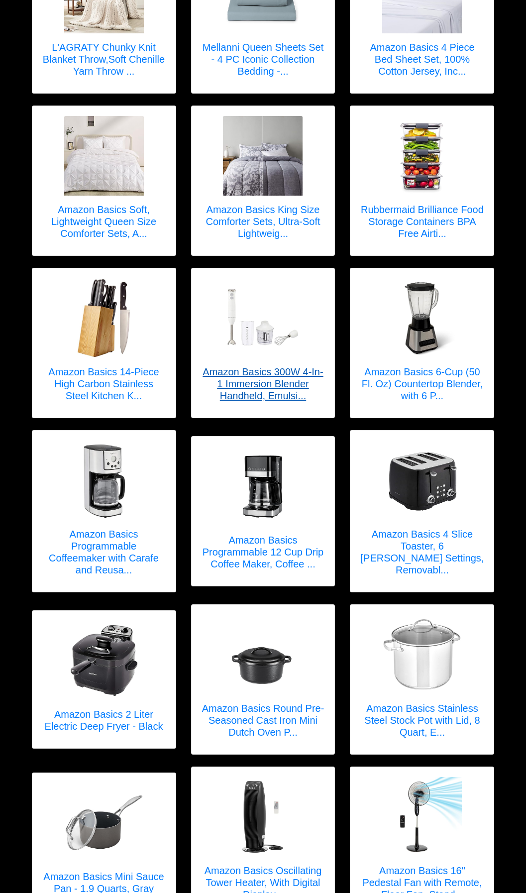
click at [283, 366] on h5 "Amazon Basics 300W 4-In-1 Immersion Blender Handheld, Emulsi..." at bounding box center [264, 384] width 124 height 36
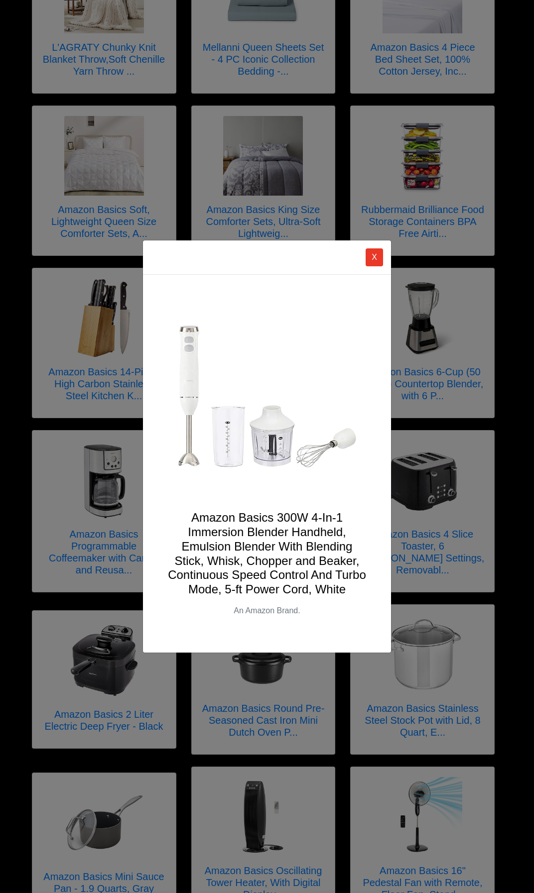
click at [275, 568] on h4 "Amazon Basics 300W 4-In-1 Immersion Blender Handheld, Emulsion Blender With Ble…" at bounding box center [267, 554] width 200 height 86
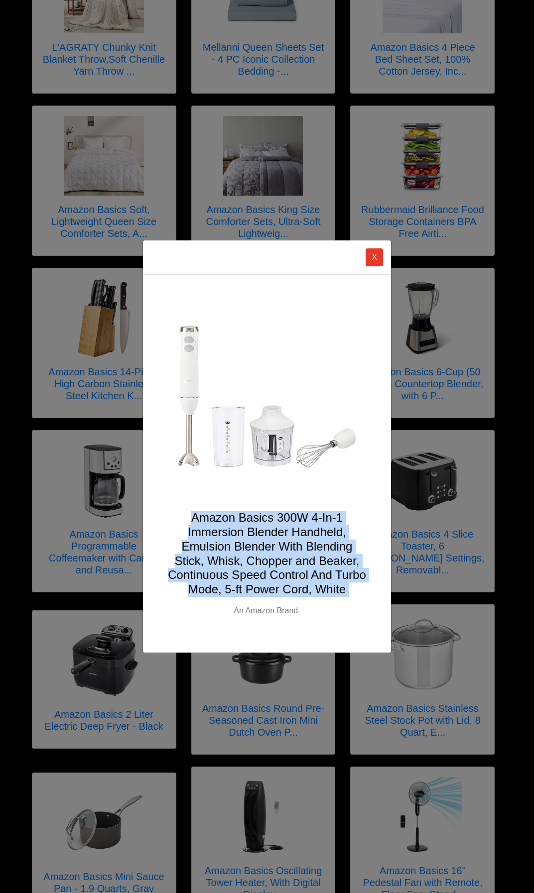
click at [275, 568] on h4 "Amazon Basics 300W 4-In-1 Immersion Blender Handheld, Emulsion Blender With Ble…" at bounding box center [267, 554] width 200 height 86
click at [370, 260] on button "X" at bounding box center [374, 258] width 17 height 18
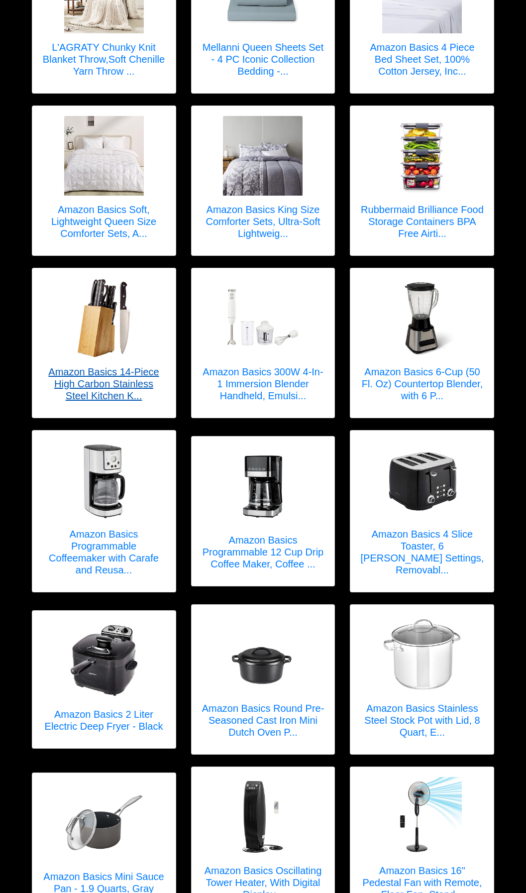
click at [116, 372] on h5 "Amazon Basics 14-Piece High Carbon Stainless Steel Kitchen K..." at bounding box center [104, 384] width 124 height 36
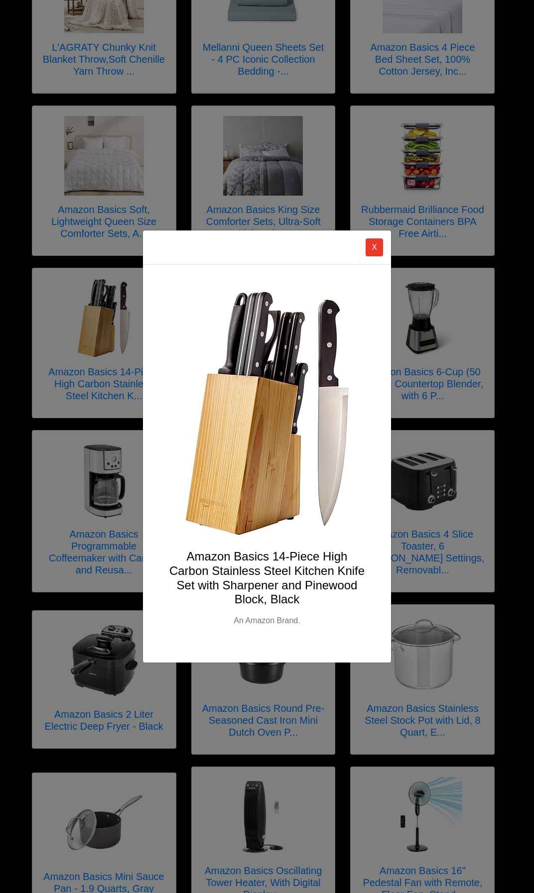
click at [240, 566] on h4 "Amazon Basics 14-Piece High Carbon Stainless Steel Kitchen Knife Set with Sharp…" at bounding box center [267, 578] width 200 height 57
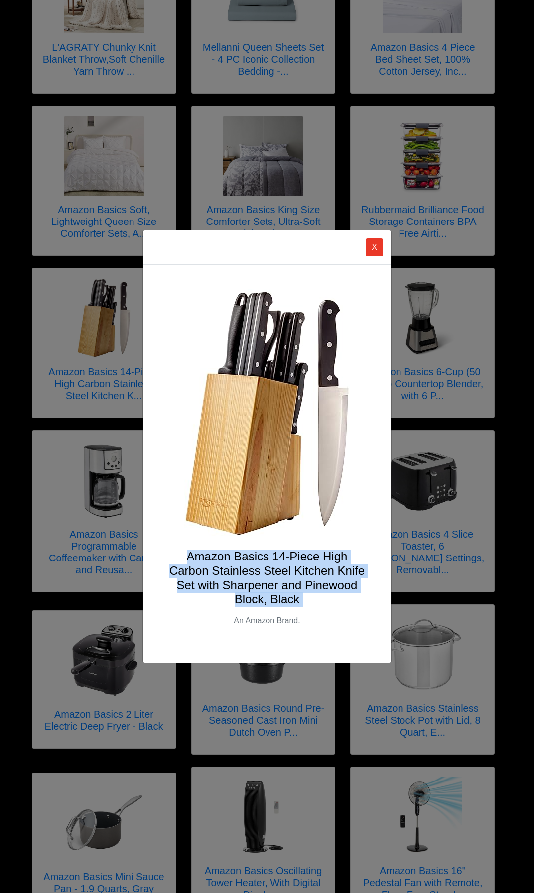
click at [240, 566] on h4 "Amazon Basics 14-Piece High Carbon Stainless Steel Kitchen Knife Set with Sharp…" at bounding box center [267, 578] width 200 height 57
click at [371, 243] on button "X" at bounding box center [374, 248] width 17 height 18
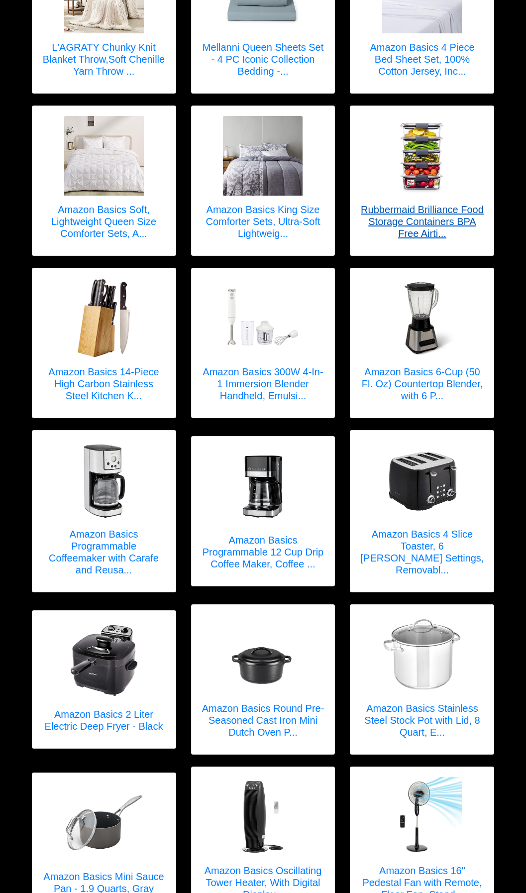
click at [419, 206] on h5 "Rubbermaid Brilliance Food Storage Containers BPA Free Airti..." at bounding box center [423, 222] width 124 height 36
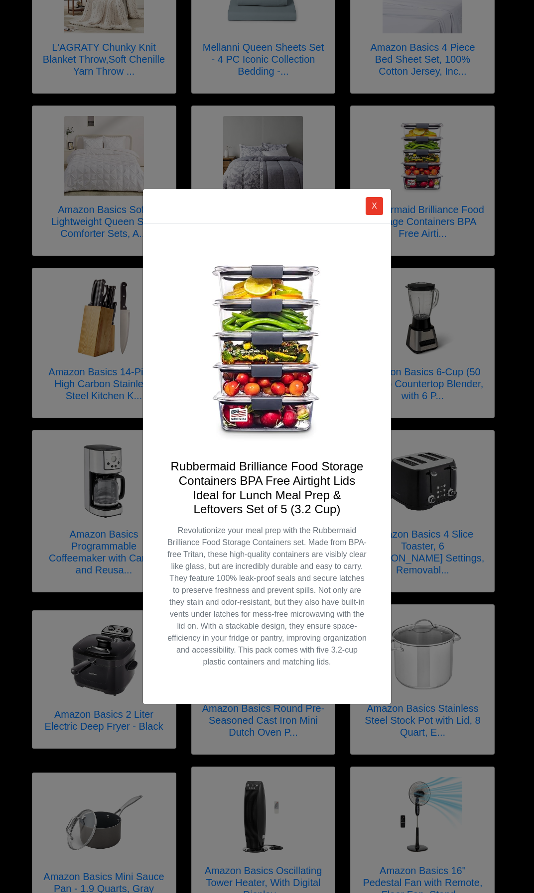
click at [248, 481] on h4 "Rubbermaid Brilliance Food Storage Containers BPA Free Airtight Lids Ideal for …" at bounding box center [267, 488] width 200 height 57
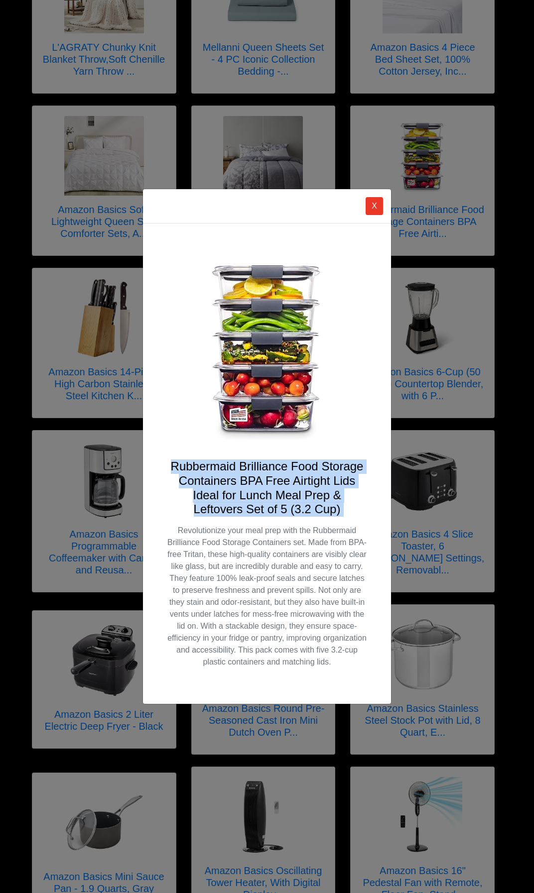
click at [248, 481] on h4 "Rubbermaid Brilliance Food Storage Containers BPA Free Airtight Lids Ideal for …" at bounding box center [267, 488] width 200 height 57
click at [376, 207] on button "X" at bounding box center [374, 206] width 17 height 18
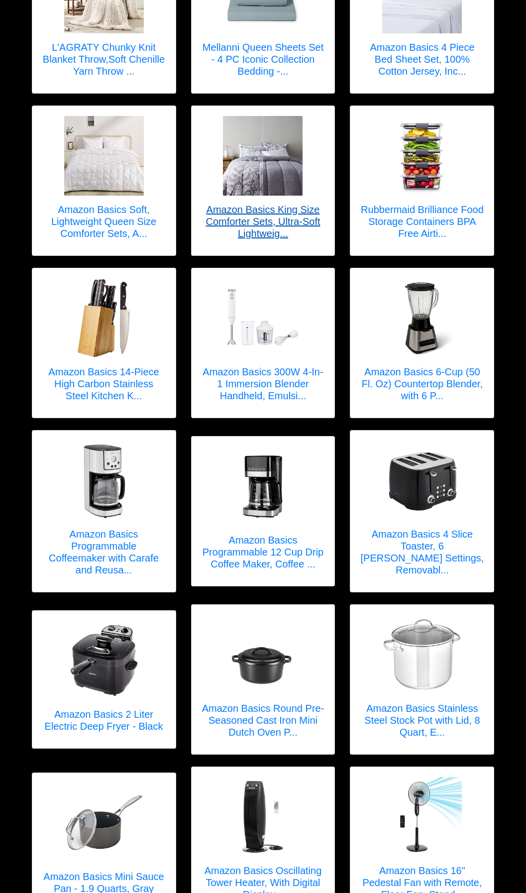
click at [290, 207] on h5 "Amazon Basics King Size Comforter Sets, Ultra-Soft Lightweig..." at bounding box center [264, 222] width 124 height 36
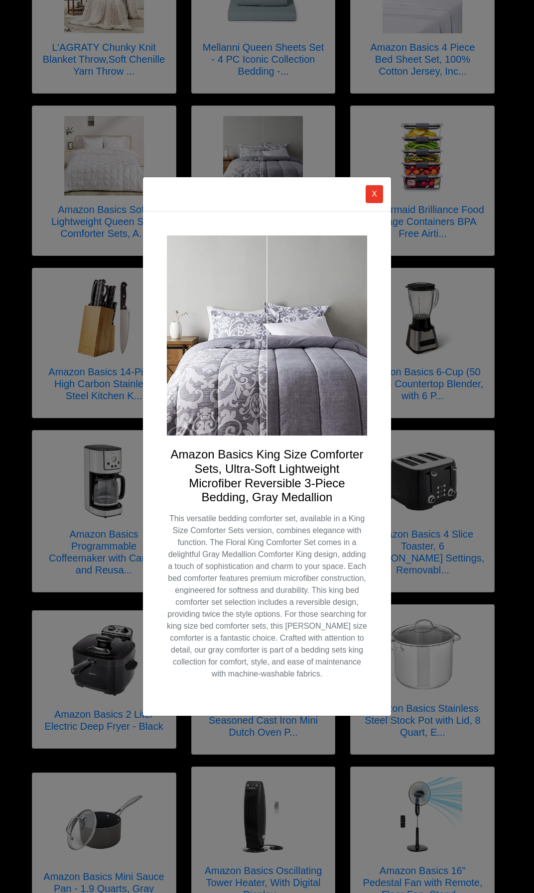
click at [283, 461] on h4 "Amazon Basics King Size Comforter Sets, Ultra-Soft Lightweight Microfiber Rever…" at bounding box center [267, 476] width 200 height 57
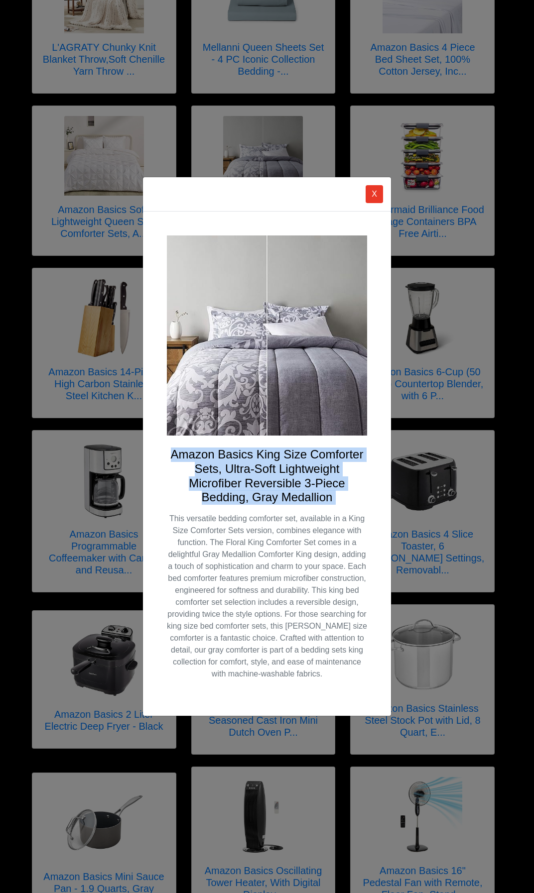
click at [283, 461] on h4 "Amazon Basics King Size Comforter Sets, Ultra-Soft Lightweight Microfiber Rever…" at bounding box center [267, 476] width 200 height 57
click at [370, 194] on button "X" at bounding box center [374, 194] width 17 height 18
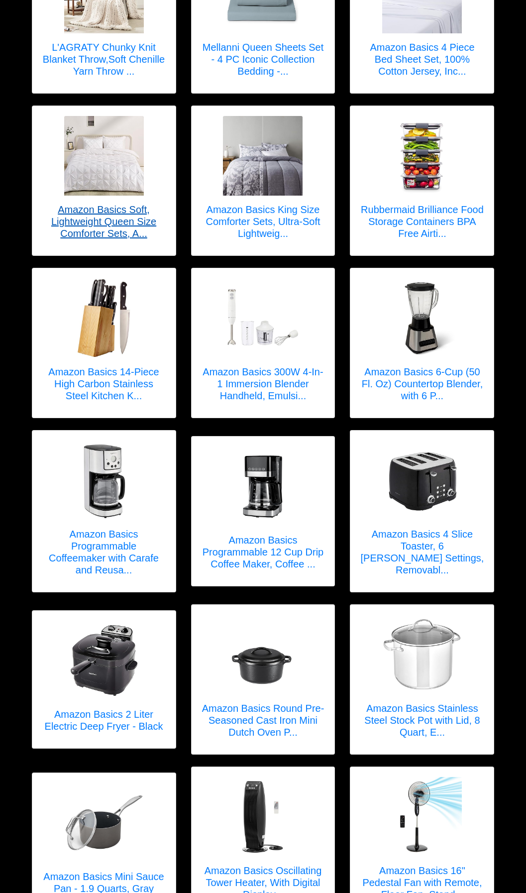
click at [85, 214] on h5 "Amazon Basics Soft, Lightweight Queen Size Comforter Sets, A..." at bounding box center [104, 222] width 124 height 36
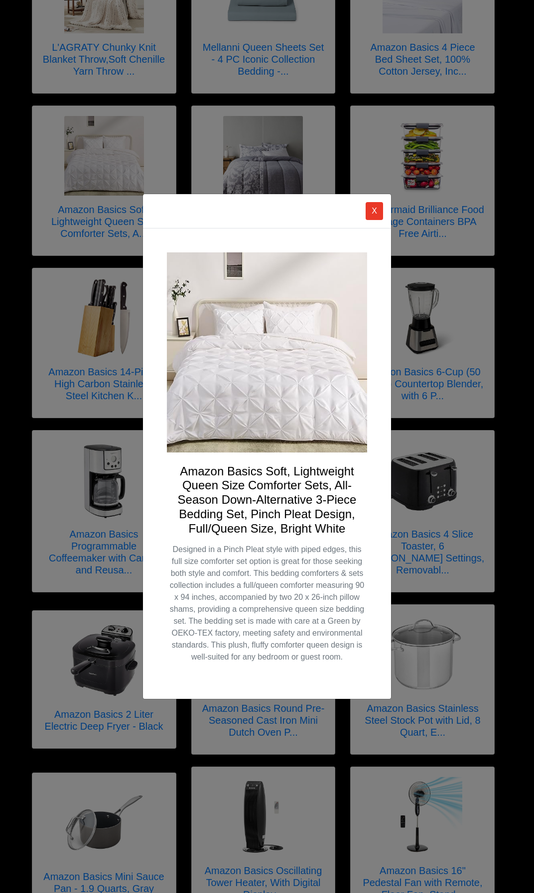
click at [268, 471] on h4 "Amazon Basics Soft, Lightweight Queen Size Comforter Sets, All-Season Down-Alte…" at bounding box center [267, 501] width 200 height 72
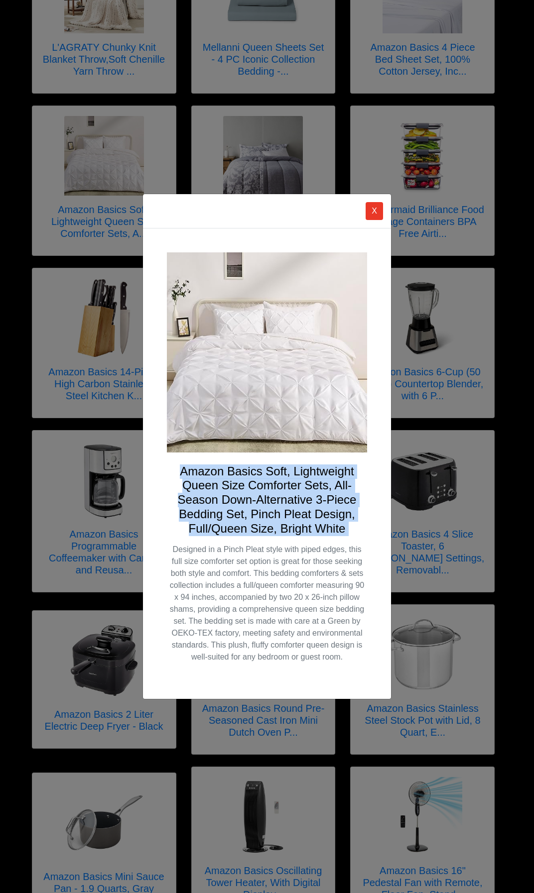
click at [268, 471] on h4 "Amazon Basics Soft, Lightweight Queen Size Comforter Sets, All-Season Down-Alte…" at bounding box center [267, 501] width 200 height 72
click at [371, 211] on button "X" at bounding box center [374, 211] width 17 height 18
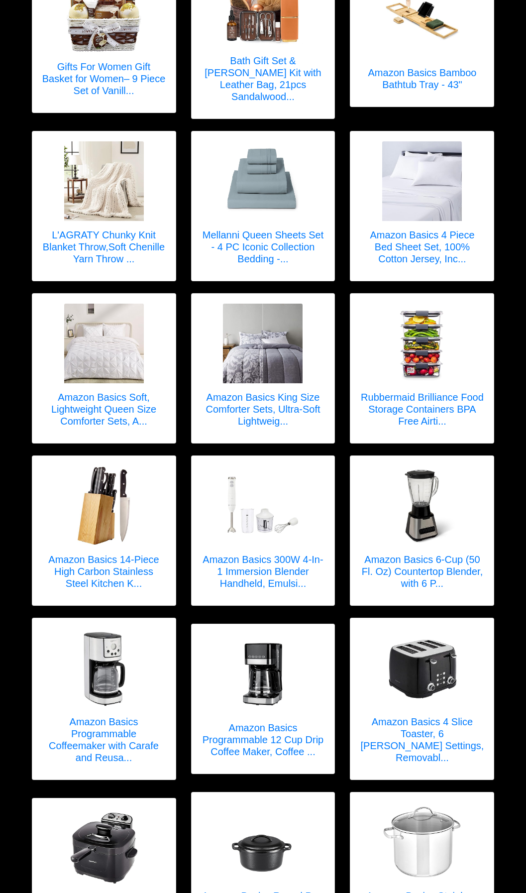
scroll to position [358, 0]
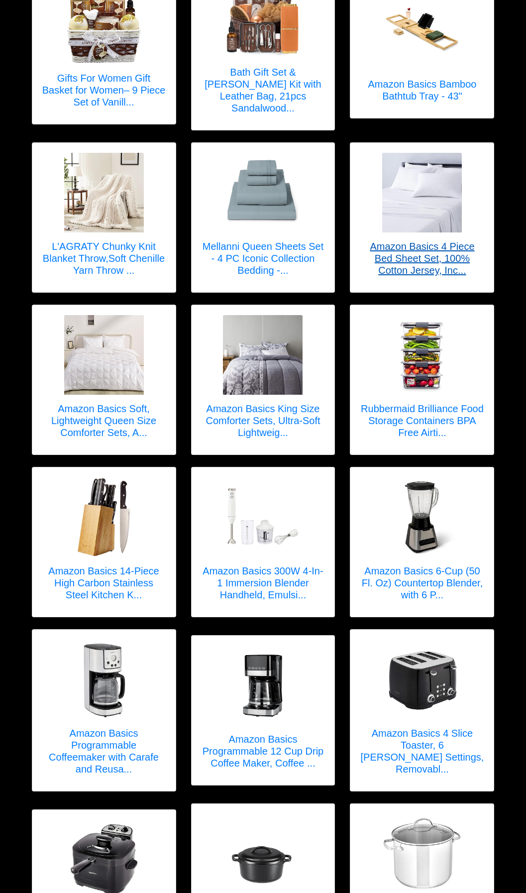
click at [401, 241] on h5 "Amazon Basics 4 Piece Bed Sheet Set, 100% Cotton Jersey, Inc..." at bounding box center [423, 259] width 124 height 36
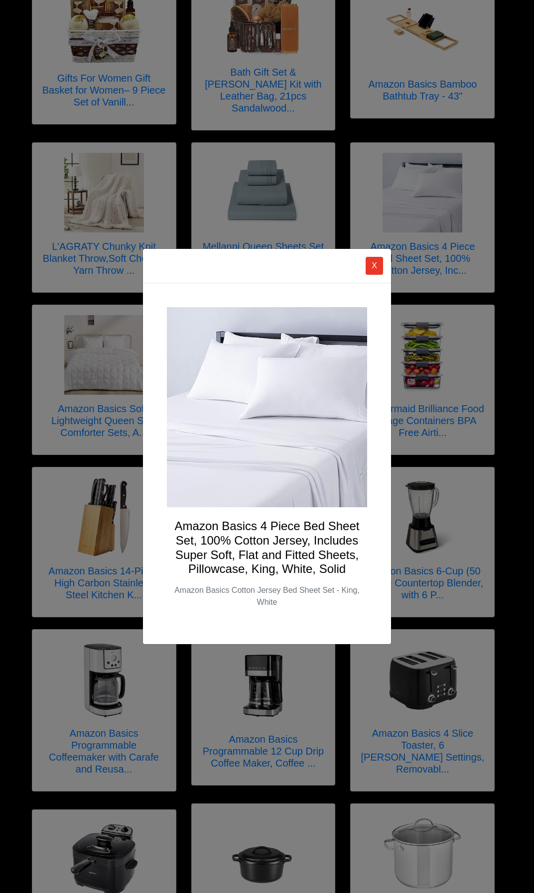
click at [261, 536] on h4 "Amazon Basics 4 Piece Bed Sheet Set, 100% Cotton Jersey, Includes Super Soft, F…" at bounding box center [267, 547] width 200 height 57
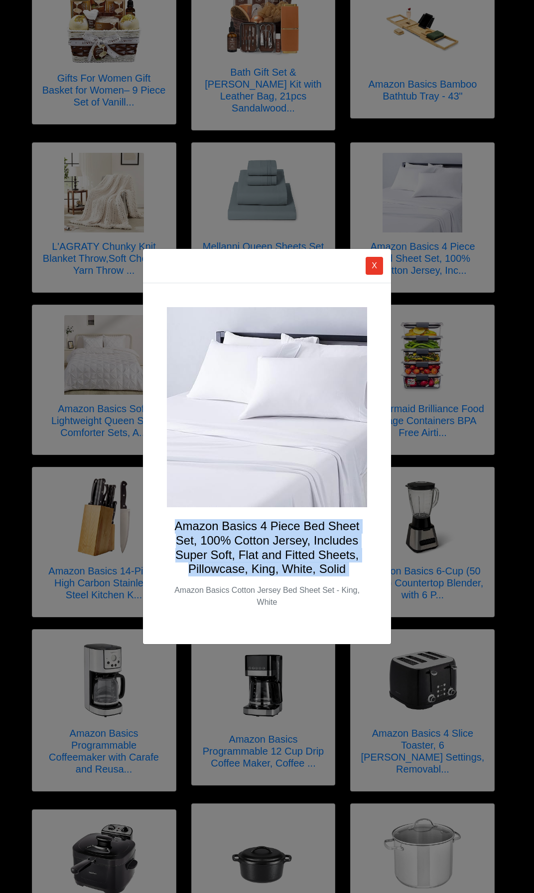
click at [261, 536] on h4 "Amazon Basics 4 Piece Bed Sheet Set, 100% Cotton Jersey, Includes Super Soft, F…" at bounding box center [267, 547] width 200 height 57
click at [374, 261] on button "X" at bounding box center [374, 266] width 17 height 18
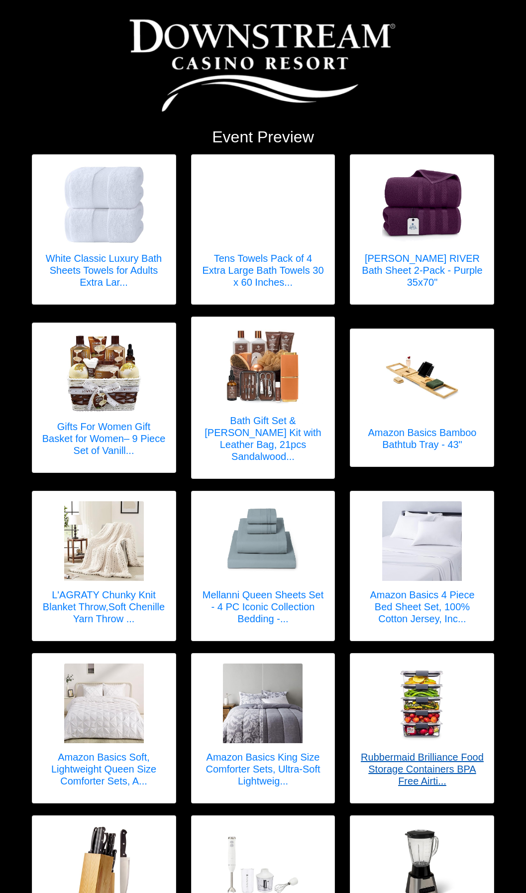
scroll to position [0, 0]
